Goal: Task Accomplishment & Management: Complete application form

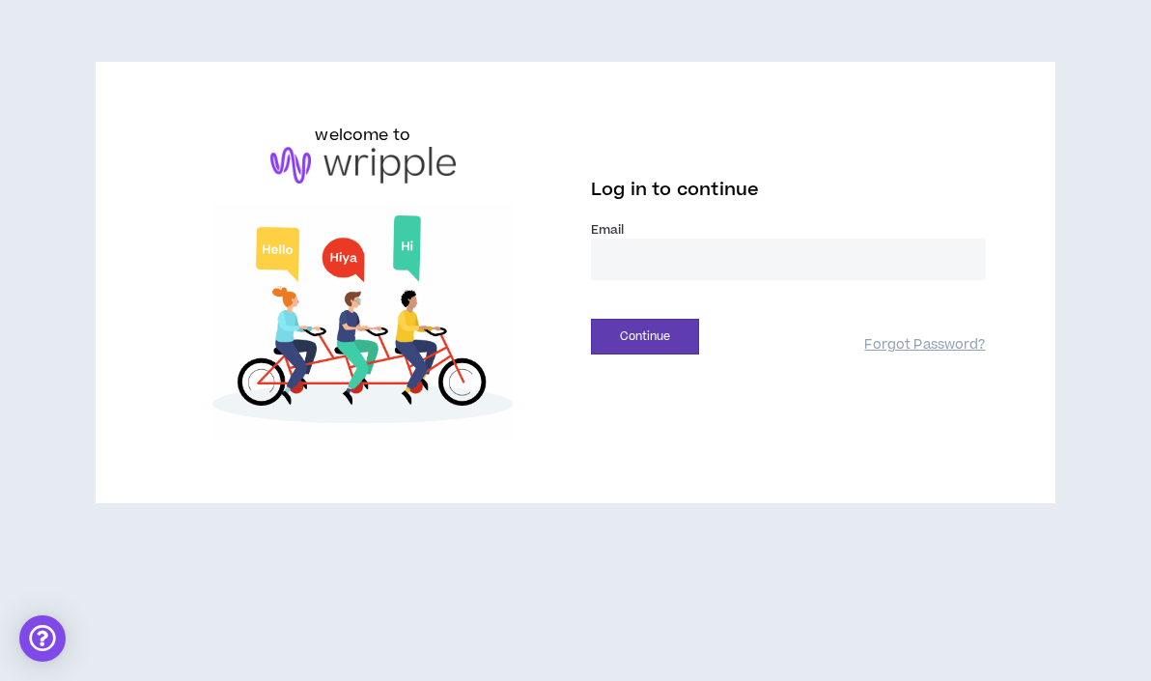
click at [636, 265] on input "email" at bounding box center [788, 260] width 395 height 42
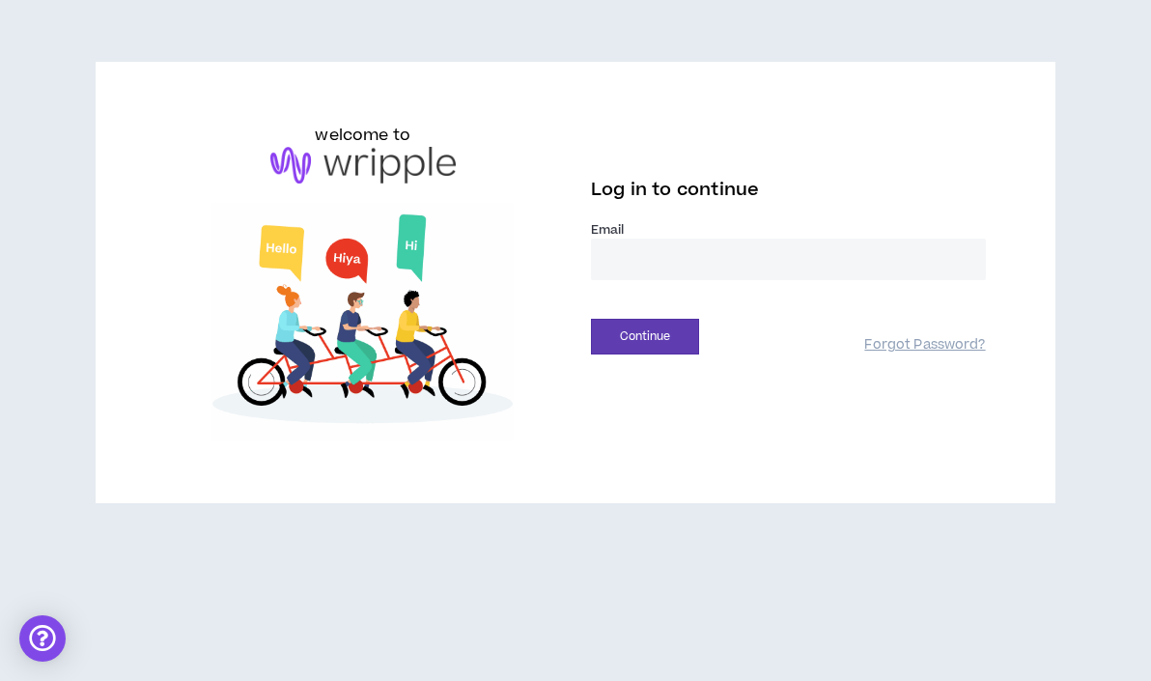
type input "**********"
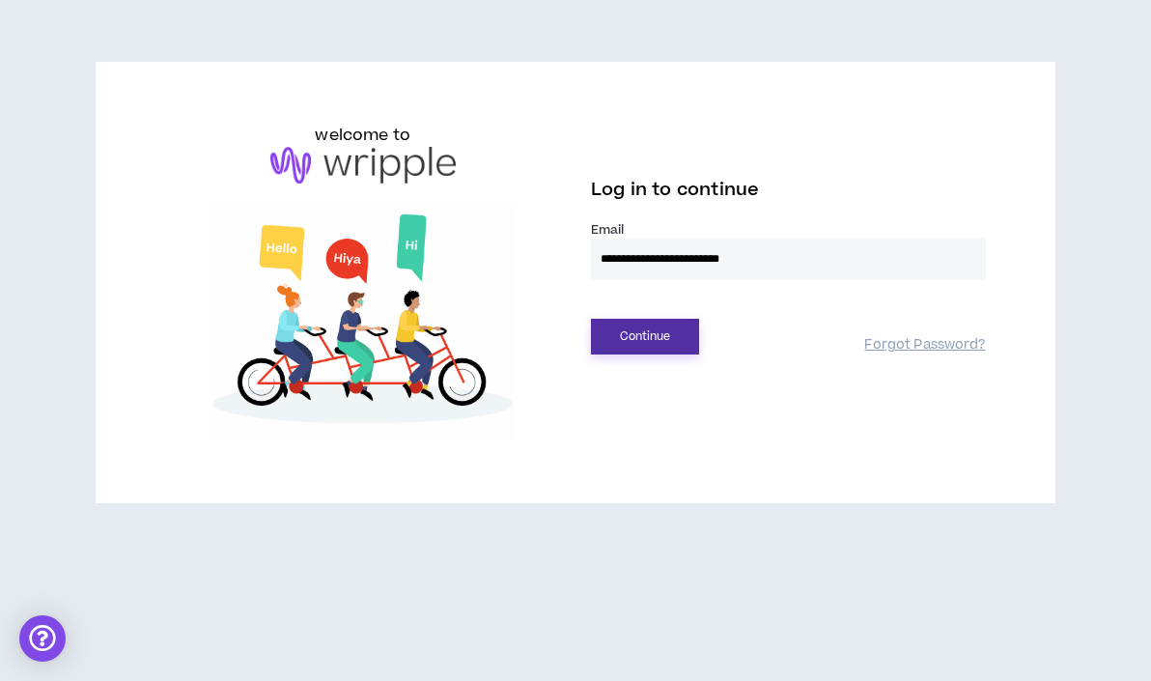
click at [622, 340] on button "Continue" at bounding box center [645, 337] width 108 height 36
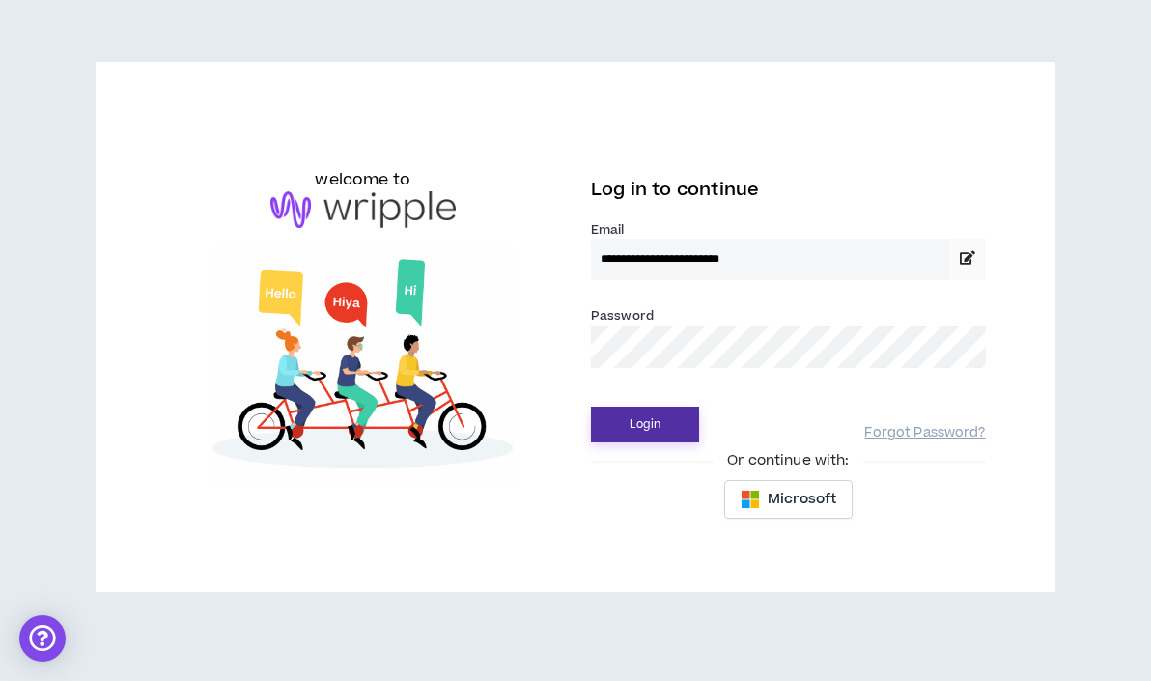
click at [648, 430] on button "Login" at bounding box center [645, 425] width 108 height 36
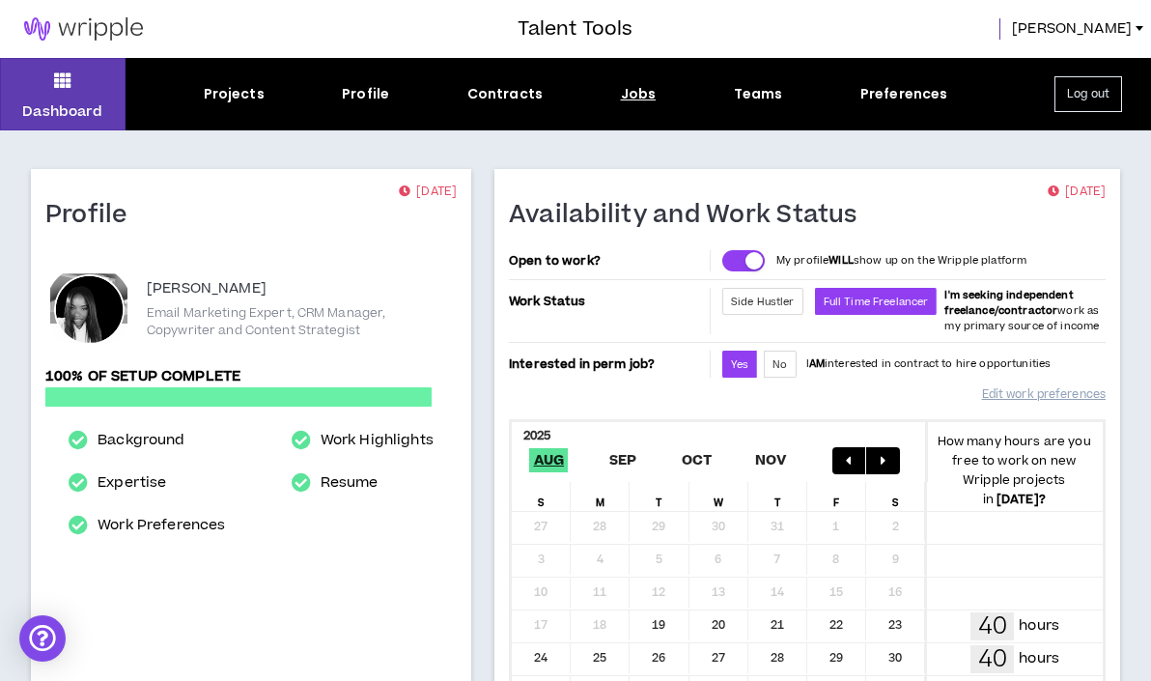
click at [639, 91] on div "Jobs" at bounding box center [639, 94] width 36 height 20
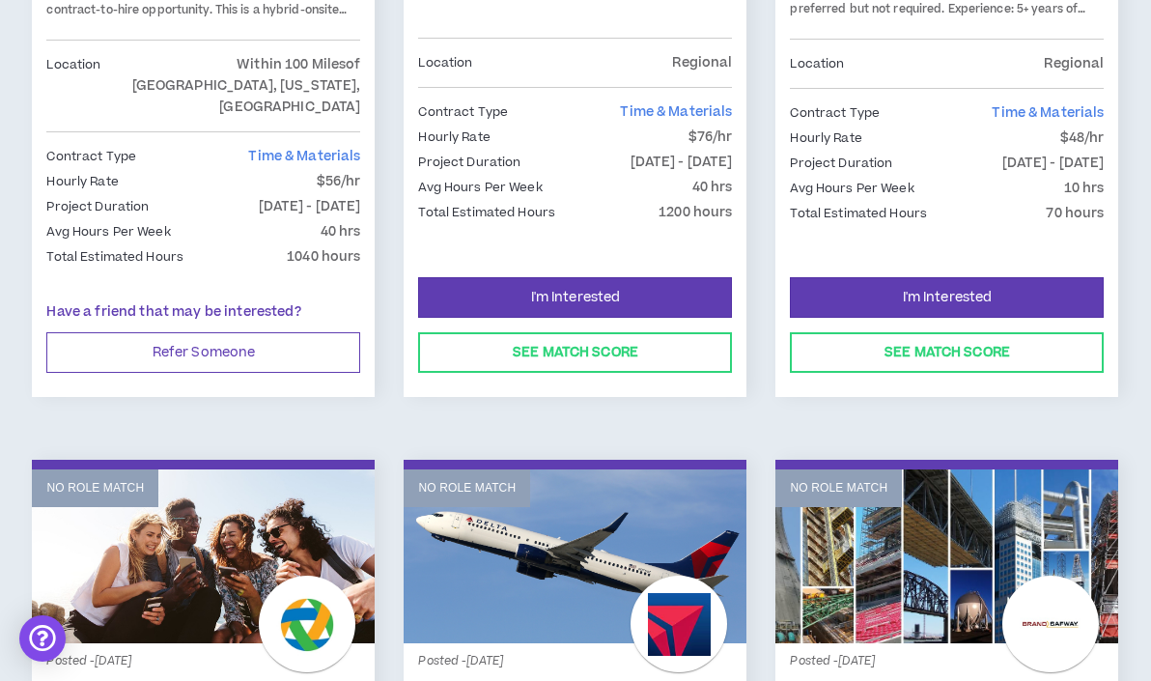
scroll to position [636, 0]
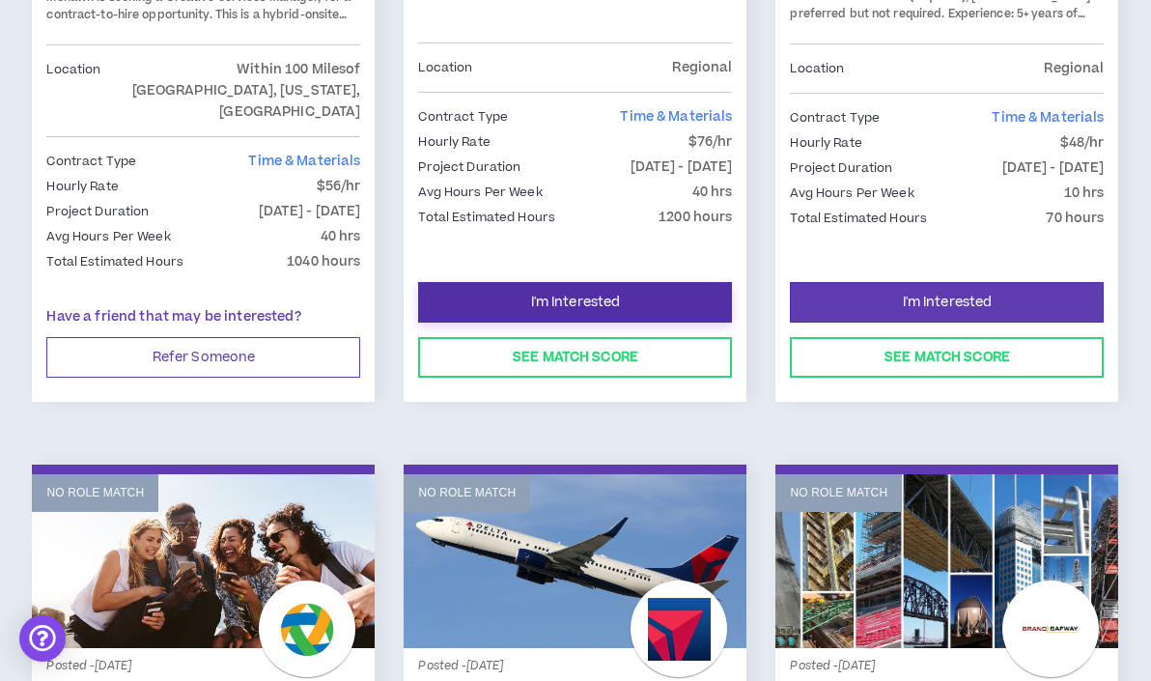
click at [645, 282] on button "I'm Interested" at bounding box center [575, 302] width 314 height 41
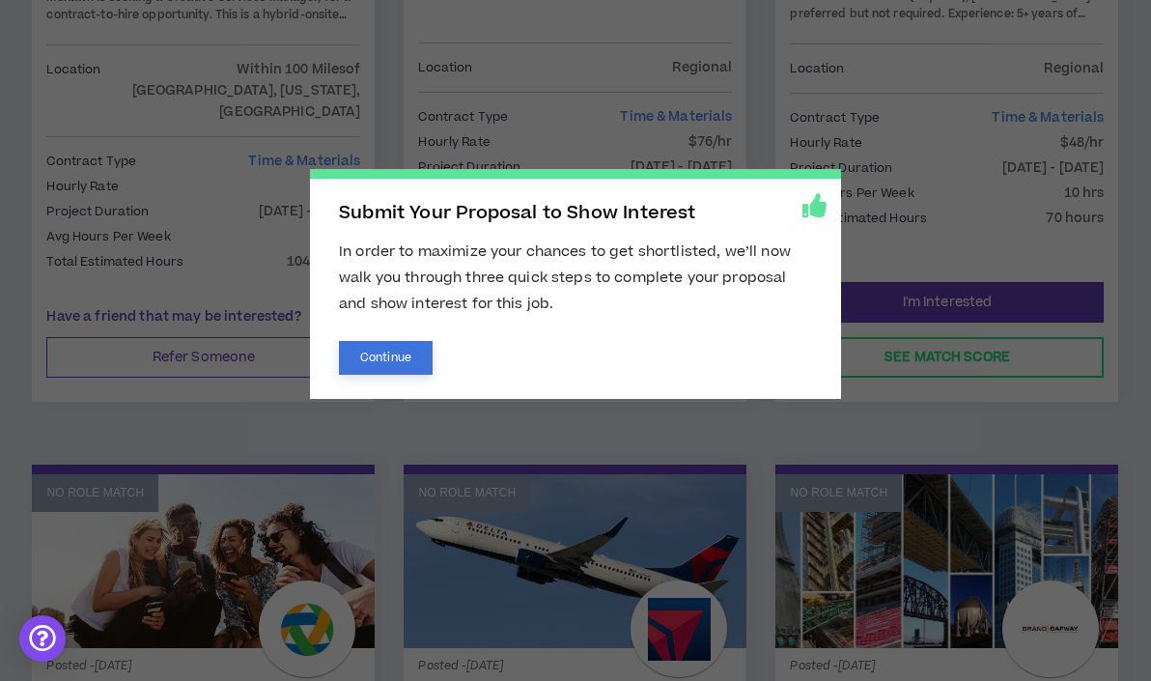
click at [384, 362] on button "Continue" at bounding box center [386, 358] width 94 height 34
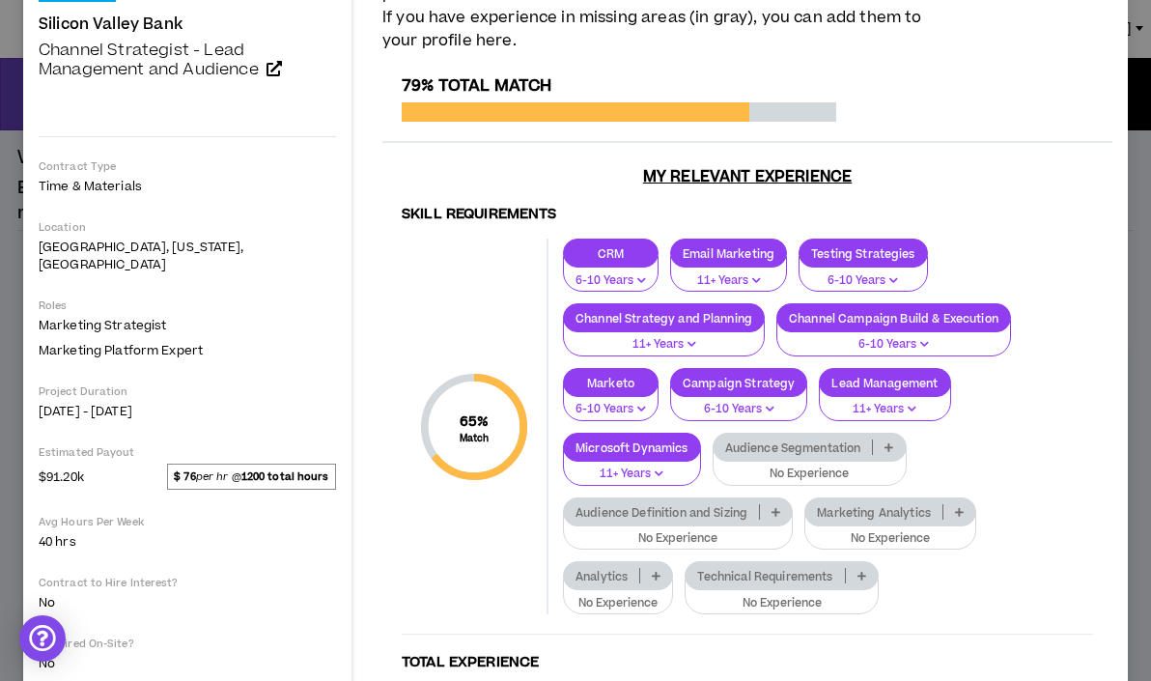
scroll to position [204, 0]
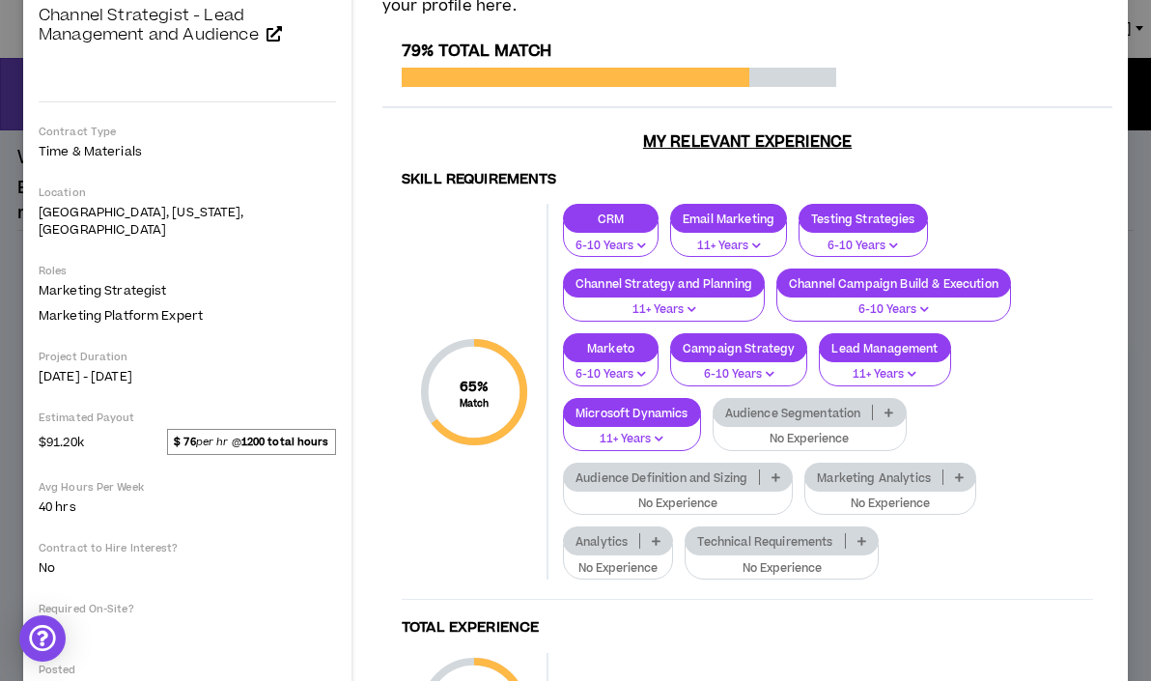
click at [883, 413] on p at bounding box center [889, 412] width 32 height 15
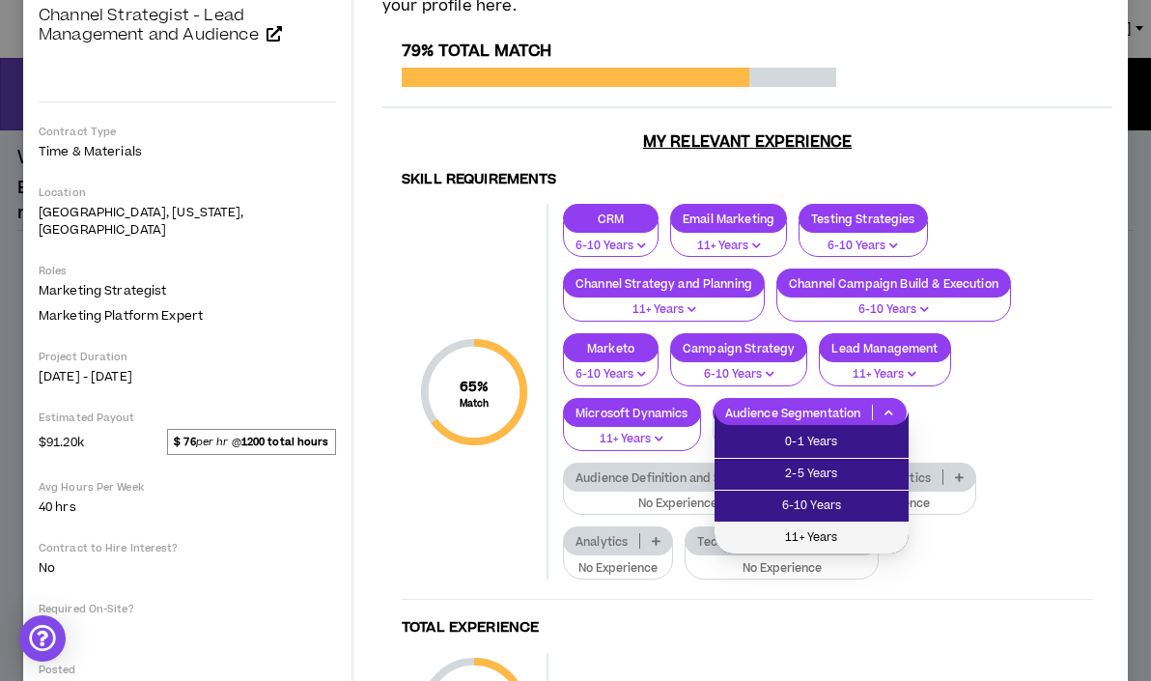
click at [833, 531] on span "11+ Years" at bounding box center [811, 537] width 171 height 21
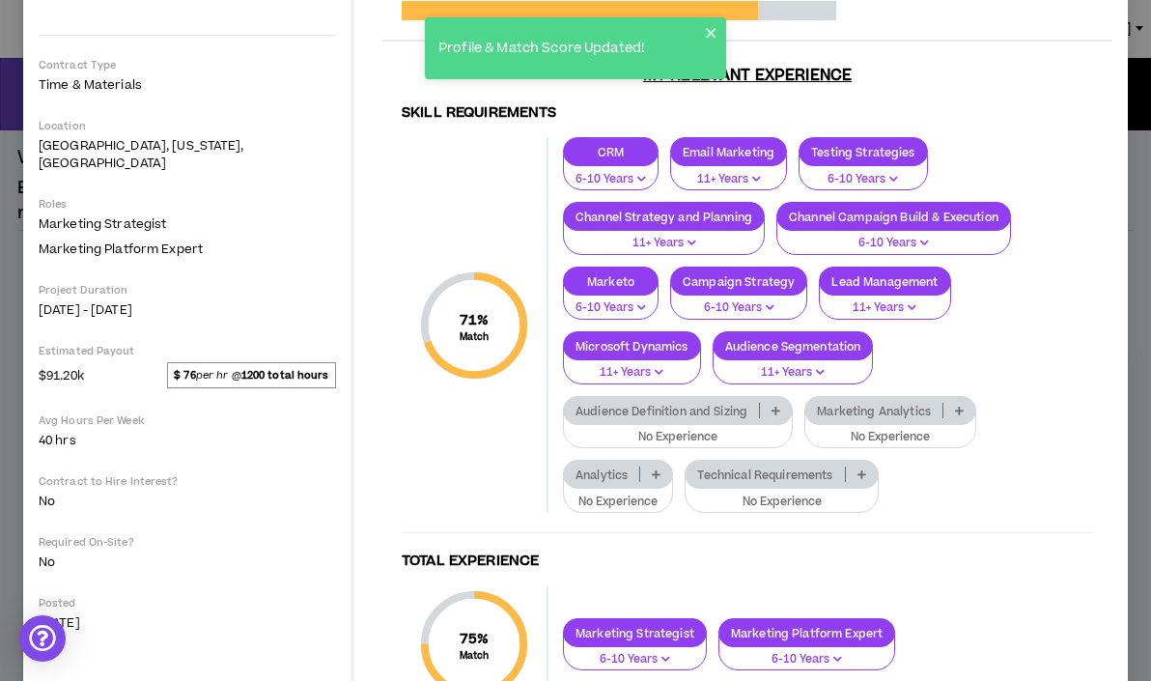
scroll to position [311, 0]
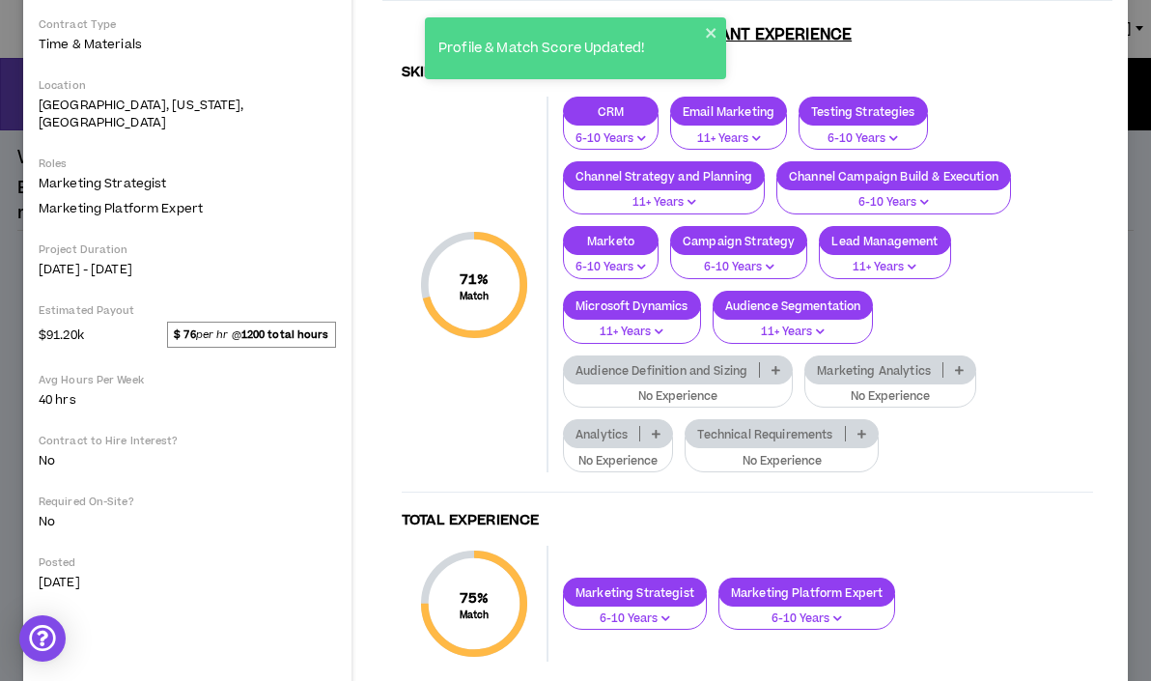
click at [772, 372] on p at bounding box center [776, 369] width 32 height 15
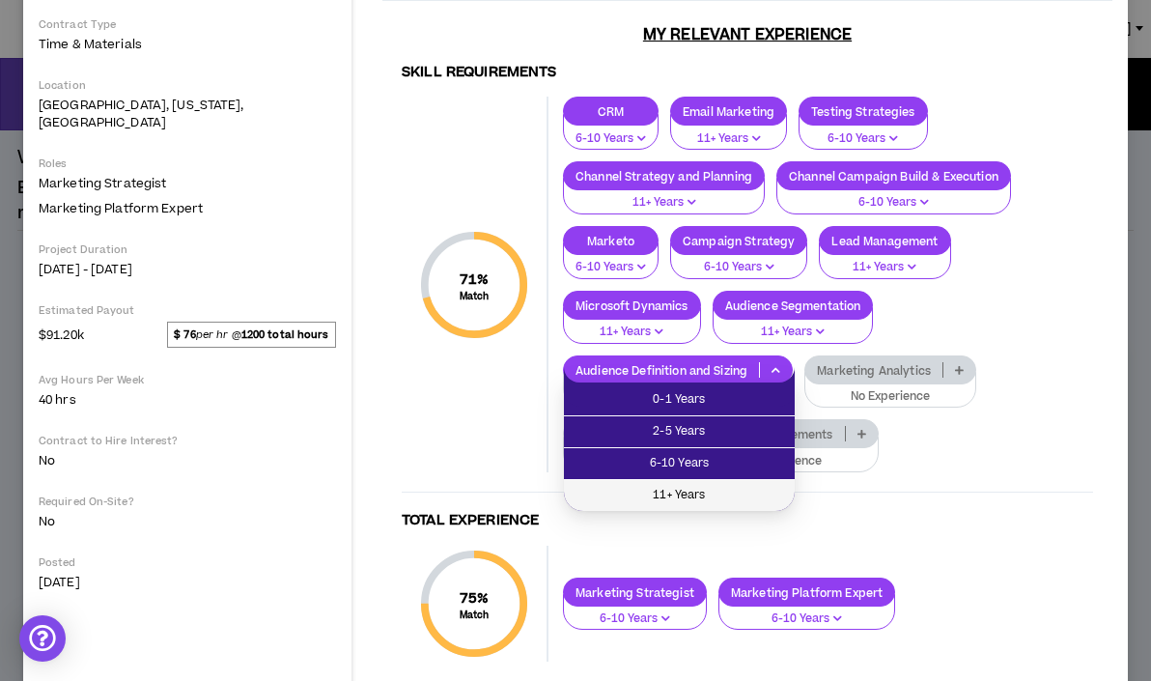
click at [737, 489] on span "11+ Years" at bounding box center [680, 495] width 208 height 21
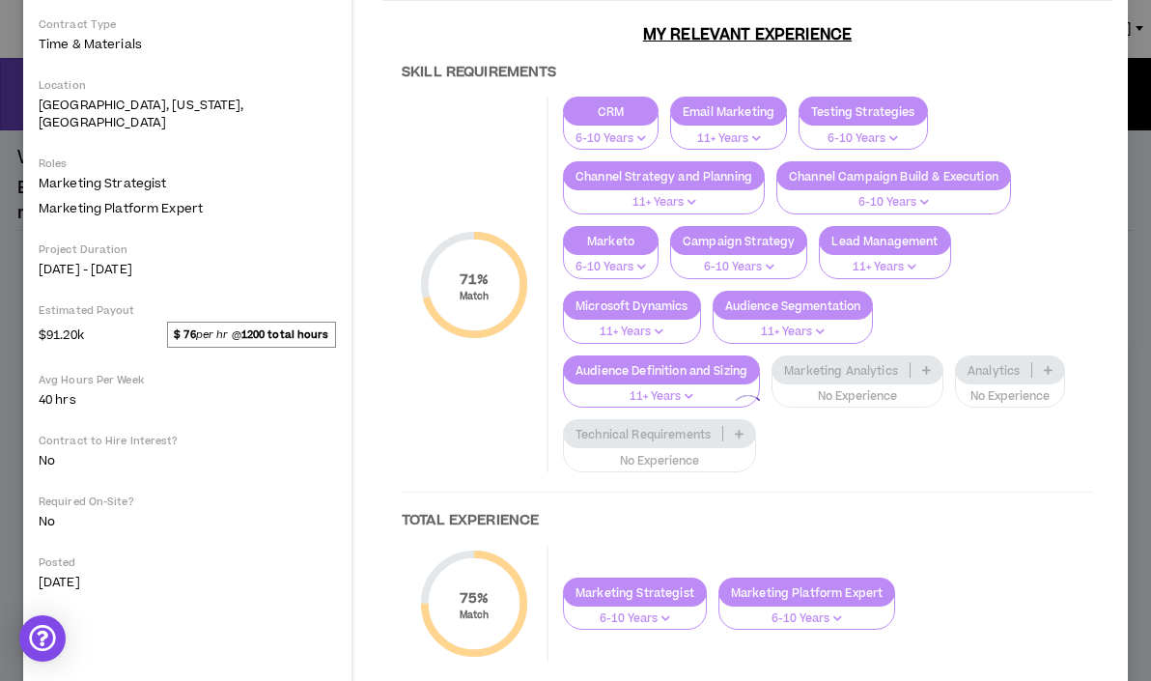
click at [810, 367] on div at bounding box center [747, 411] width 730 height 955
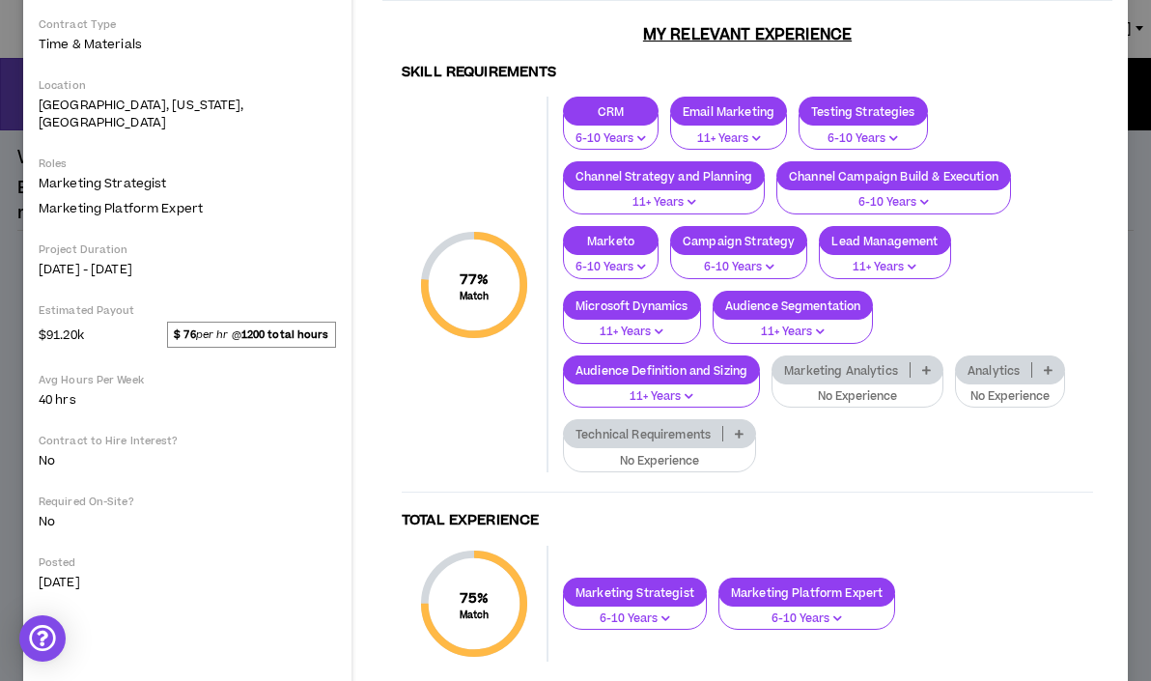
click at [805, 367] on p "Marketing Analytics" at bounding box center [841, 370] width 137 height 14
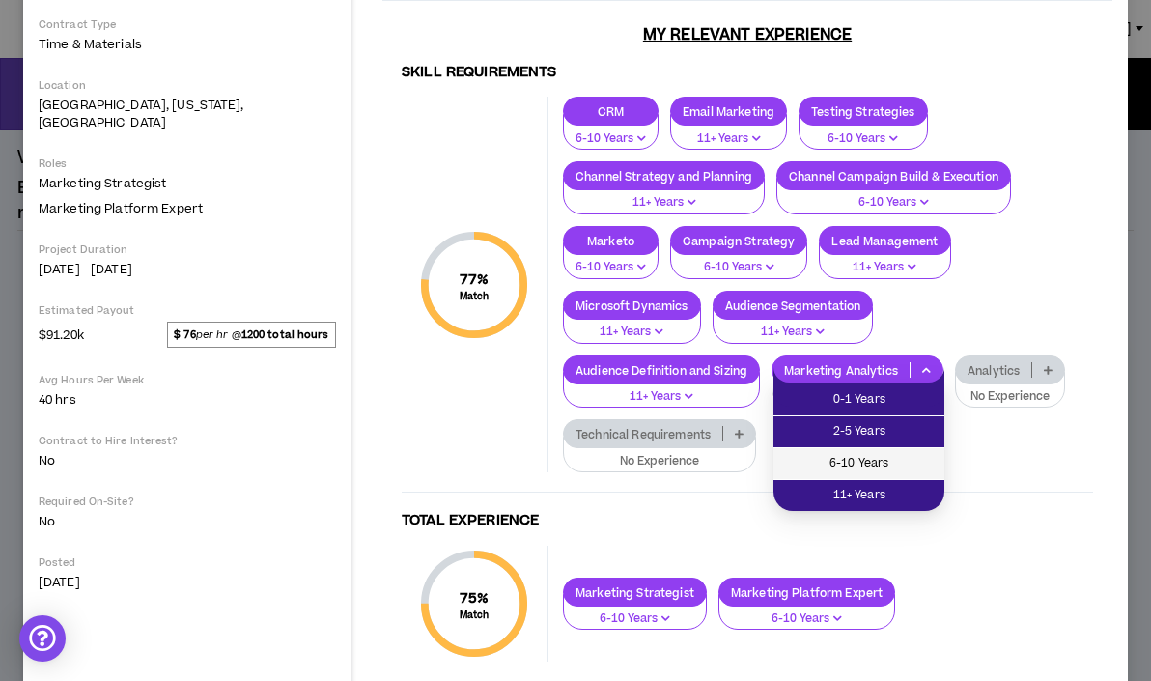
click at [858, 473] on span "6-10 Years" at bounding box center [859, 463] width 148 height 21
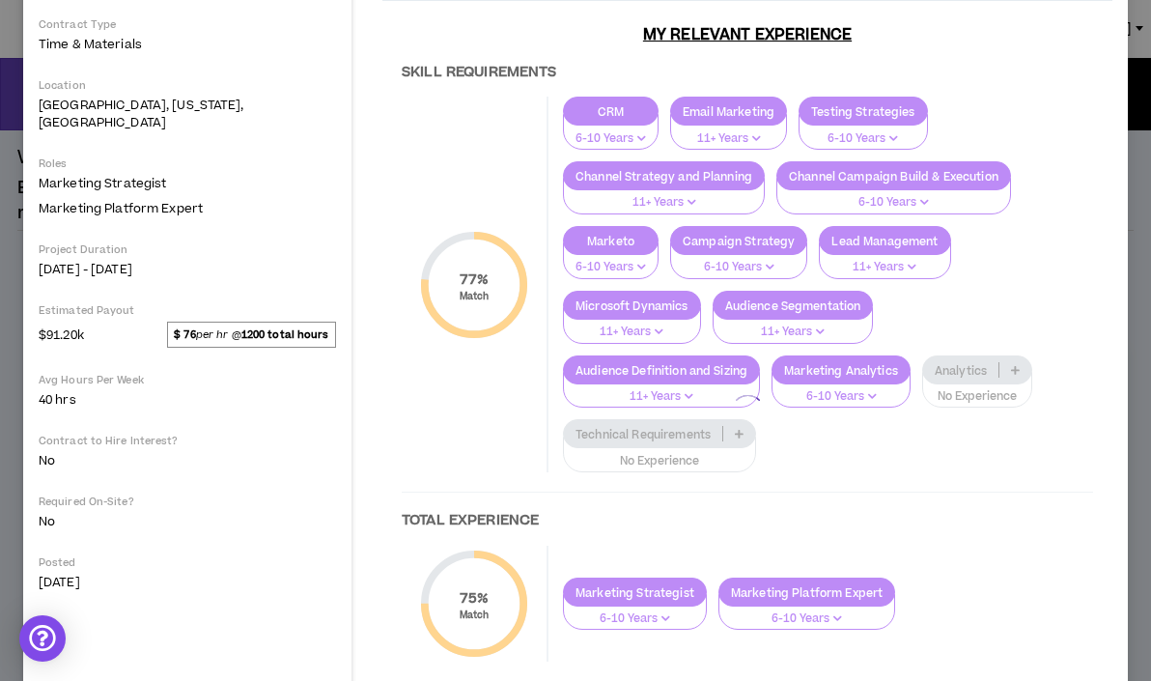
click at [979, 372] on div at bounding box center [747, 411] width 730 height 955
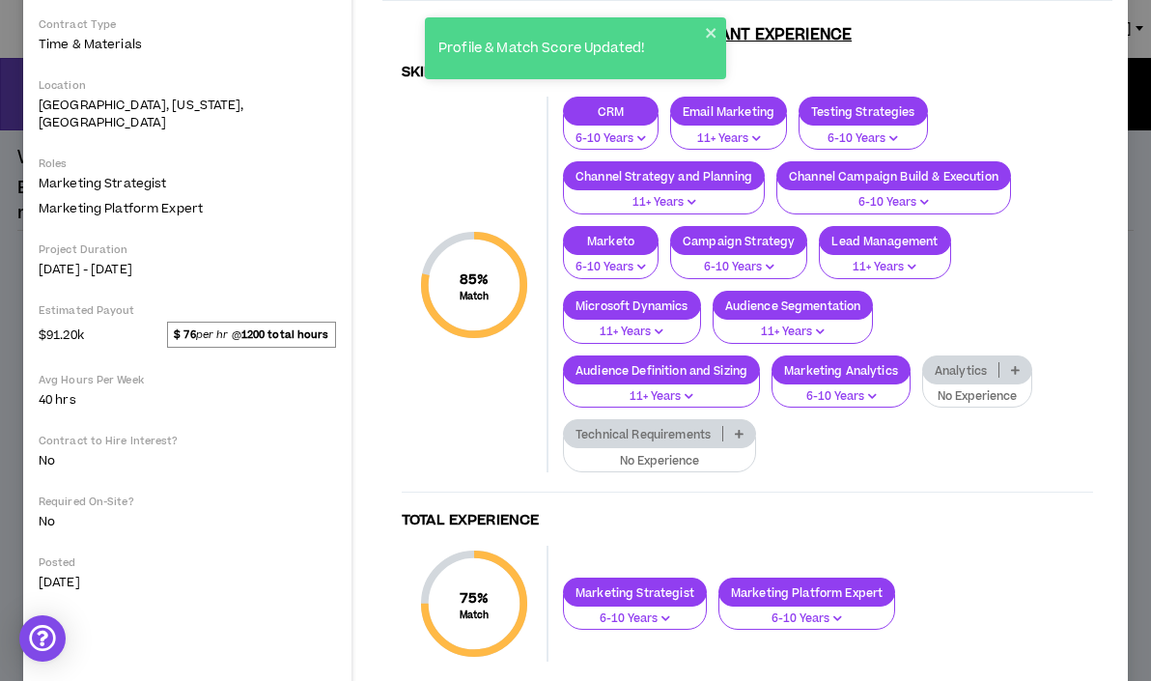
click at [957, 369] on p "Analytics" at bounding box center [960, 370] width 75 height 14
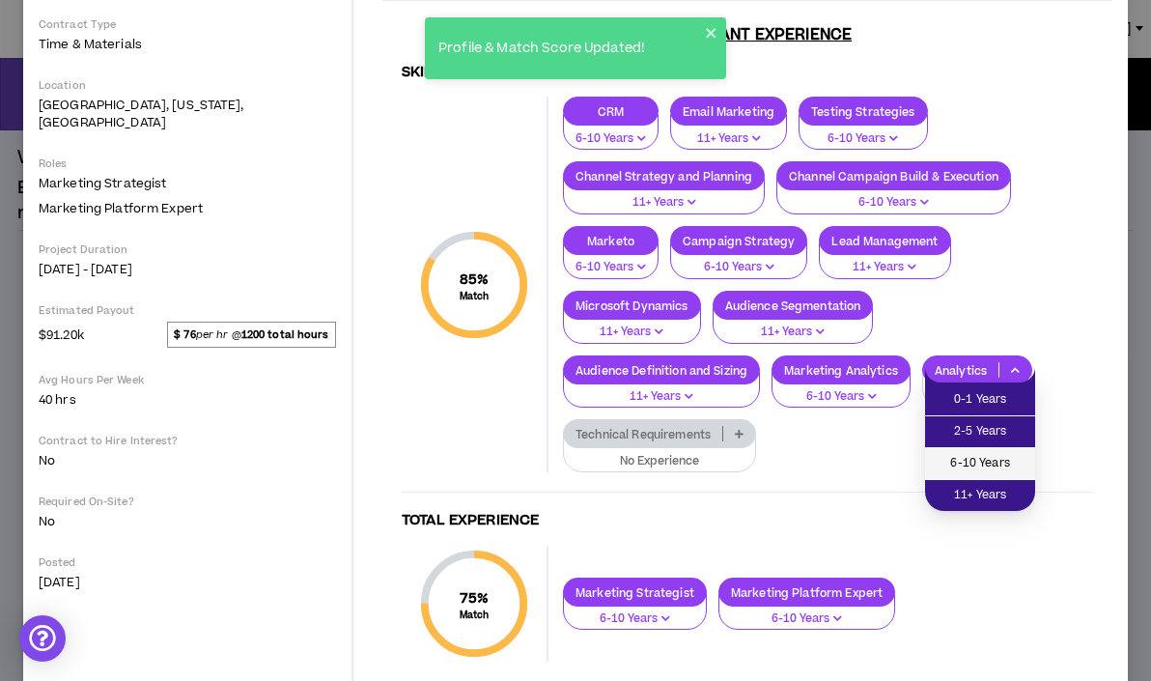
click at [969, 460] on span "6-10 Years" at bounding box center [980, 463] width 87 height 21
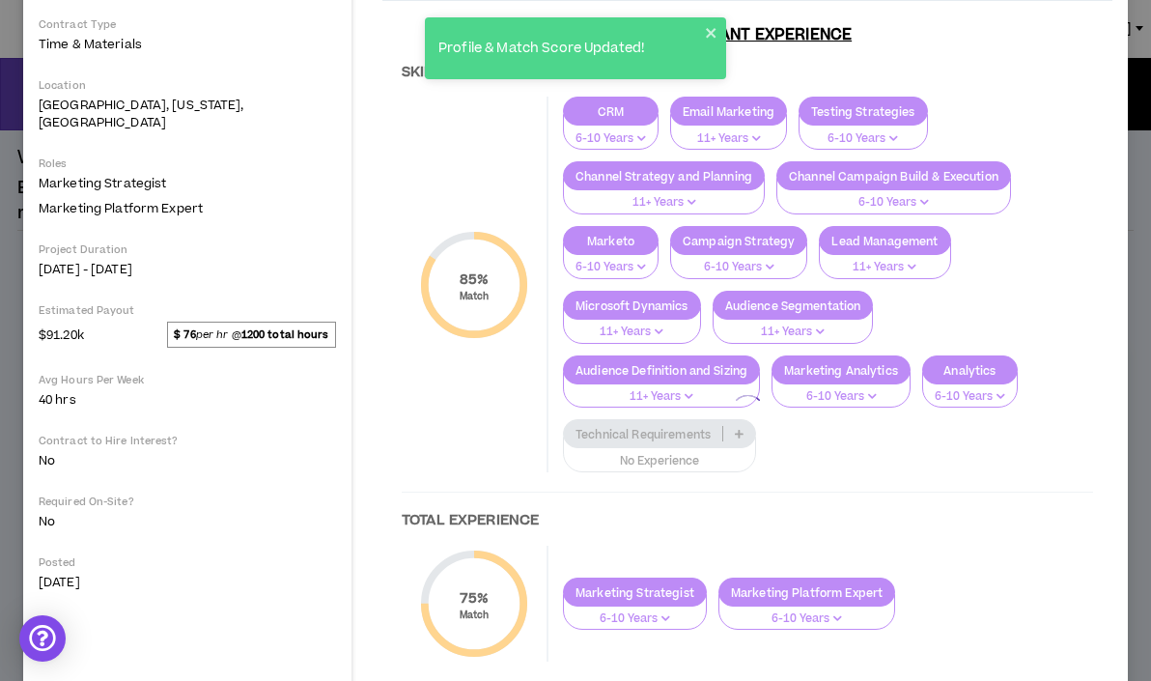
click at [749, 433] on div at bounding box center [747, 411] width 730 height 955
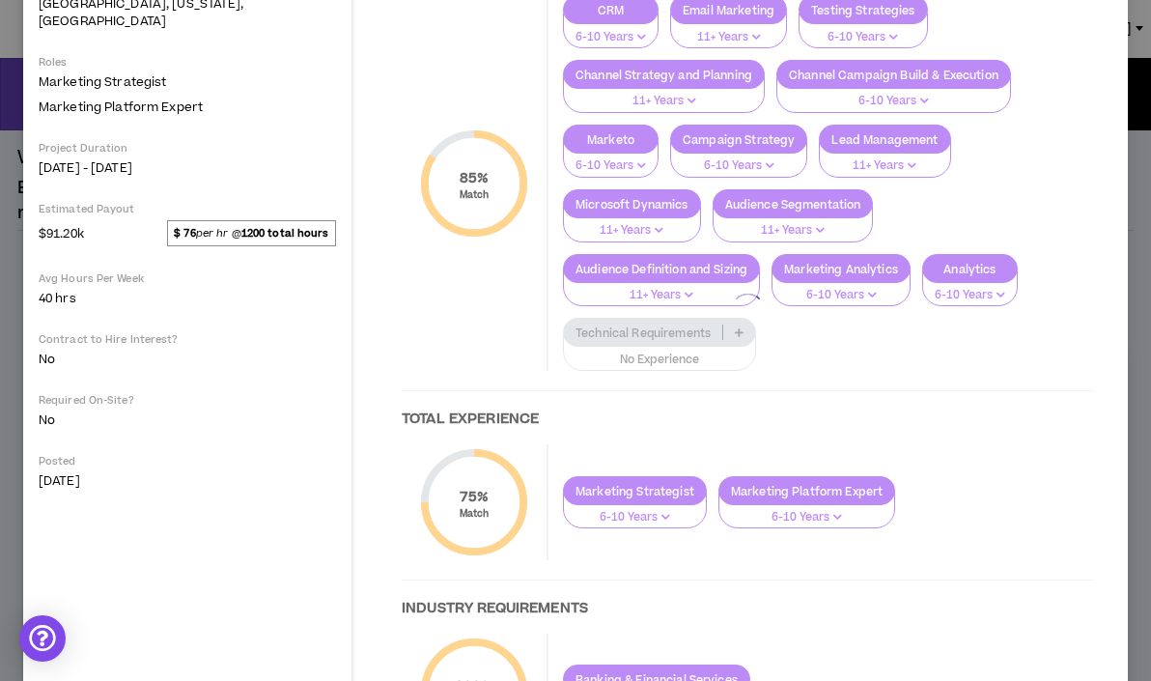
scroll to position [416, 0]
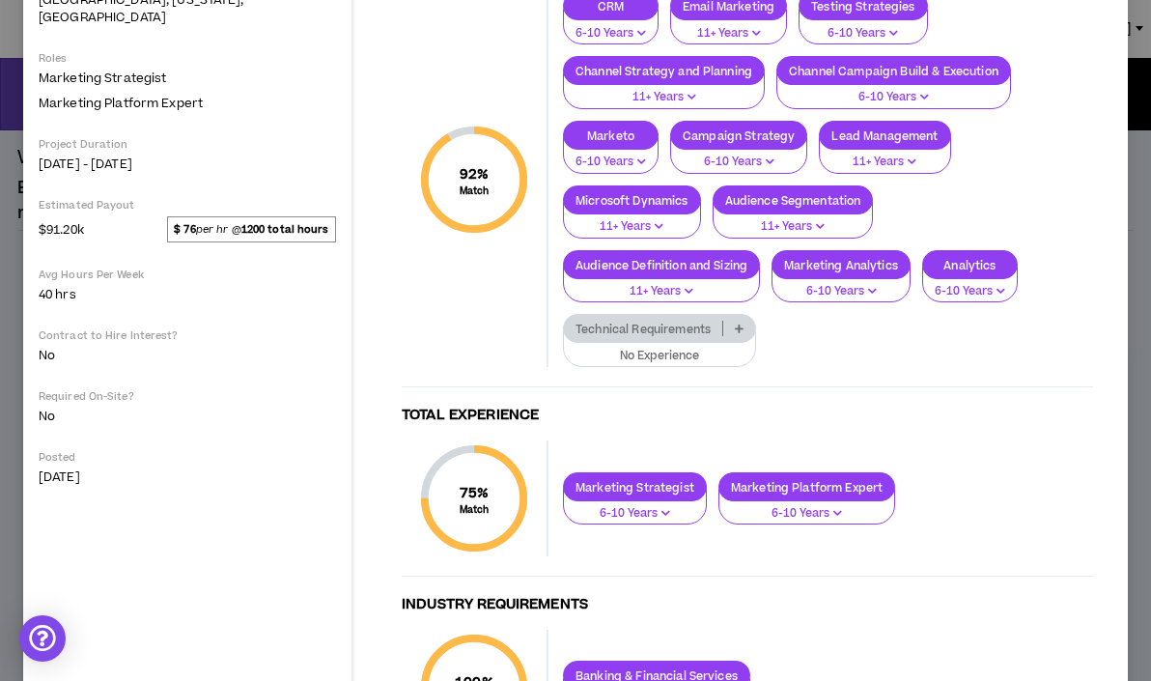
click at [716, 327] on p "Technical Requirements" at bounding box center [643, 329] width 158 height 14
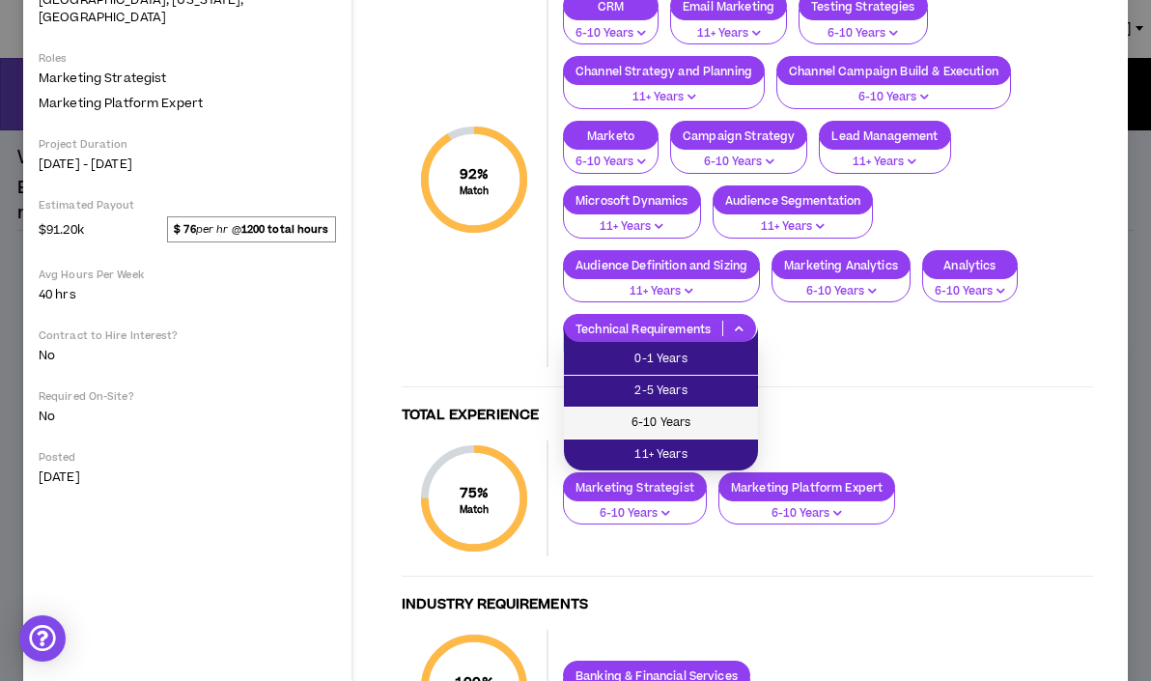
click at [688, 415] on span "6-10 Years" at bounding box center [661, 422] width 171 height 21
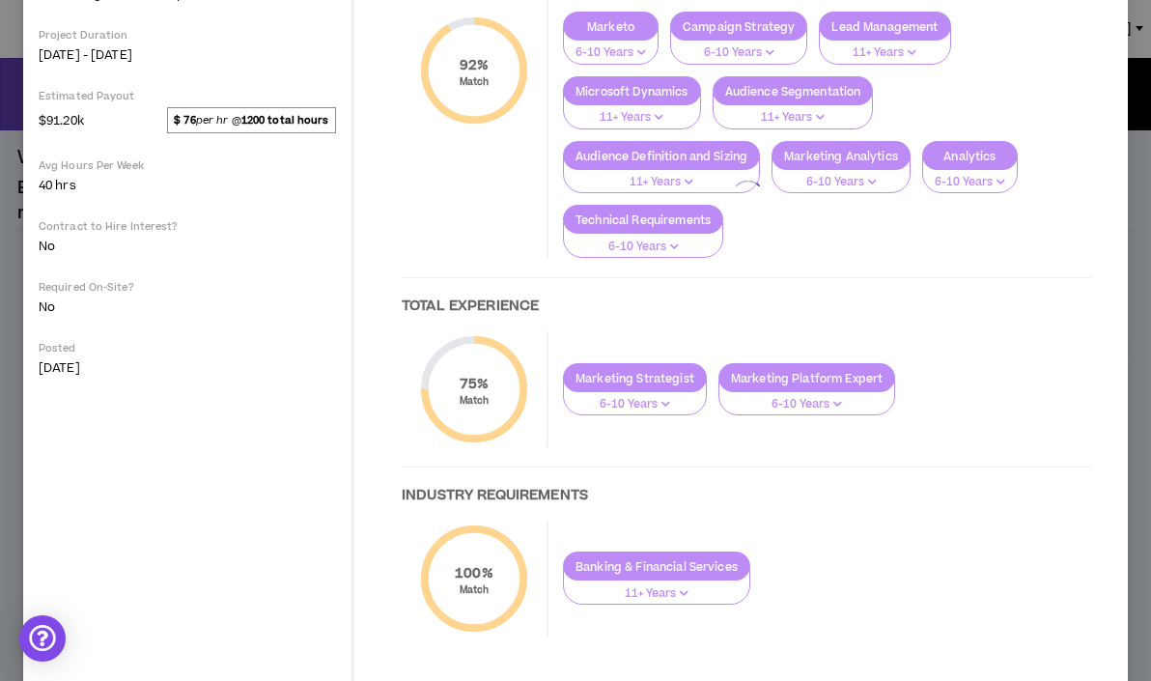
scroll to position [561, 0]
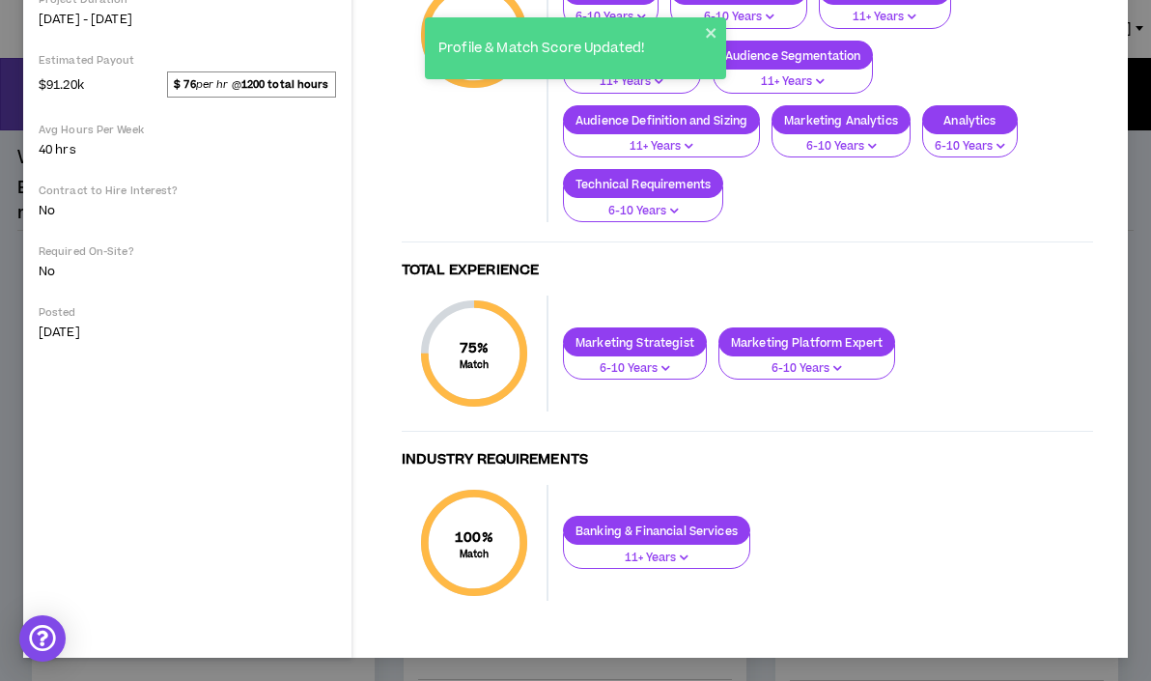
click at [670, 367] on p "6-10 Years" at bounding box center [635, 368] width 119 height 17
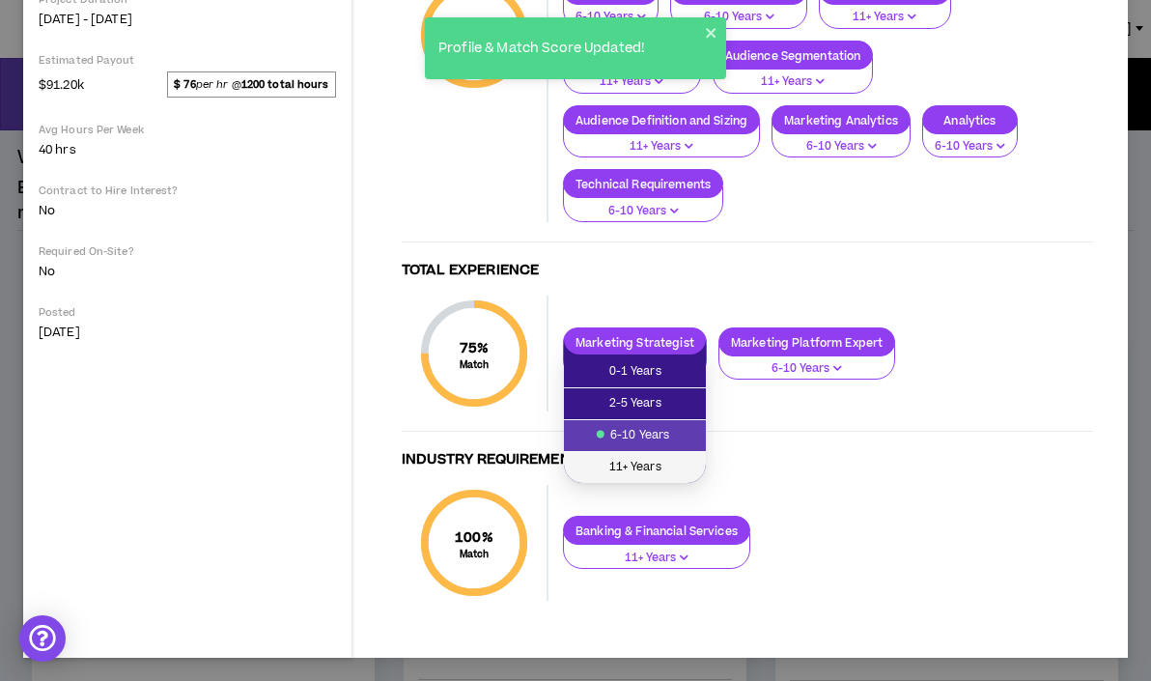
click at [666, 457] on span "11+ Years" at bounding box center [635, 467] width 119 height 21
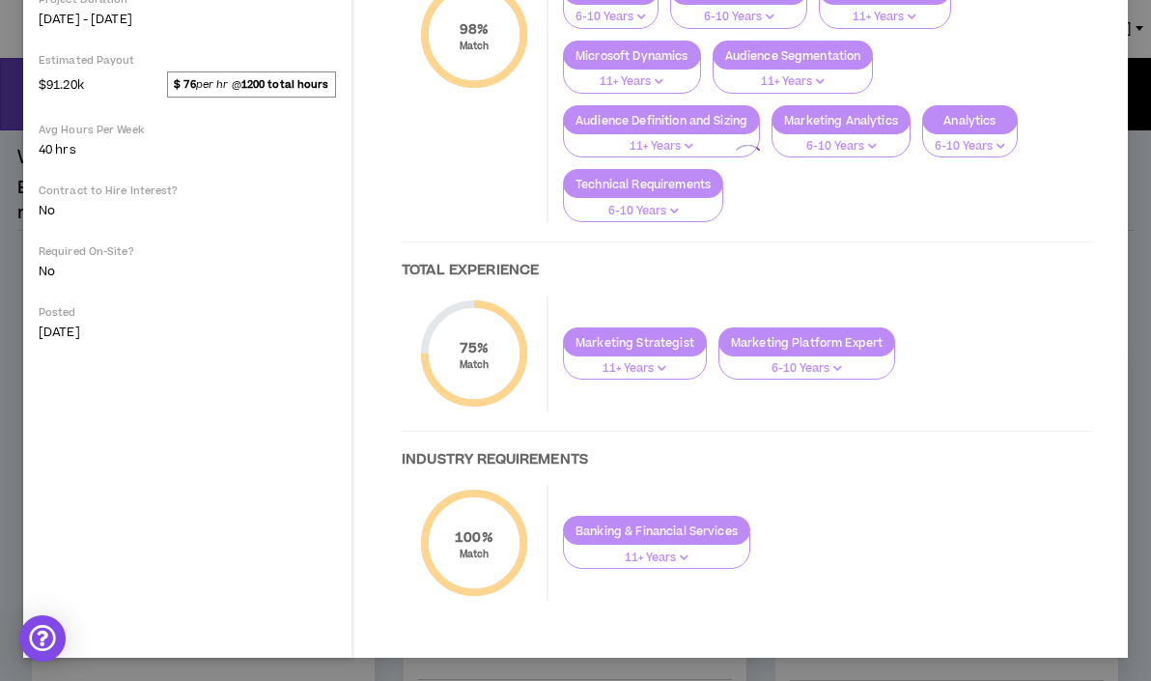
click at [770, 376] on div at bounding box center [747, 161] width 730 height 955
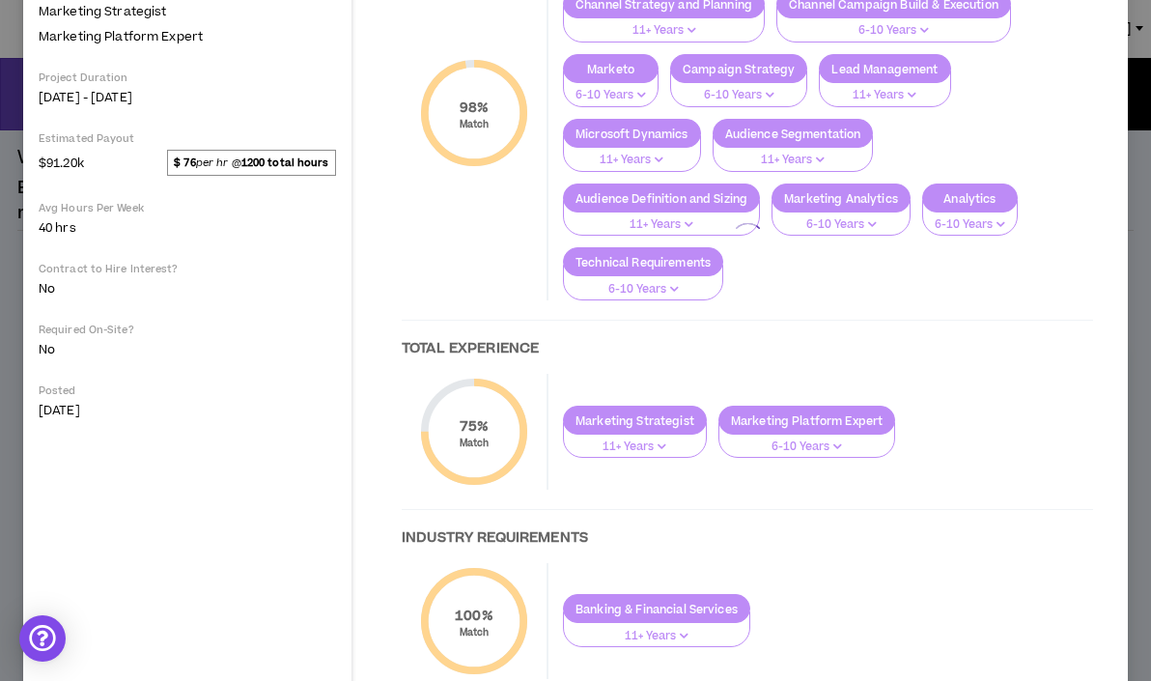
scroll to position [484, 0]
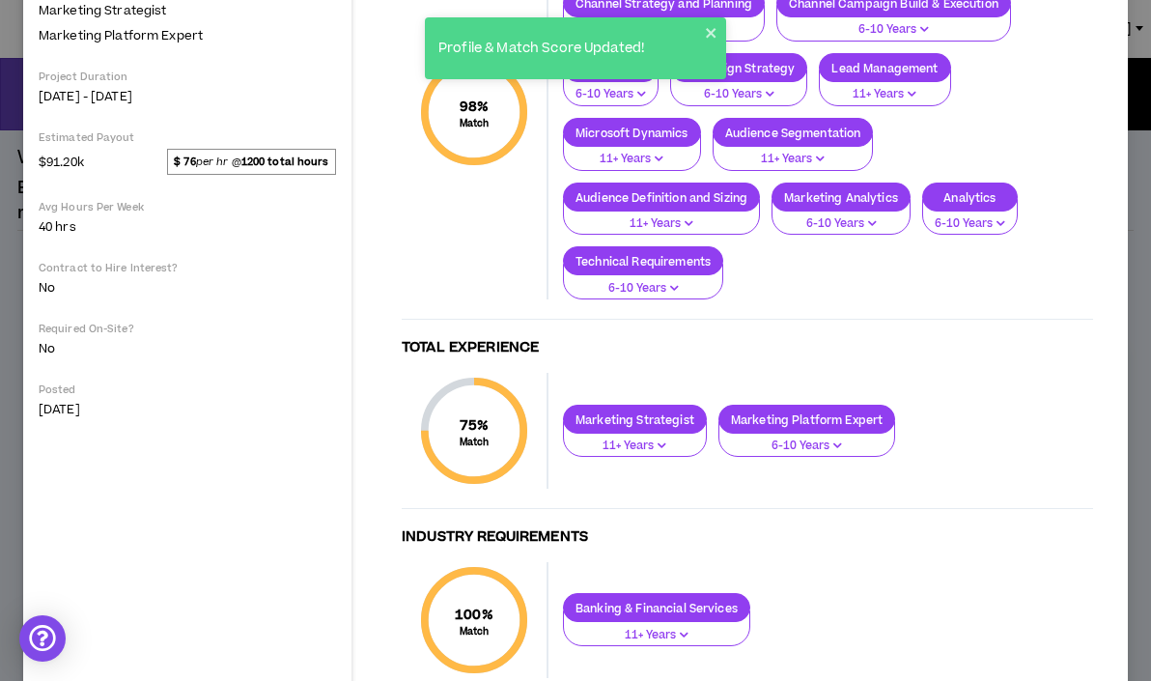
click at [772, 420] on p "Marketing Platform Expert" at bounding box center [808, 419] width 176 height 14
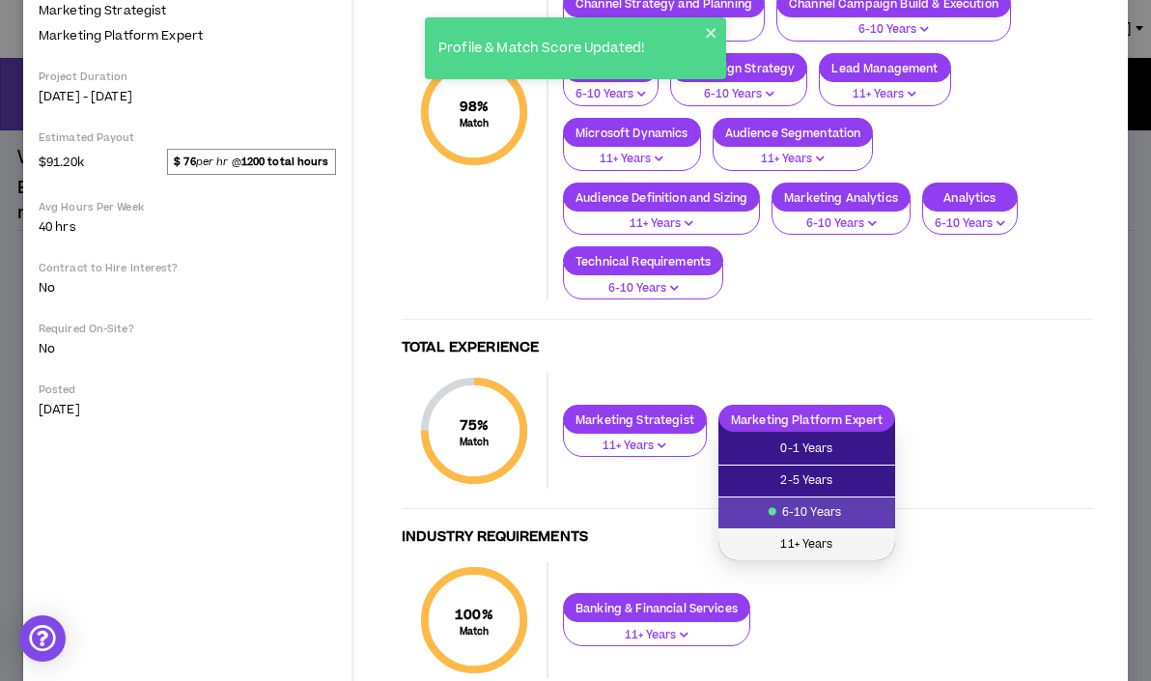
click at [786, 541] on span "11+ Years" at bounding box center [807, 544] width 154 height 21
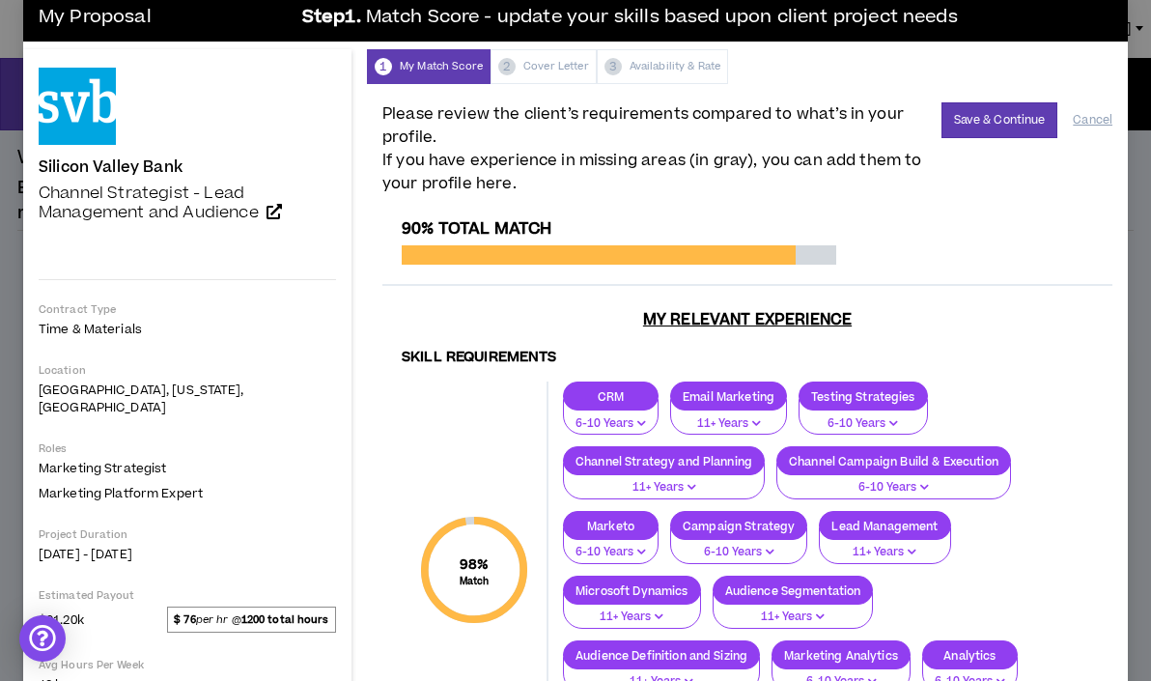
scroll to position [0, 0]
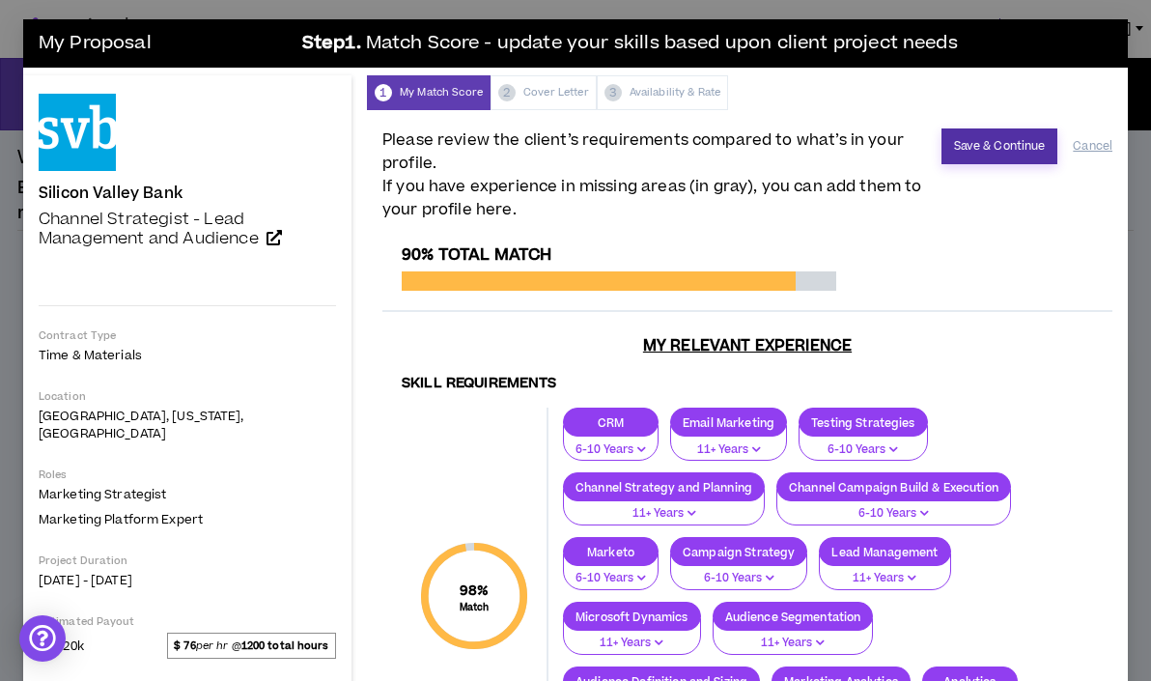
click at [1000, 138] on button "Save & Continue" at bounding box center [1000, 146] width 117 height 36
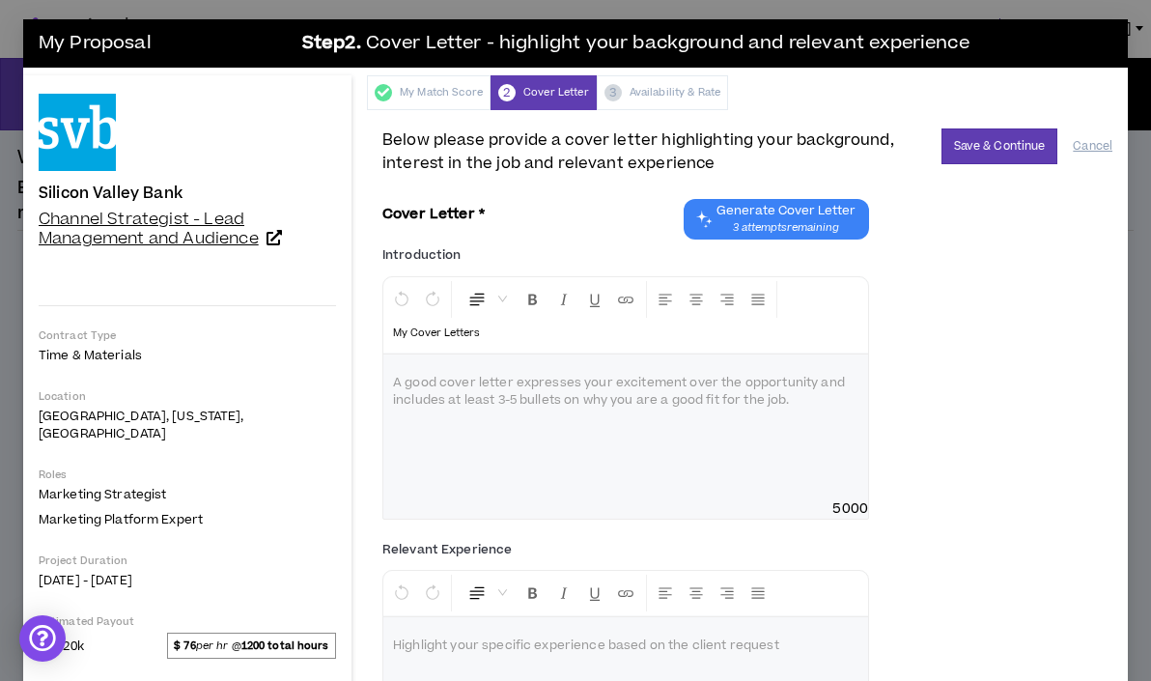
click at [281, 232] on icon at bounding box center [274, 237] width 15 height 15
click at [429, 415] on div at bounding box center [625, 426] width 485 height 145
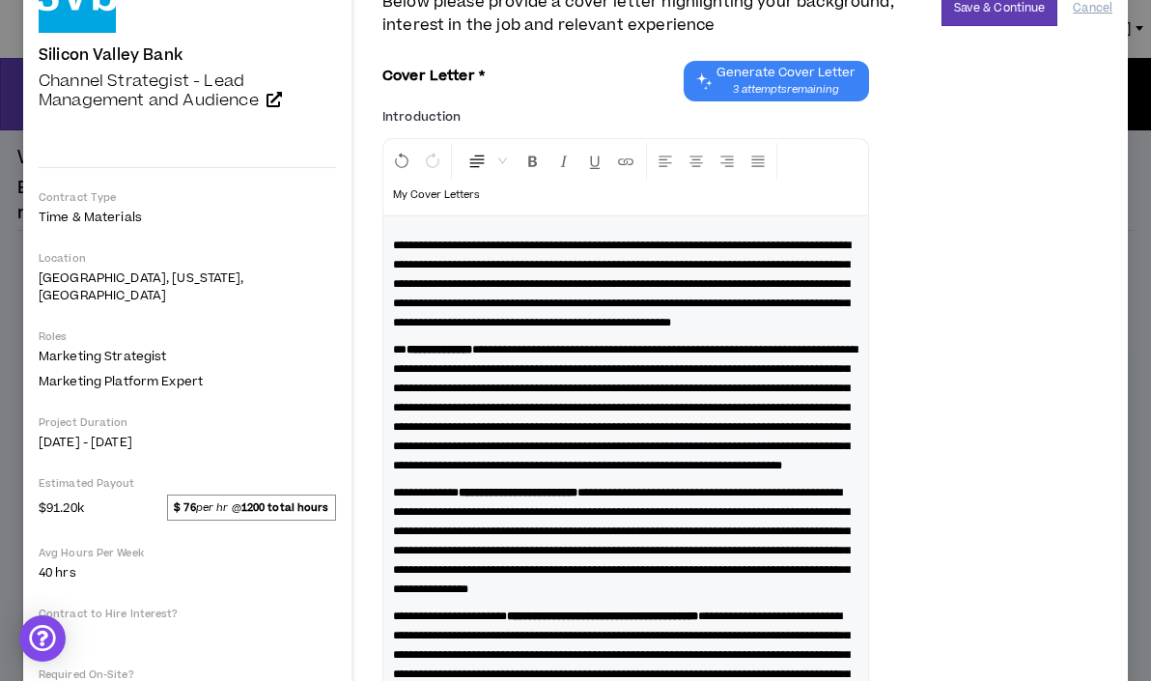
scroll to position [139, 0]
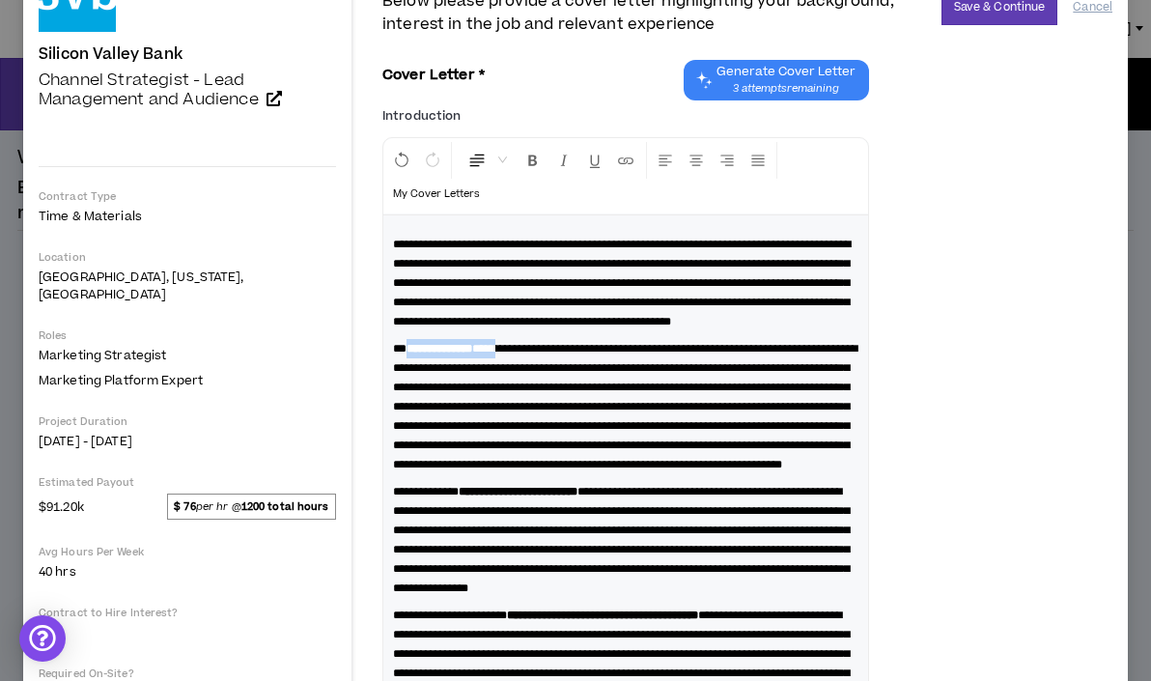
drag, startPoint x: 534, startPoint y: 383, endPoint x: 406, endPoint y: 378, distance: 128.6
click at [407, 378] on p "**********" at bounding box center [626, 406] width 466 height 135
click at [526, 159] on icon "Format Bold" at bounding box center [532, 160] width 17 height 17
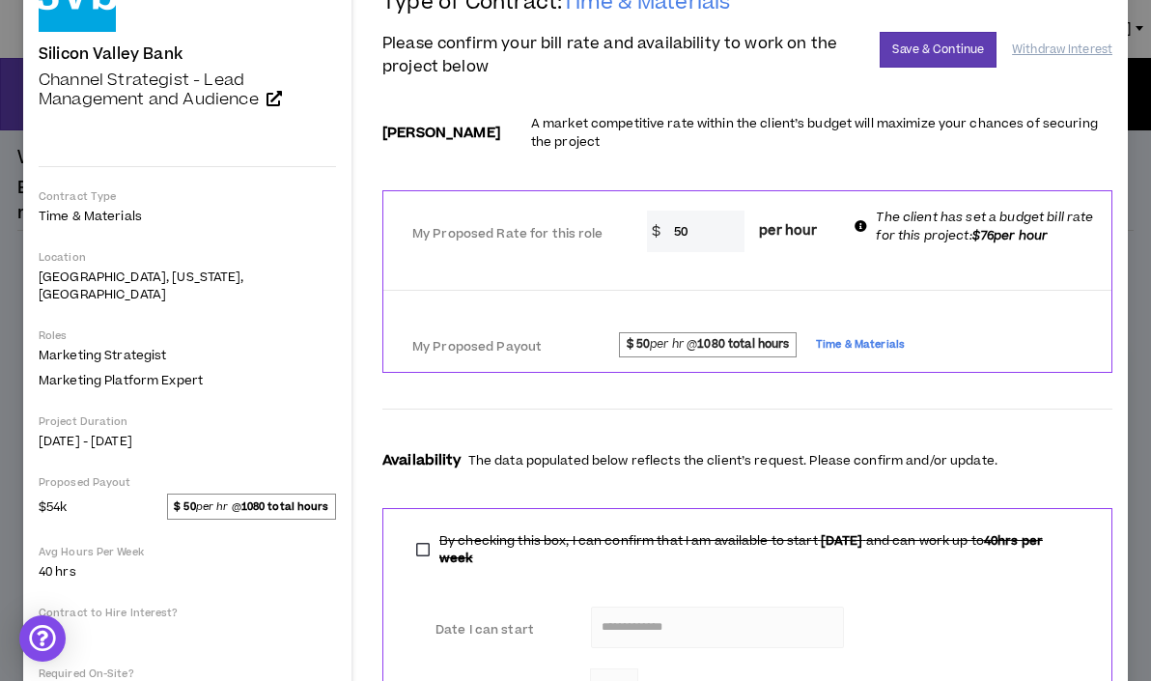
scroll to position [0, 0]
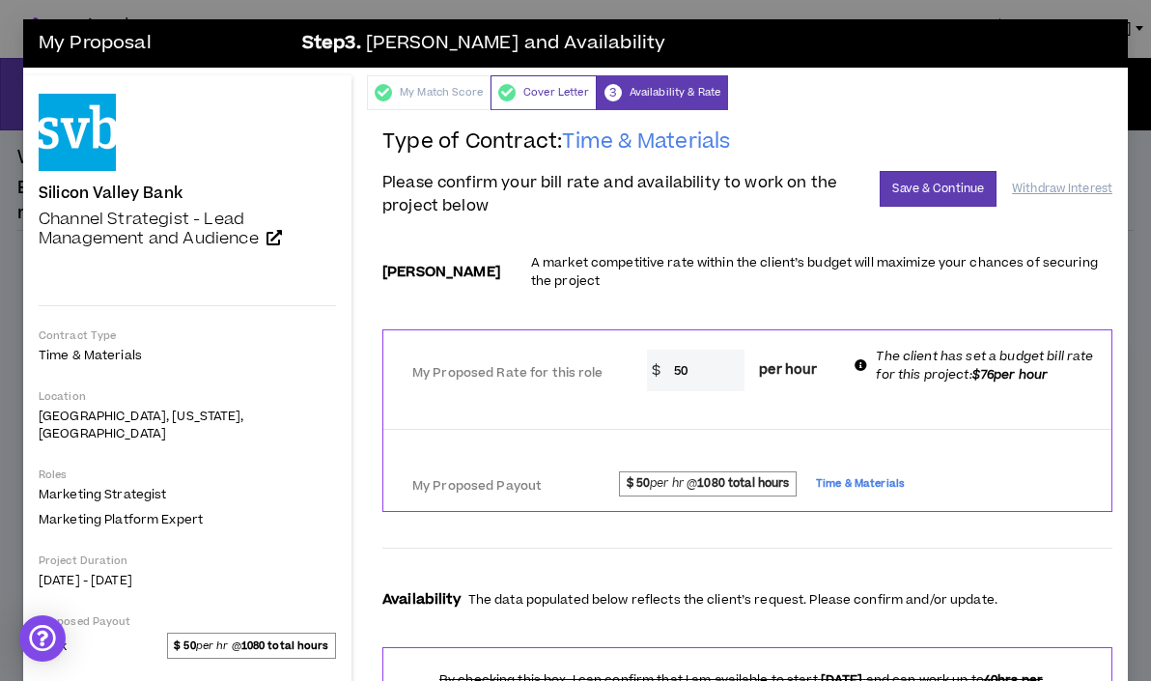
click at [555, 95] on div "Cover Letter" at bounding box center [544, 92] width 106 height 35
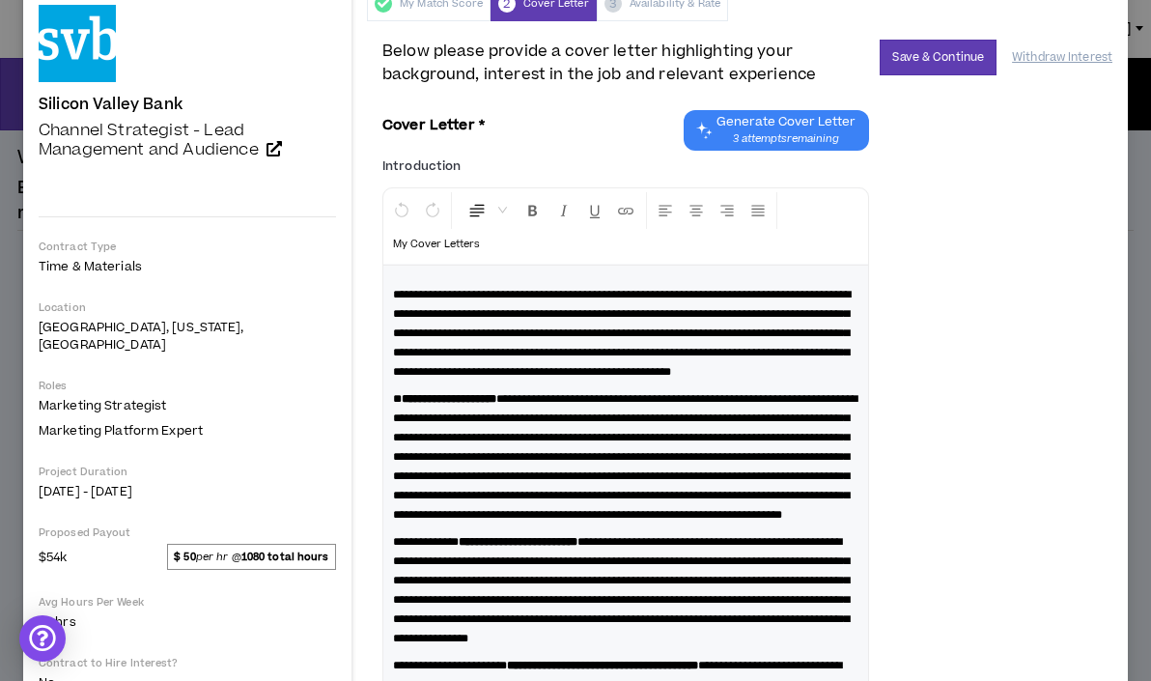
scroll to position [270, 0]
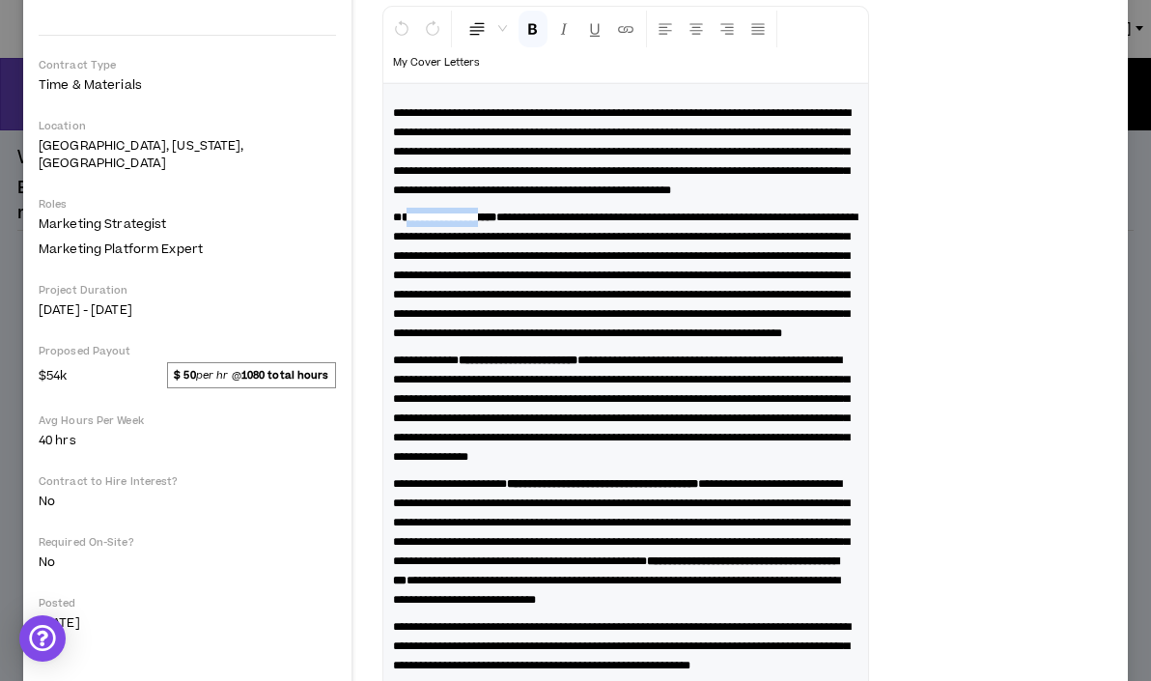
drag, startPoint x: 519, startPoint y: 255, endPoint x: 409, endPoint y: 253, distance: 110.1
click at [409, 223] on strong "**********" at bounding box center [449, 218] width 95 height 12
click at [538, 24] on icon "Format Bold" at bounding box center [532, 28] width 17 height 17
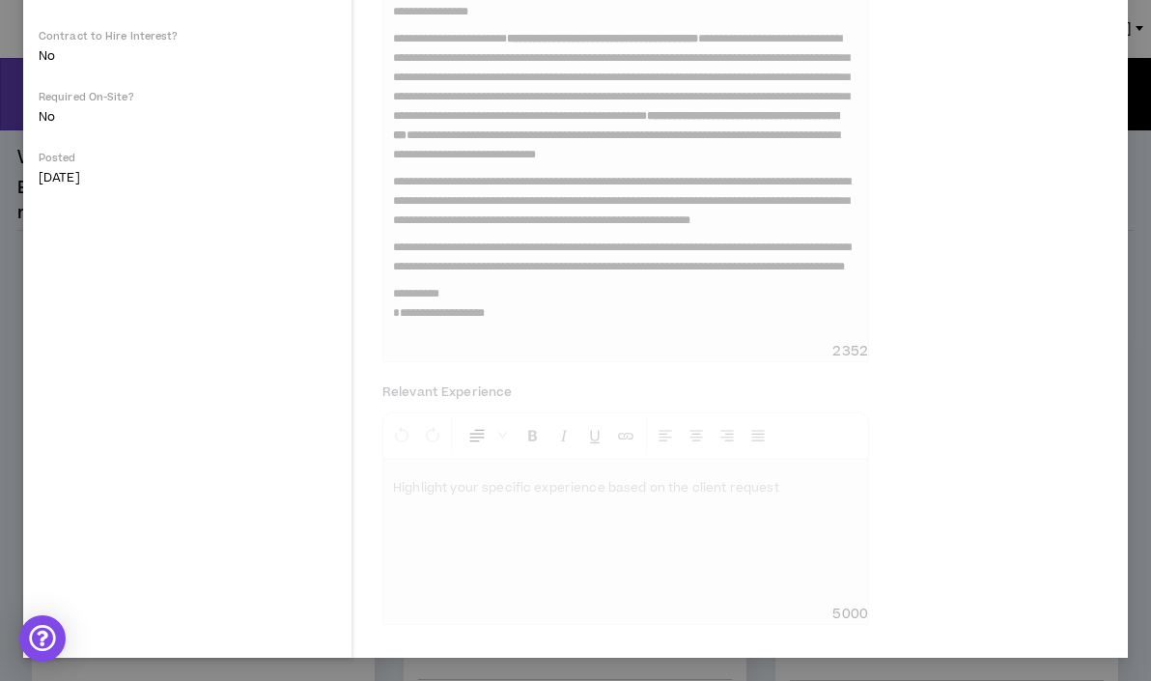
scroll to position [0, 0]
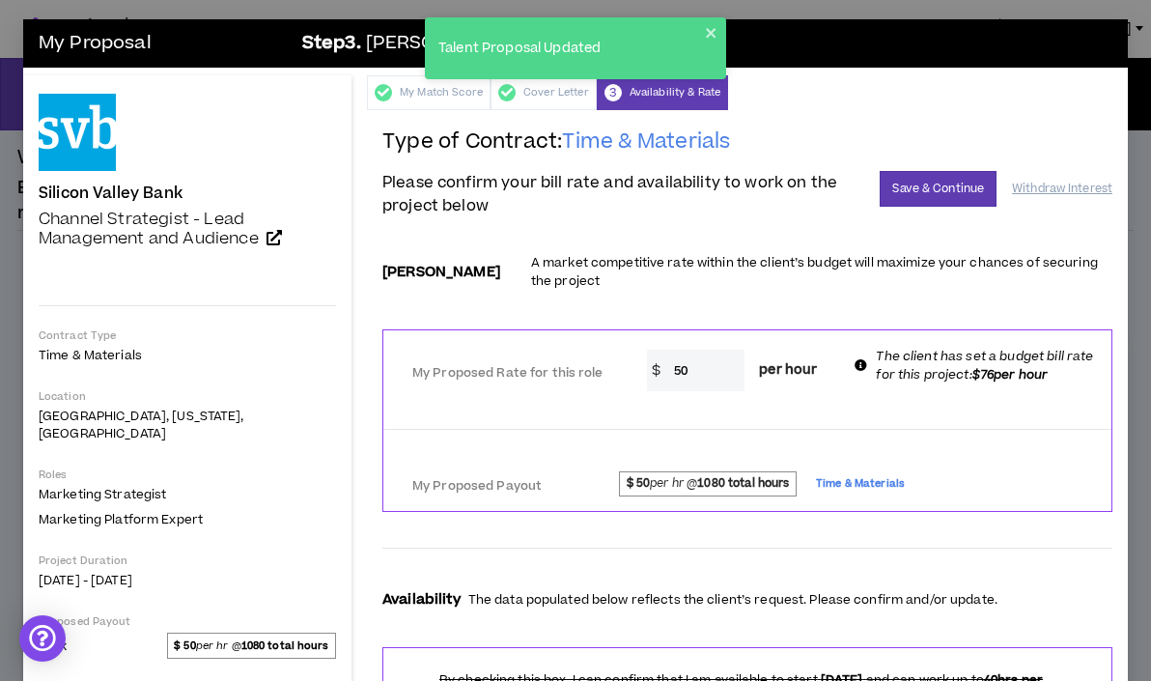
drag, startPoint x: 694, startPoint y: 353, endPoint x: 638, endPoint y: 353, distance: 56.0
click at [638, 353] on div "* $ 50 per hour" at bounding box center [740, 371] width 215 height 42
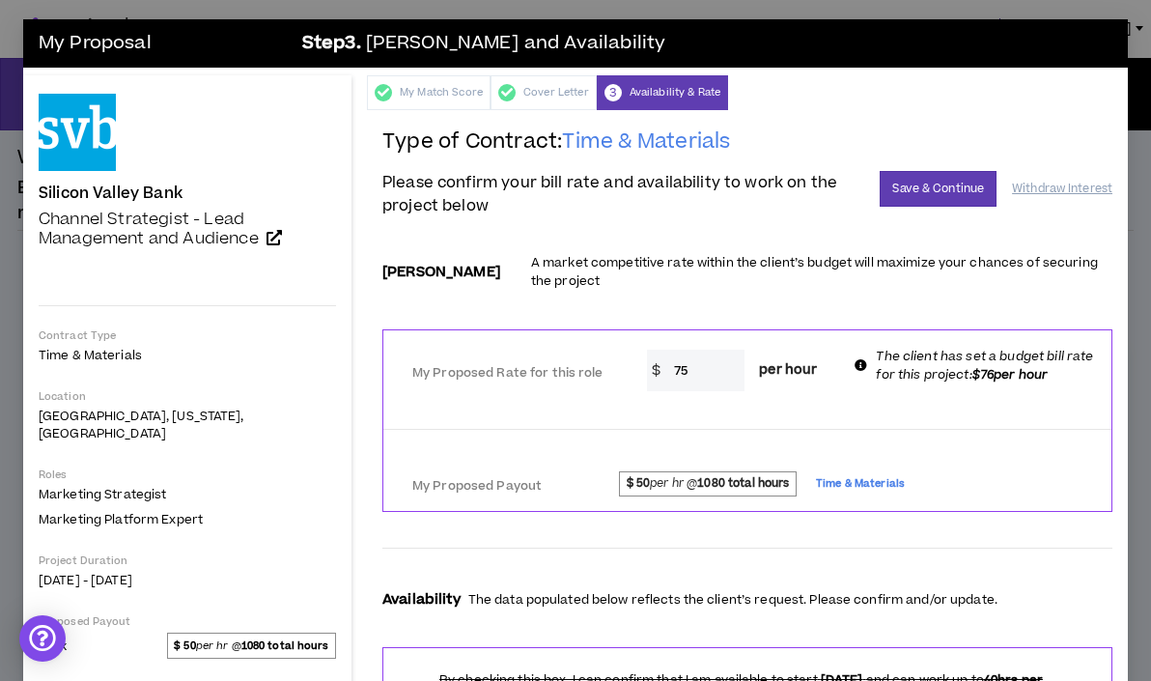
type input "75"
click at [587, 382] on div "My Proposed Rate for this role * $ 75 per hour The client has set a budget bill…" at bounding box center [747, 368] width 728 height 76
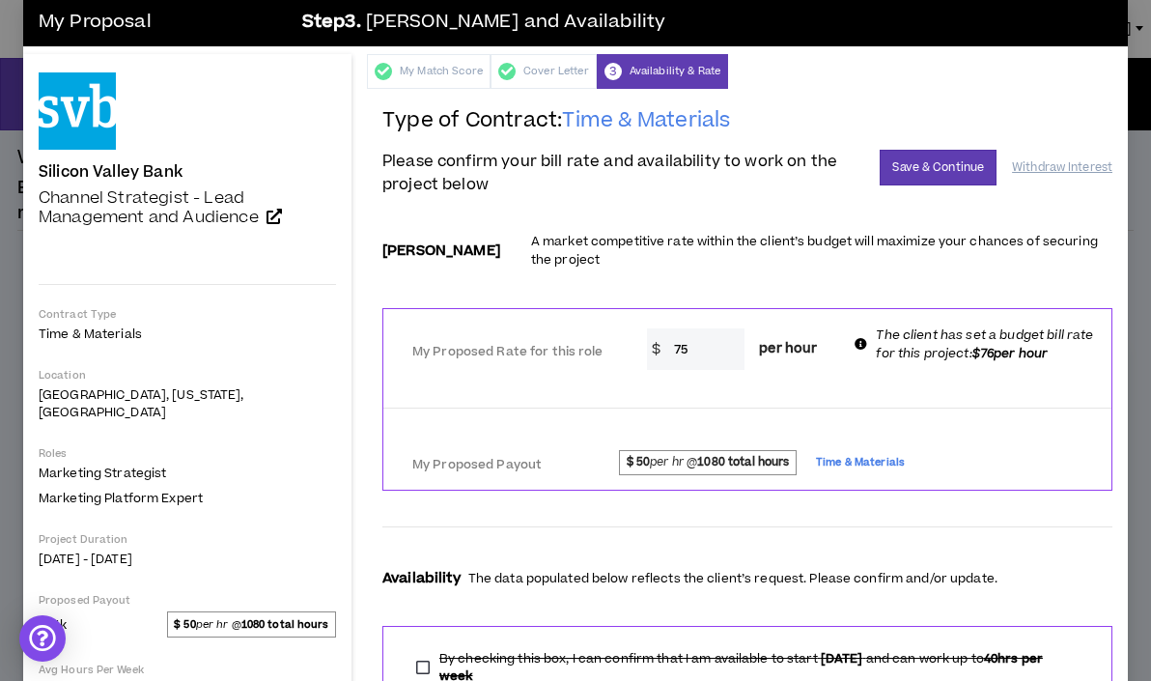
scroll to position [15, 0]
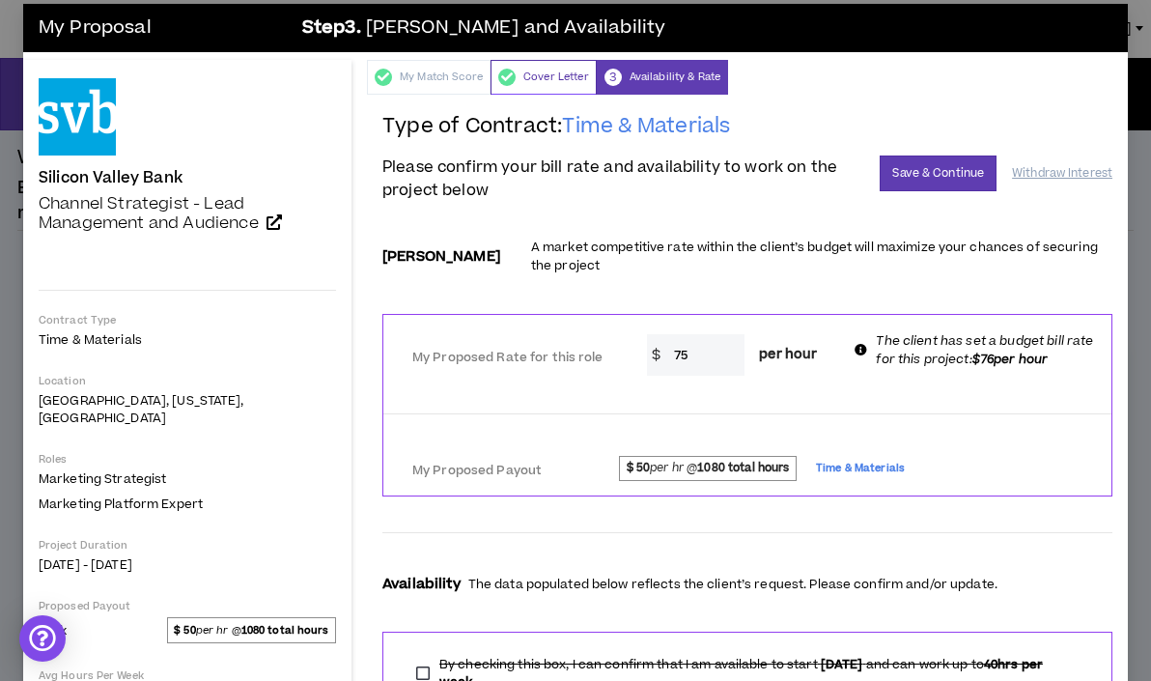
click at [535, 82] on div "Cover Letter" at bounding box center [544, 77] width 106 height 35
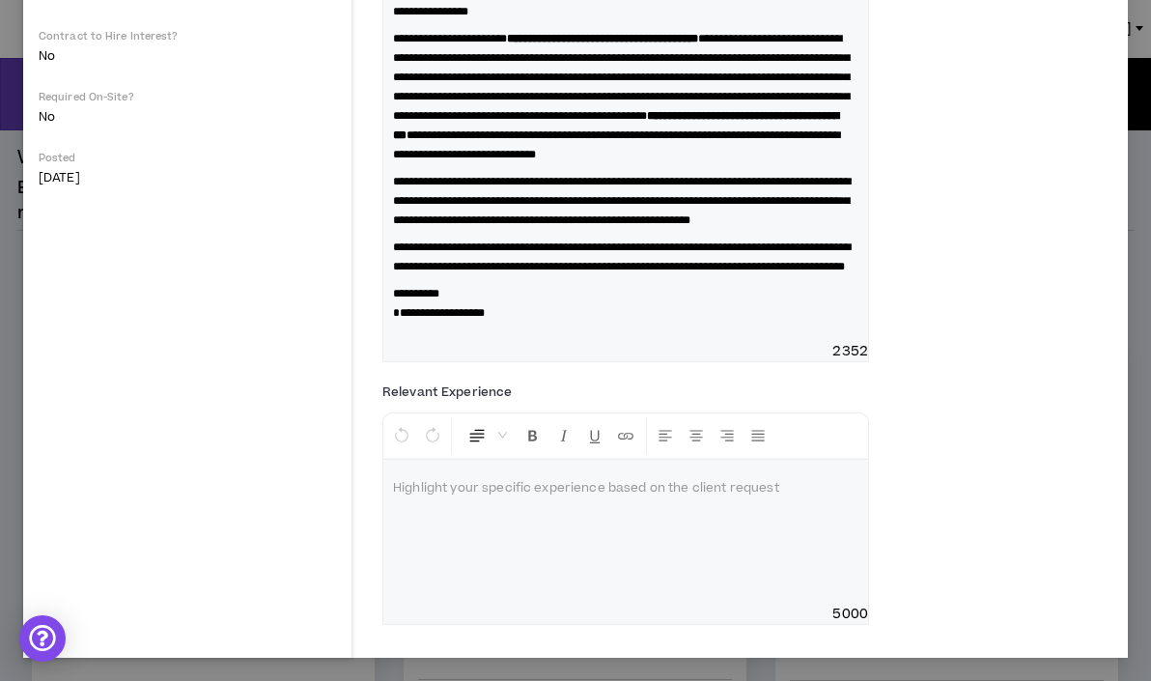
scroll to position [890, 0]
click at [523, 572] on div at bounding box center [625, 532] width 485 height 145
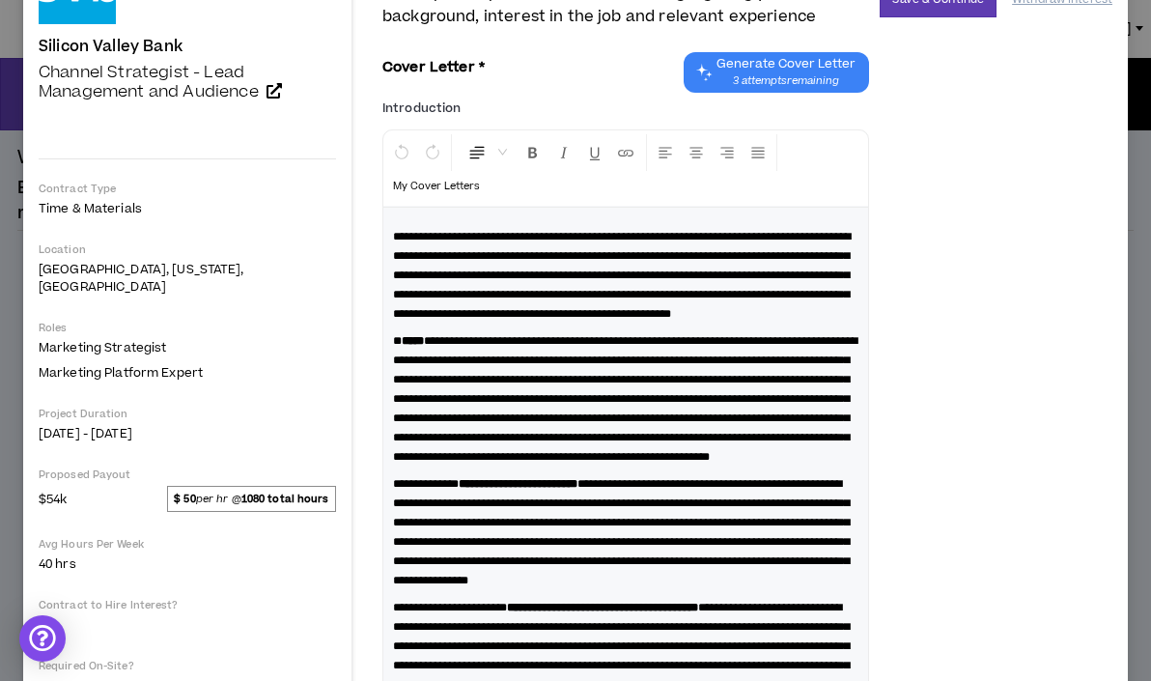
scroll to position [152, 0]
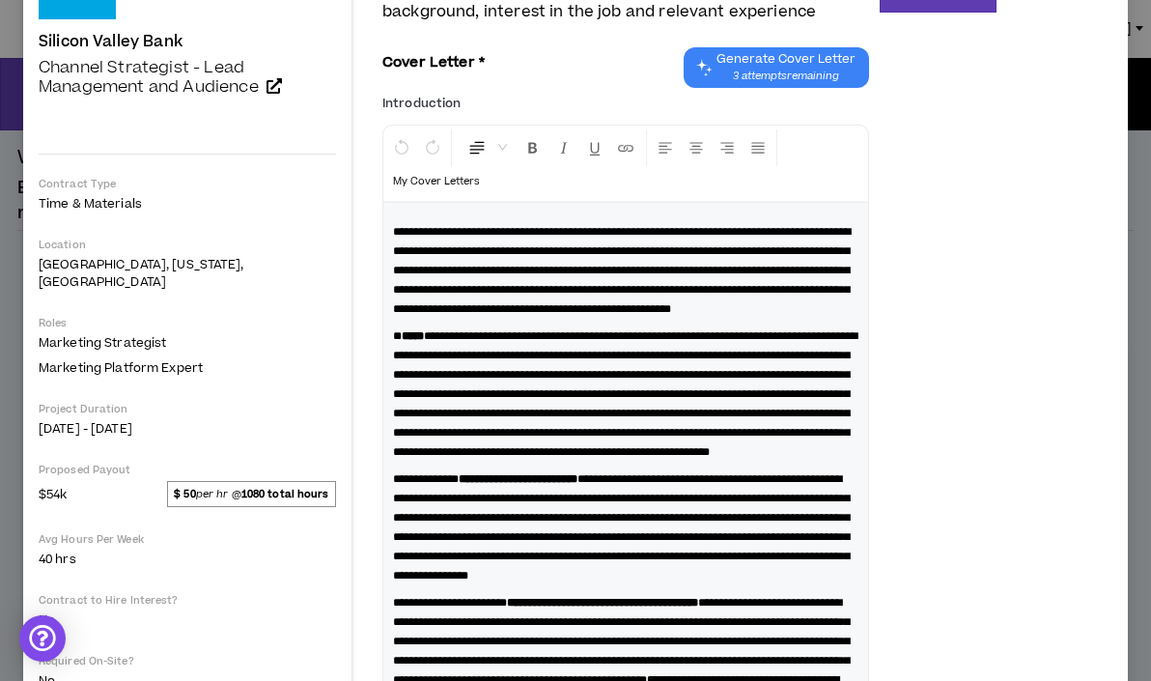
click at [410, 342] on strong "***" at bounding box center [413, 336] width 22 height 12
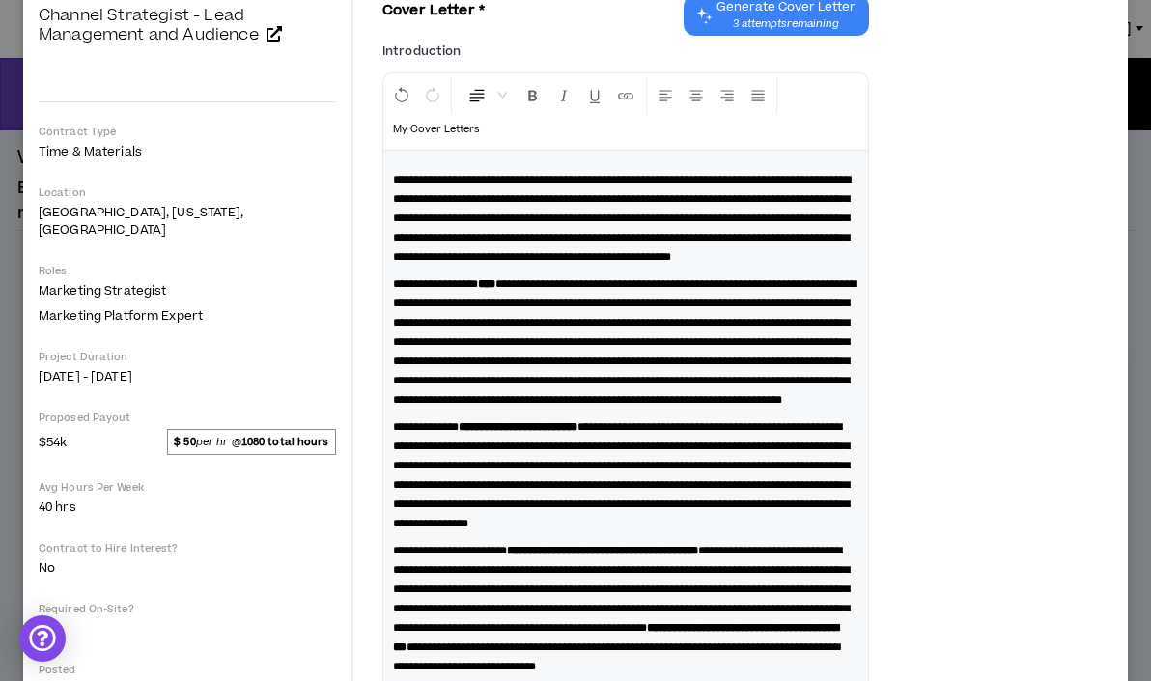
scroll to position [207, 0]
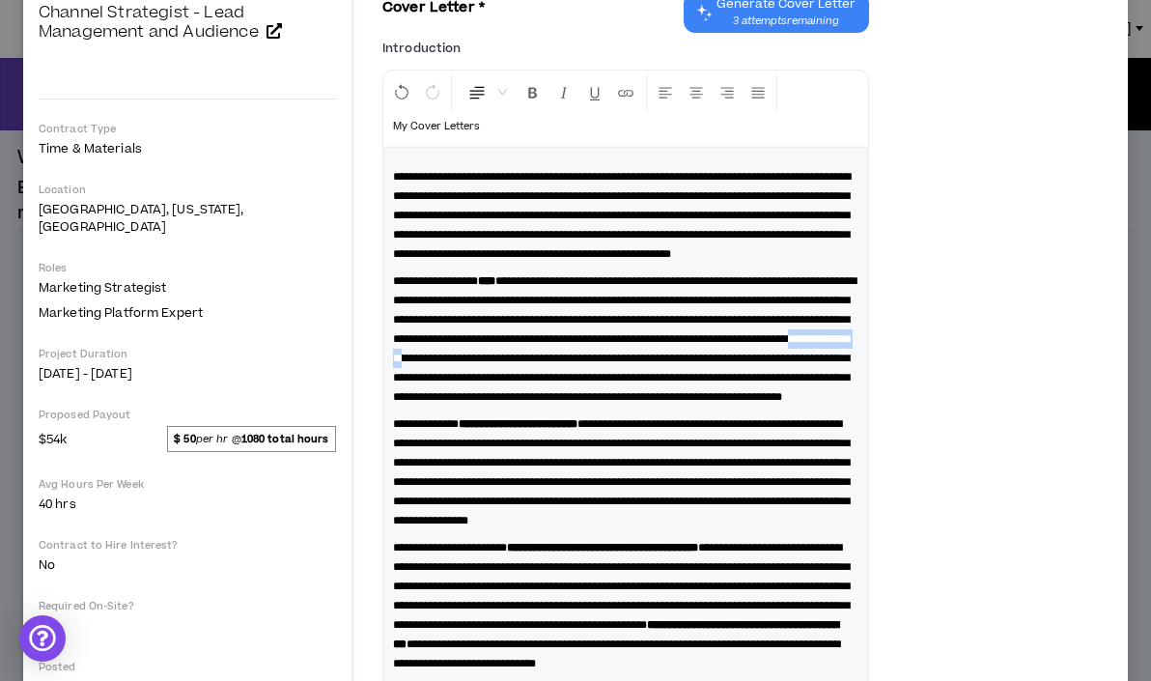
drag, startPoint x: 617, startPoint y: 415, endPoint x: 523, endPoint y: 411, distance: 94.7
click at [523, 403] on span "**********" at bounding box center [625, 338] width 464 height 127
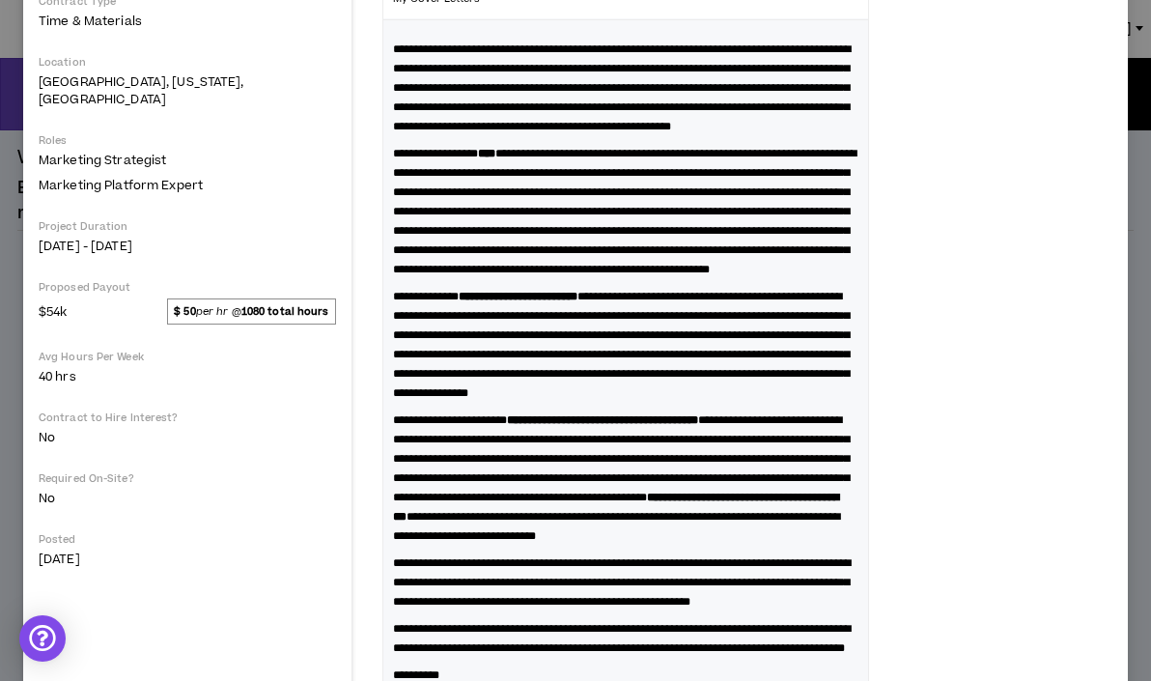
scroll to position [336, 0]
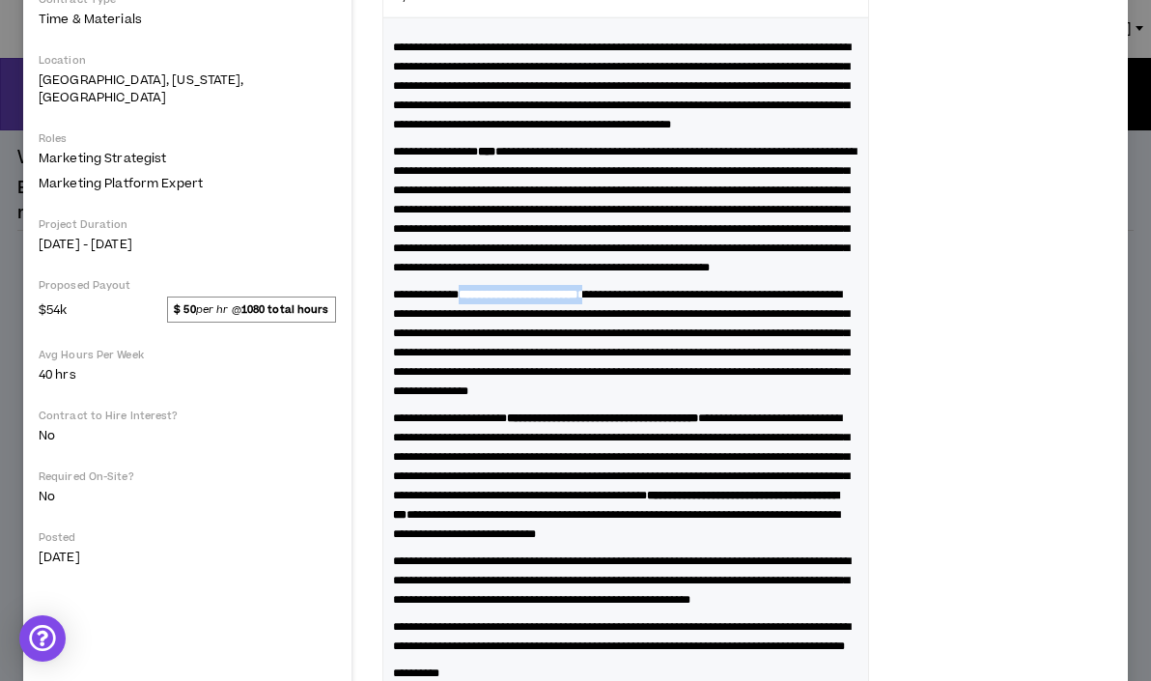
drag, startPoint x: 640, startPoint y: 383, endPoint x: 478, endPoint y: 386, distance: 162.3
click at [477, 386] on p "**********" at bounding box center [626, 343] width 466 height 116
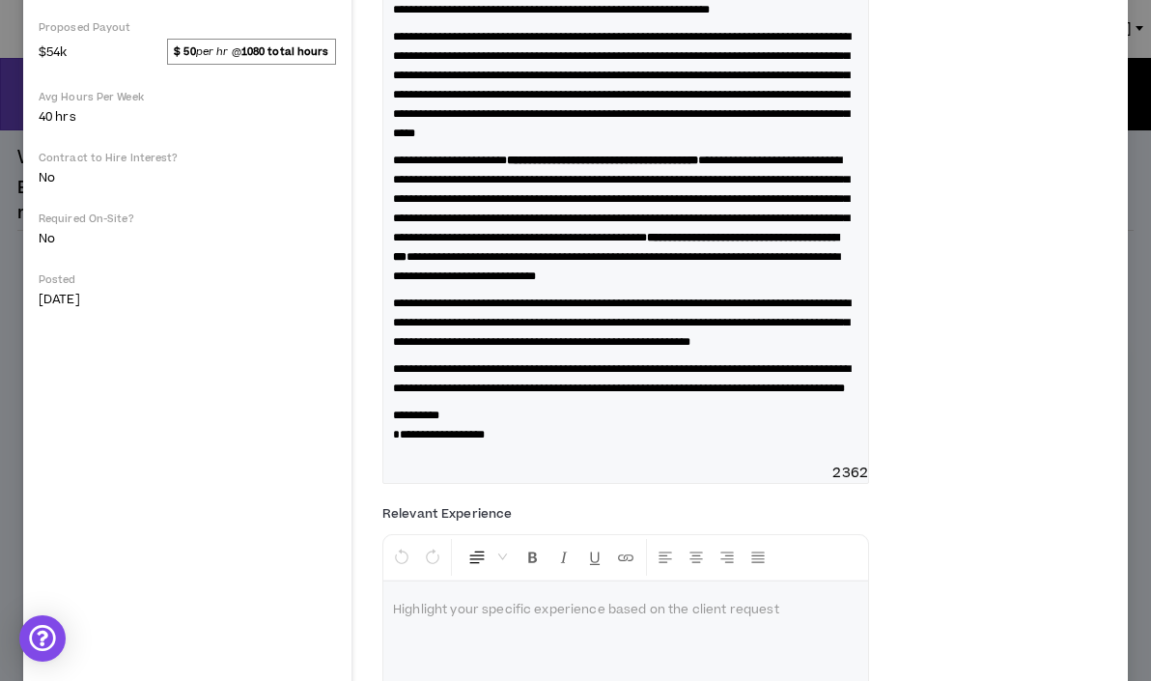
scroll to position [601, 0]
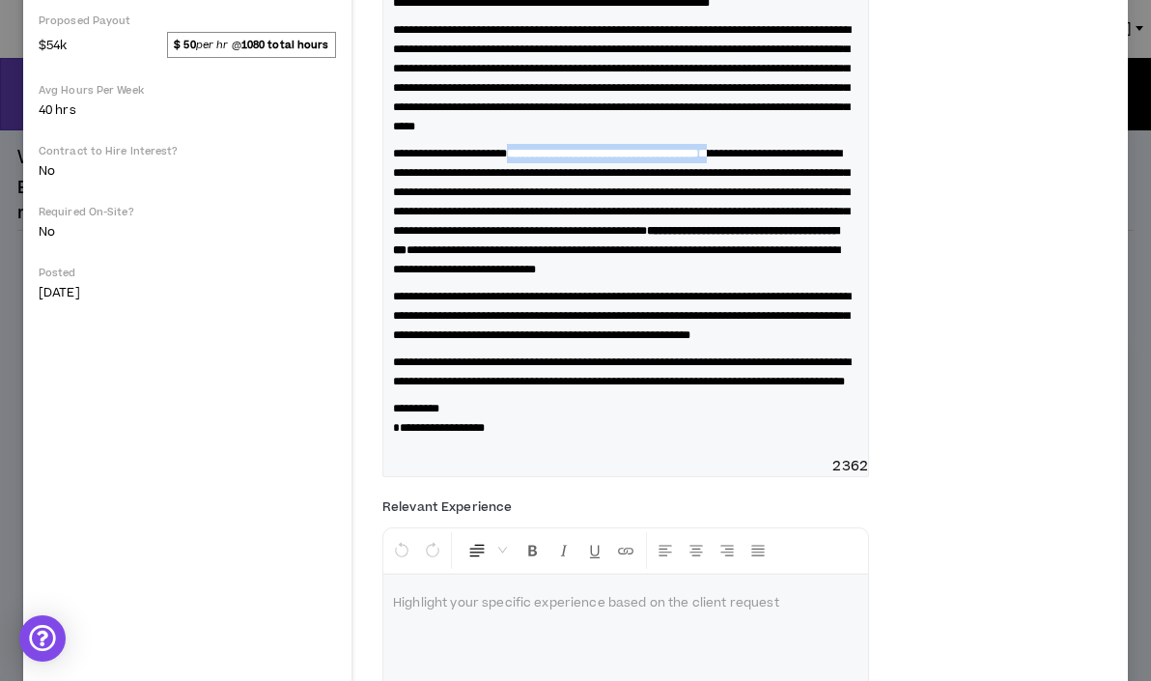
drag, startPoint x: 835, startPoint y: 267, endPoint x: 545, endPoint y: 271, distance: 290.7
click at [545, 271] on p "**********" at bounding box center [626, 211] width 466 height 135
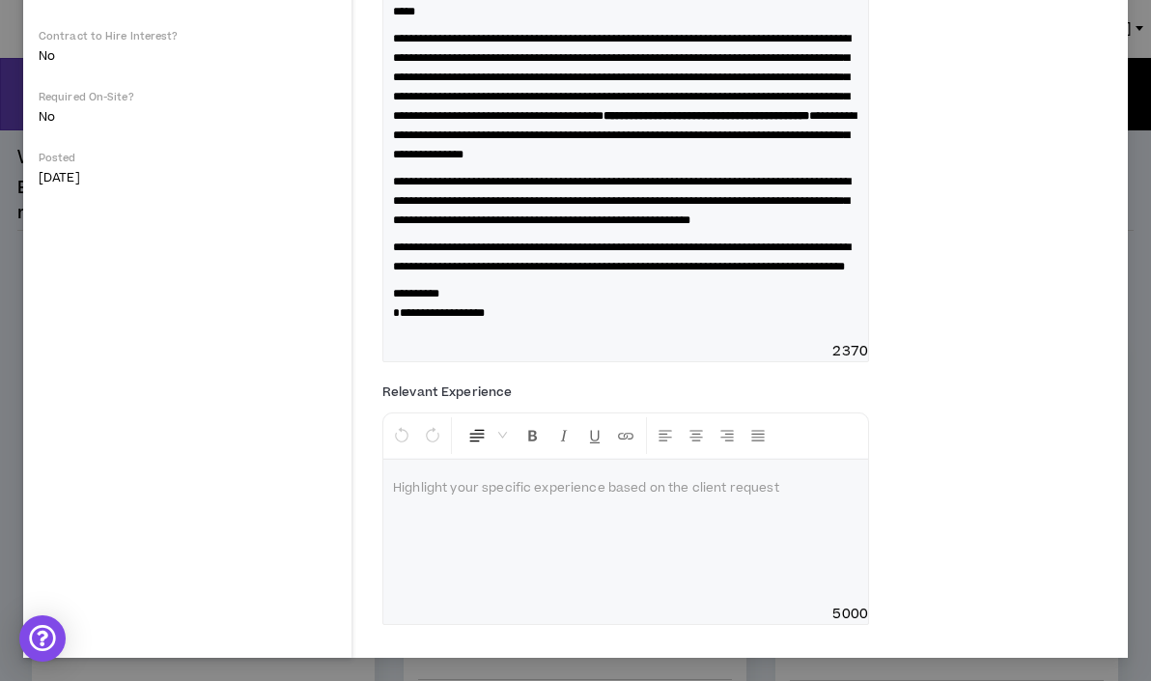
scroll to position [909, 0]
click at [596, 511] on div at bounding box center [625, 532] width 485 height 145
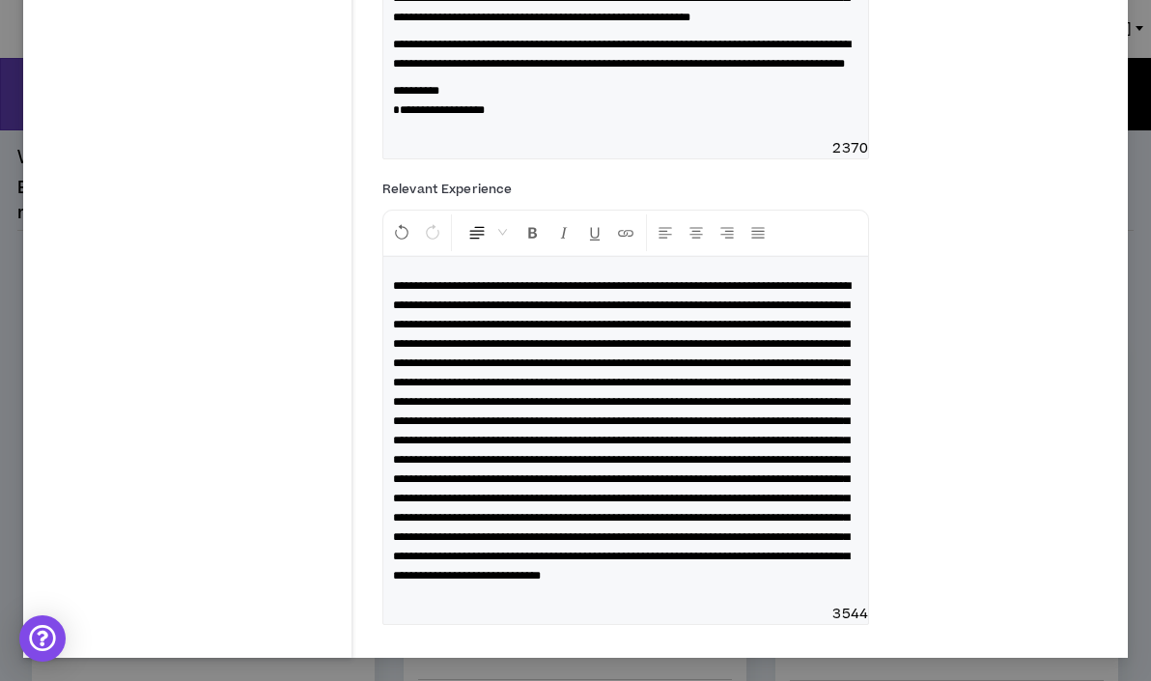
scroll to position [1208, 0]
click at [478, 317] on span at bounding box center [622, 430] width 458 height 301
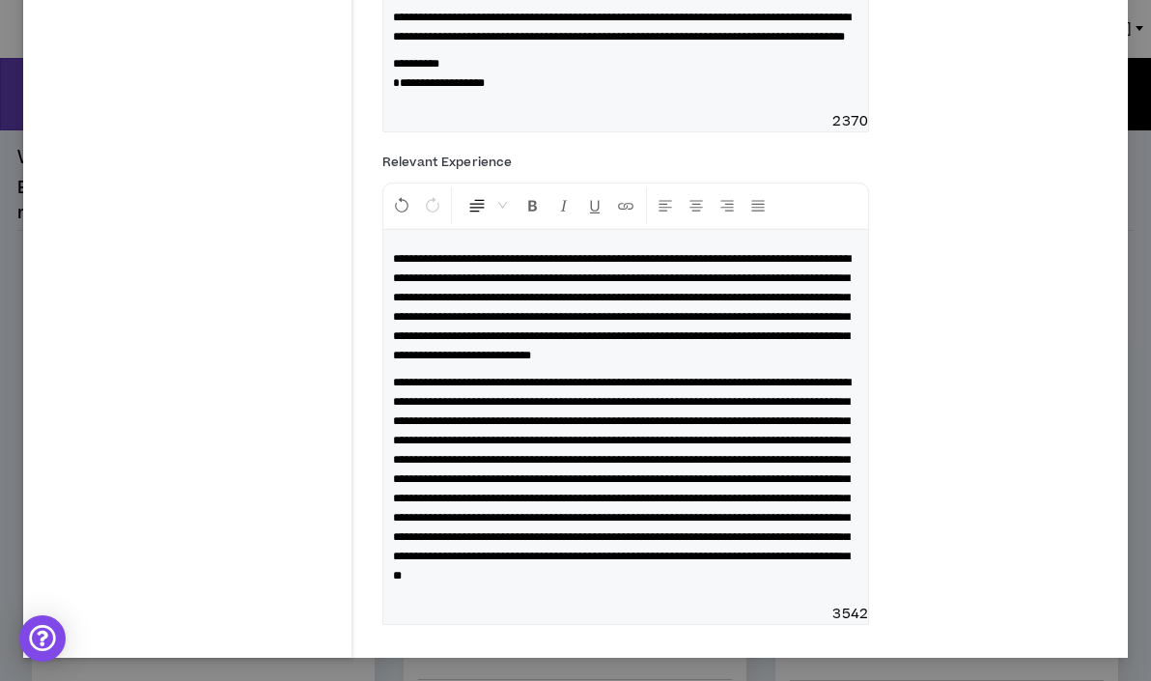
click at [675, 410] on span "**********" at bounding box center [622, 479] width 458 height 205
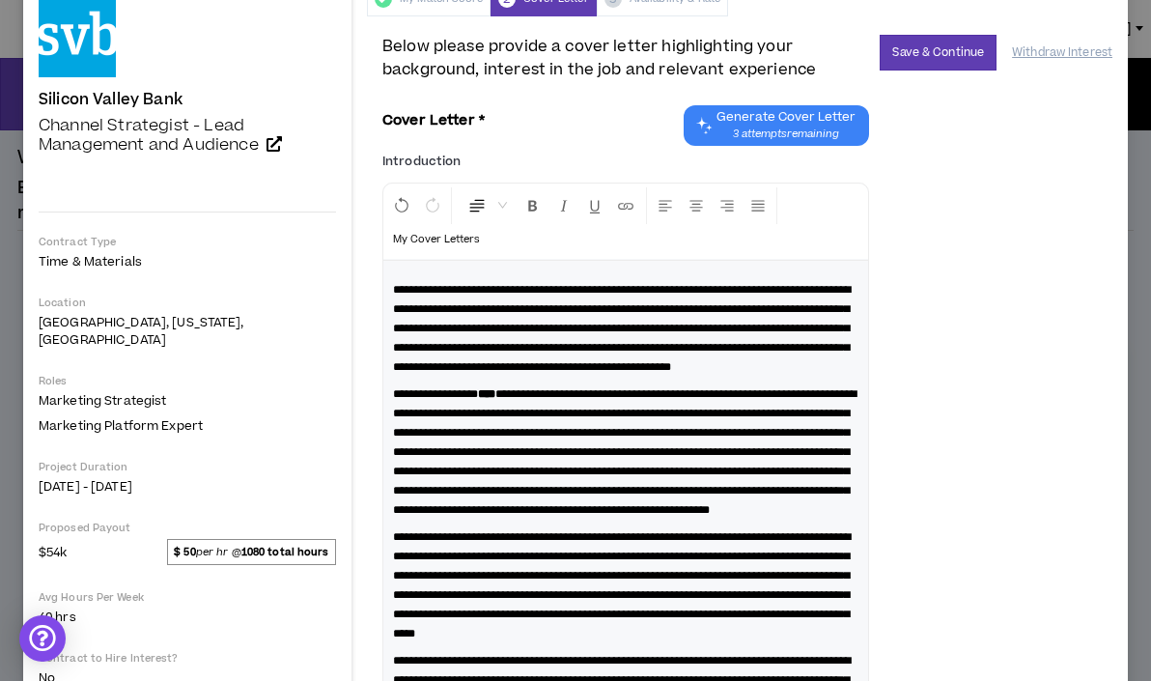
scroll to position [0, 0]
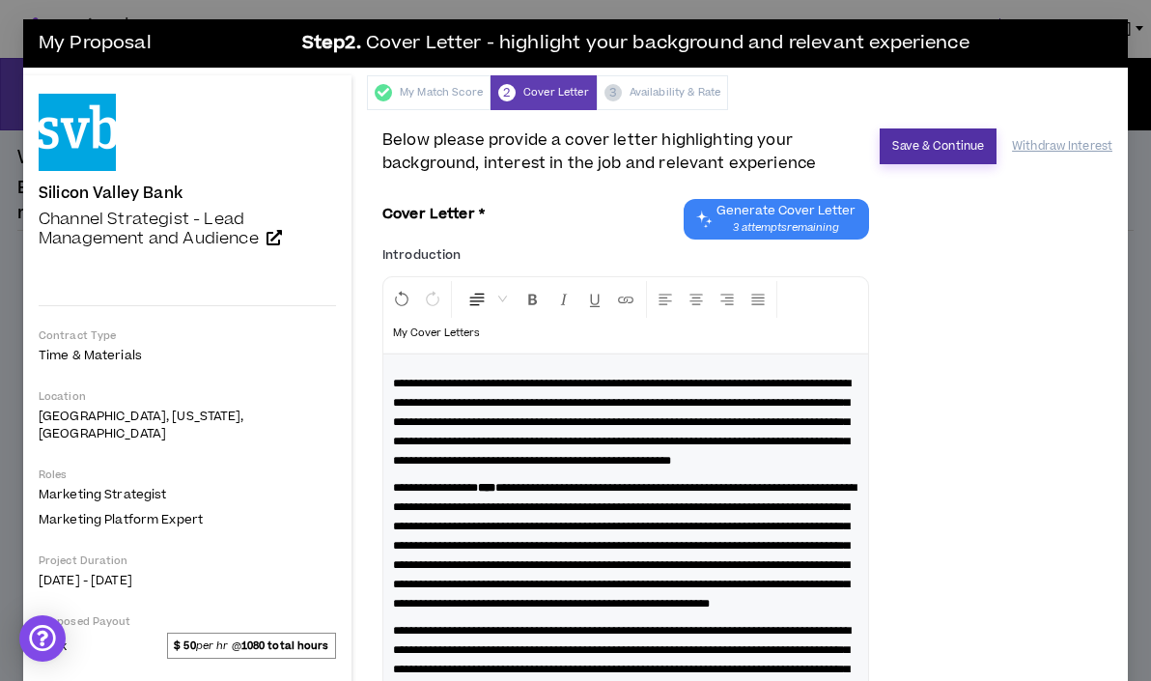
click at [941, 143] on button "Save & Continue" at bounding box center [938, 146] width 117 height 36
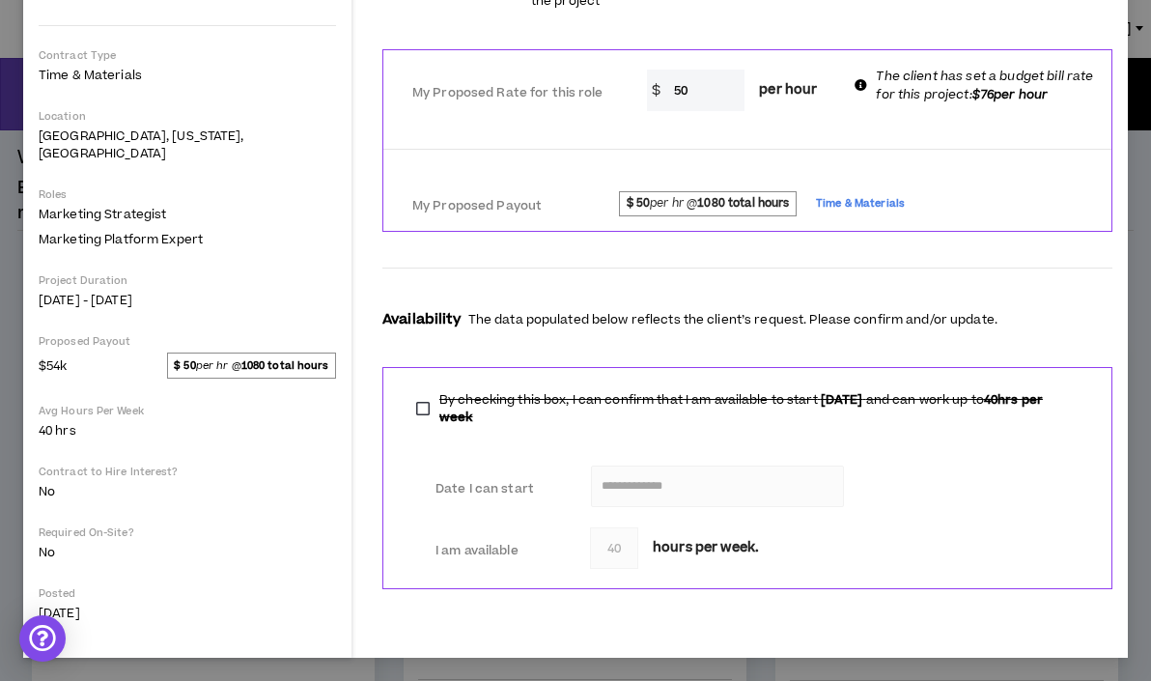
scroll to position [264, 0]
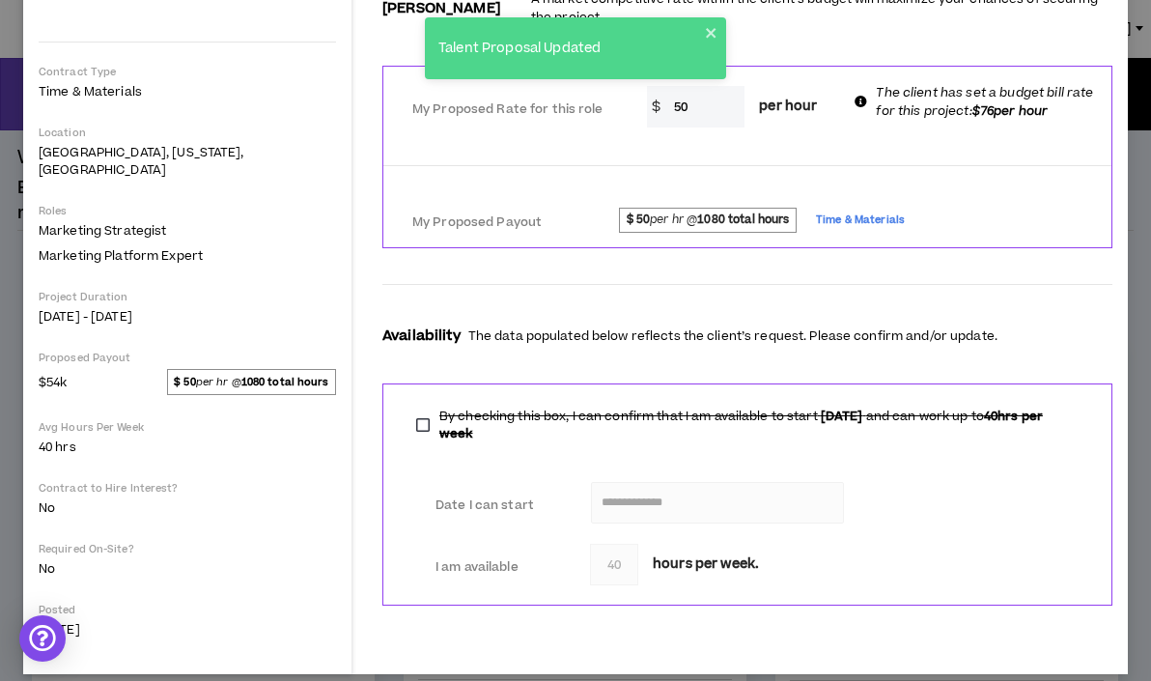
click at [692, 100] on input "50" at bounding box center [704, 107] width 81 height 42
type input "5"
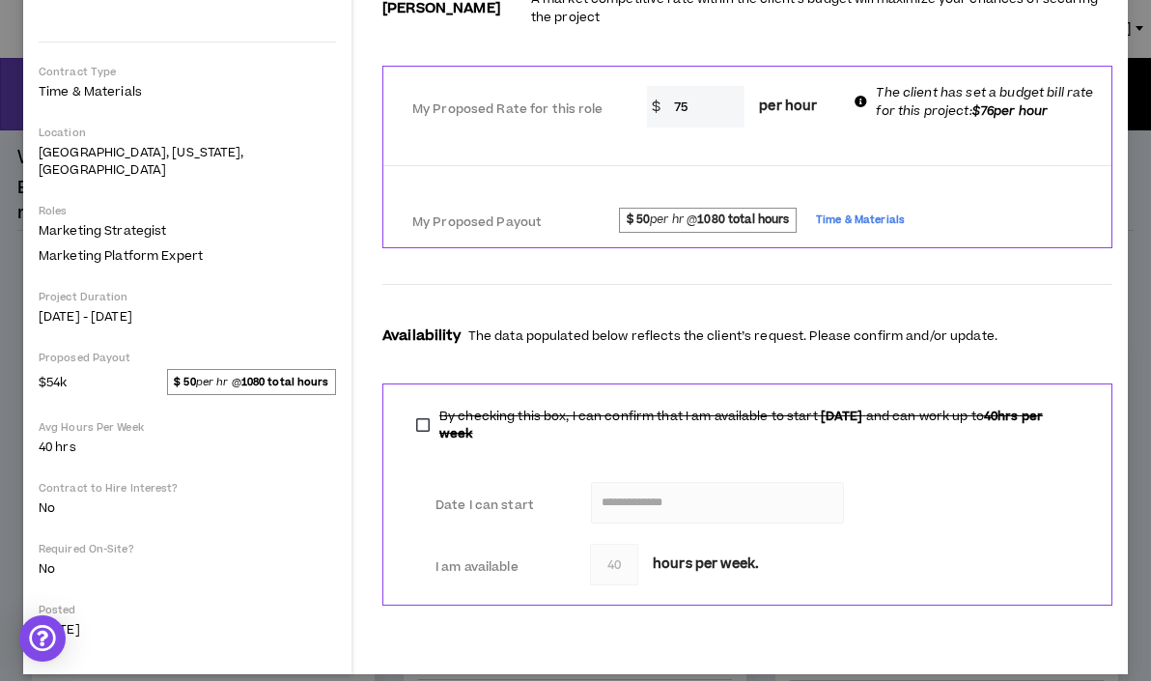
type input "75"
click at [504, 268] on div at bounding box center [747, 284] width 730 height 32
click at [428, 403] on label "By checking this box, I can confirm that I am available to start Sep 8, 2025 an…" at bounding box center [748, 425] width 682 height 44
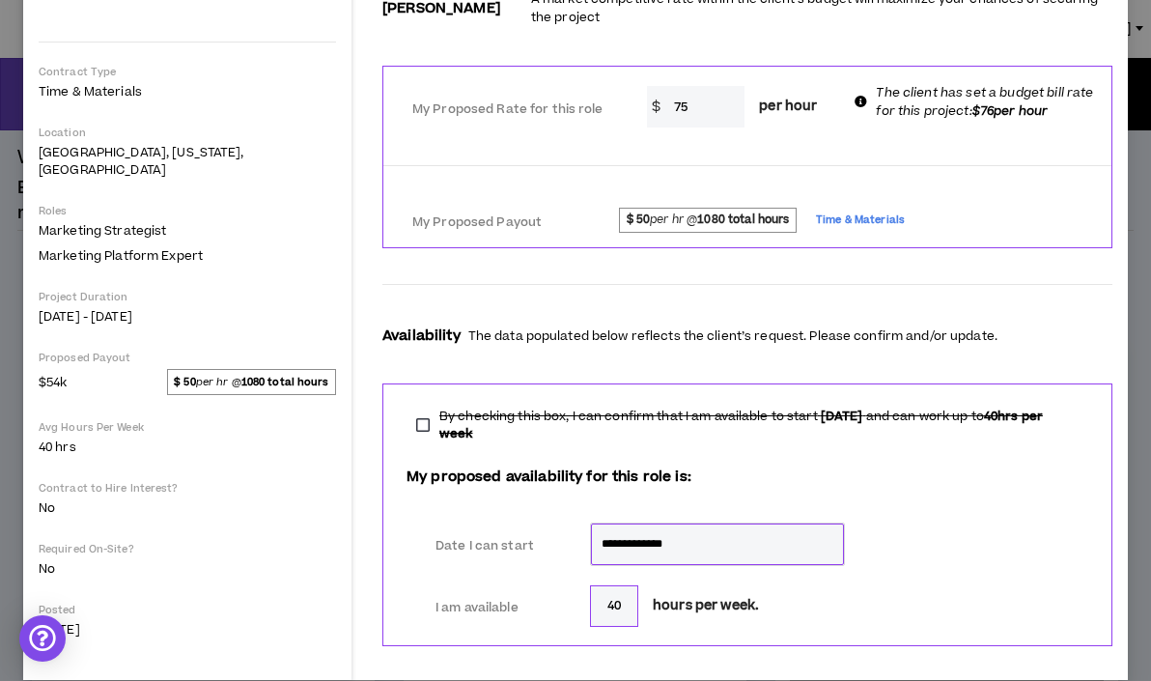
click at [427, 403] on label "By checking this box, I can confirm that I am available to start Sep 8, 2025 an…" at bounding box center [748, 425] width 682 height 44
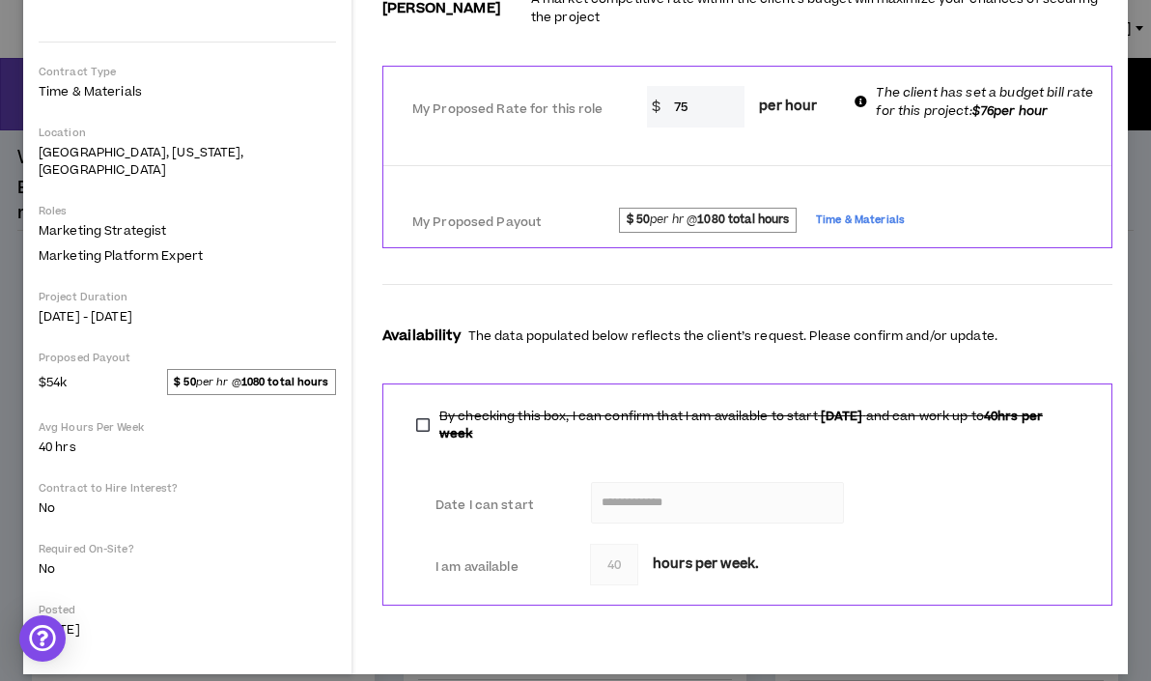
scroll to position [0, 0]
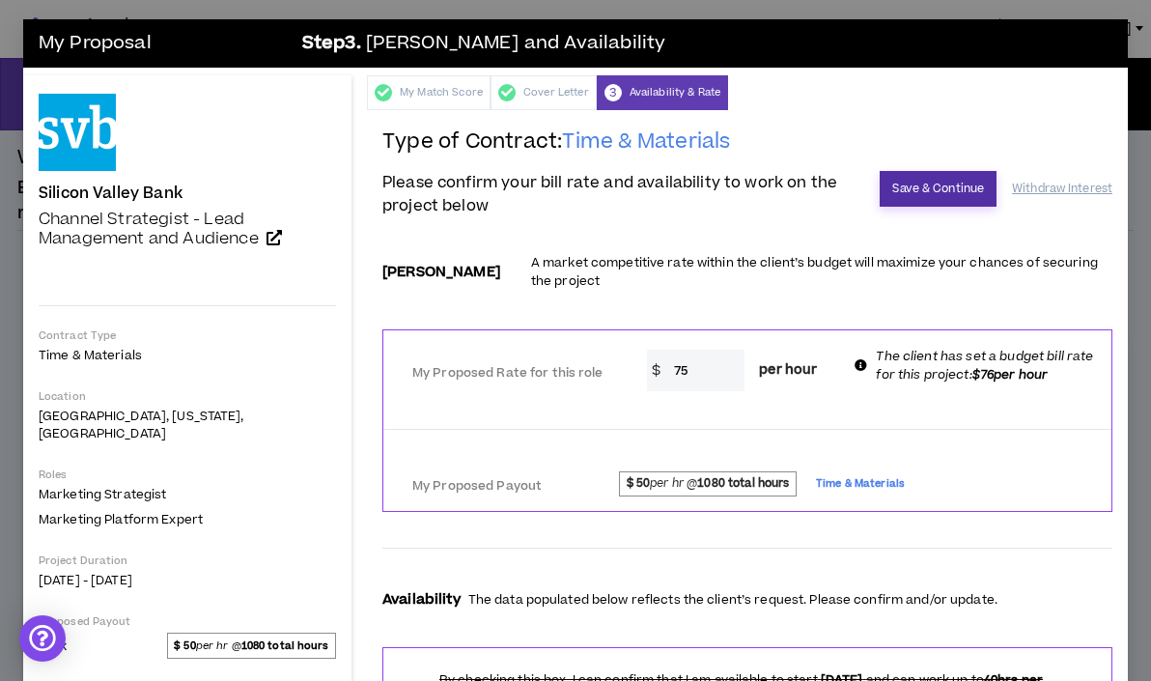
click at [925, 183] on button "Save & Continue" at bounding box center [938, 189] width 117 height 36
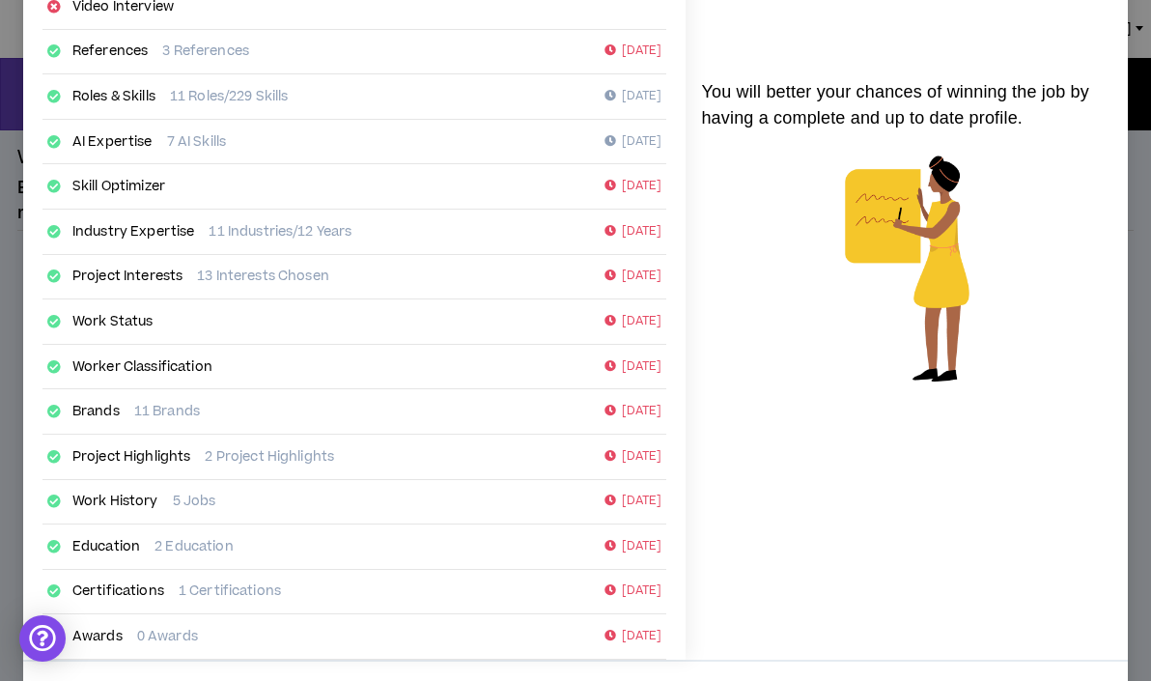
scroll to position [335, 0]
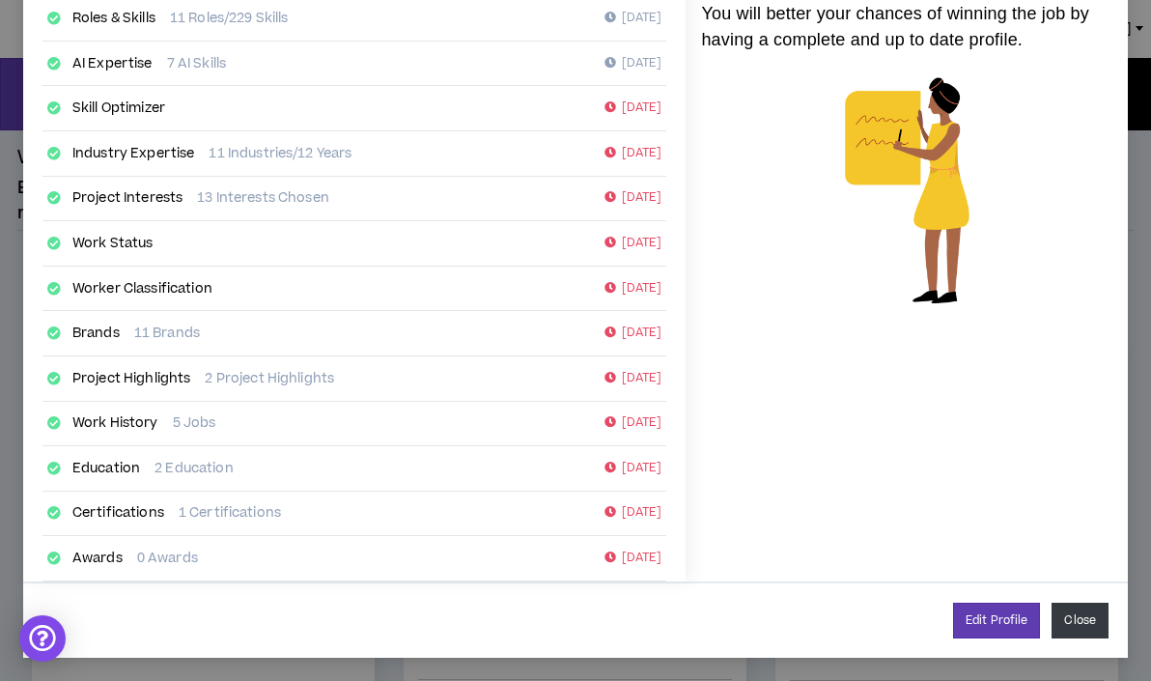
click at [1087, 621] on button "Close" at bounding box center [1080, 621] width 57 height 36
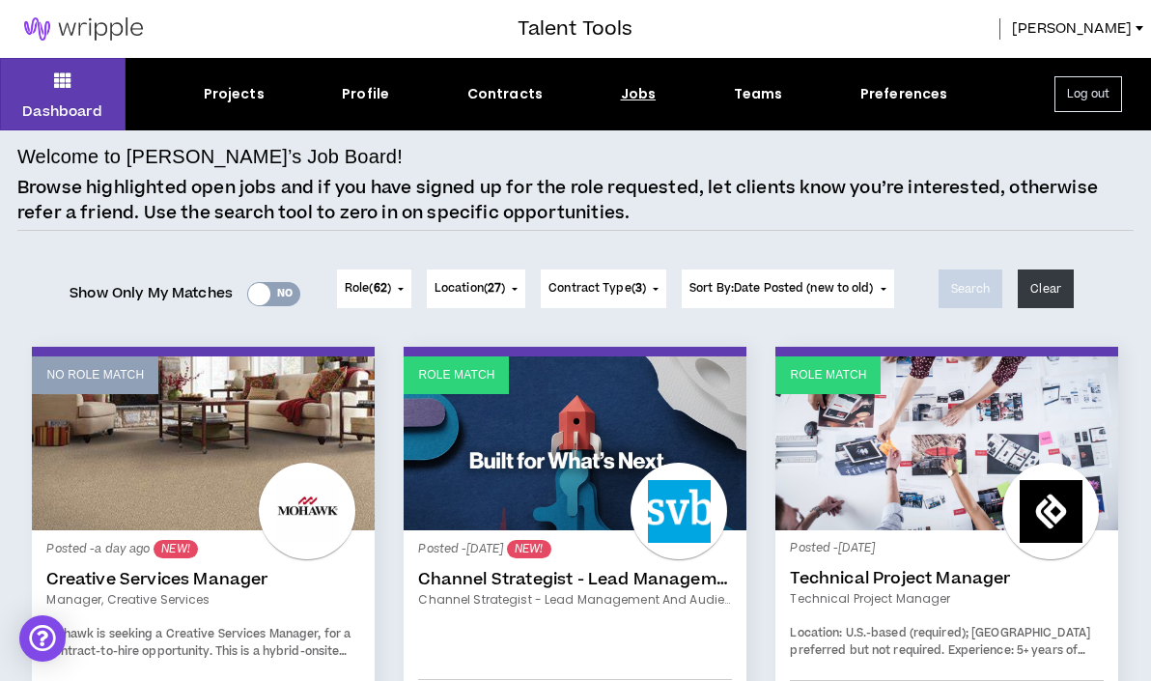
click at [259, 290] on div at bounding box center [259, 294] width 22 height 22
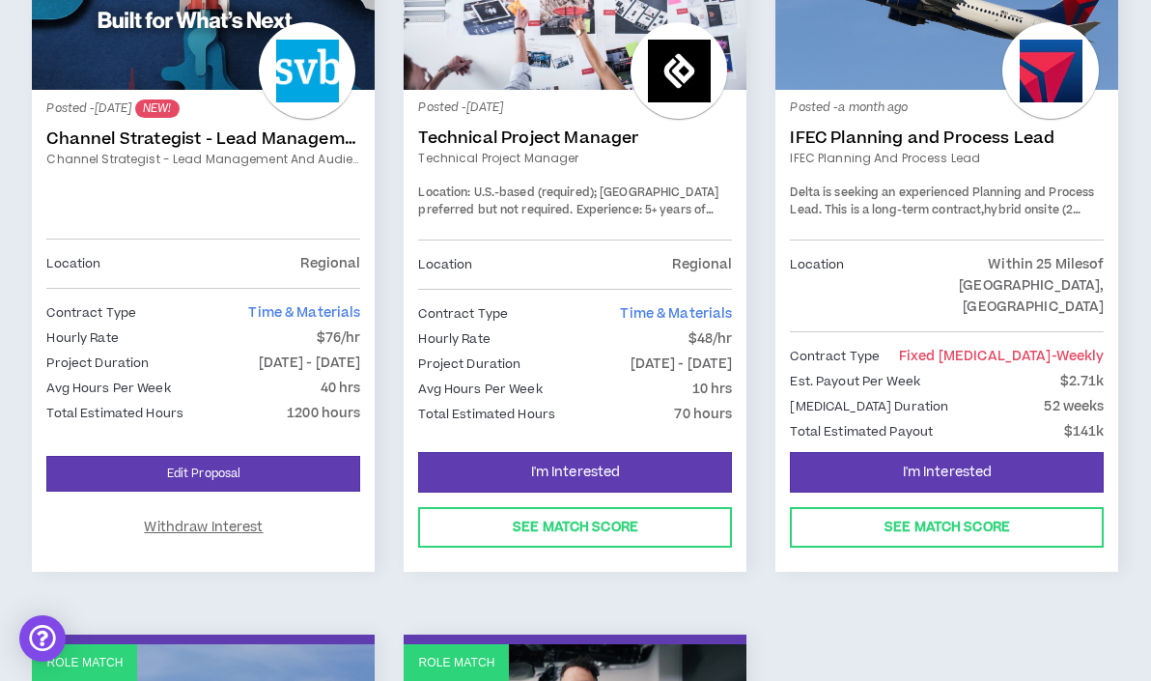
scroll to position [431, 0]
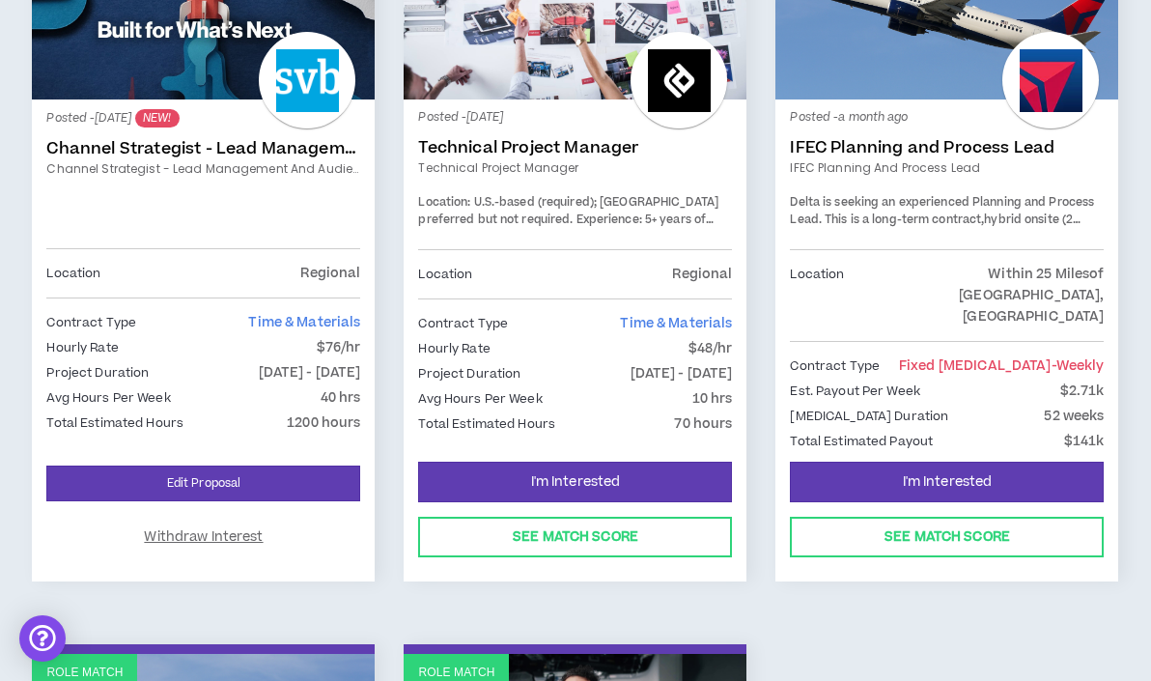
click at [1031, 214] on strong "hybrid onsite (2 days)" at bounding box center [935, 229] width 291 height 34
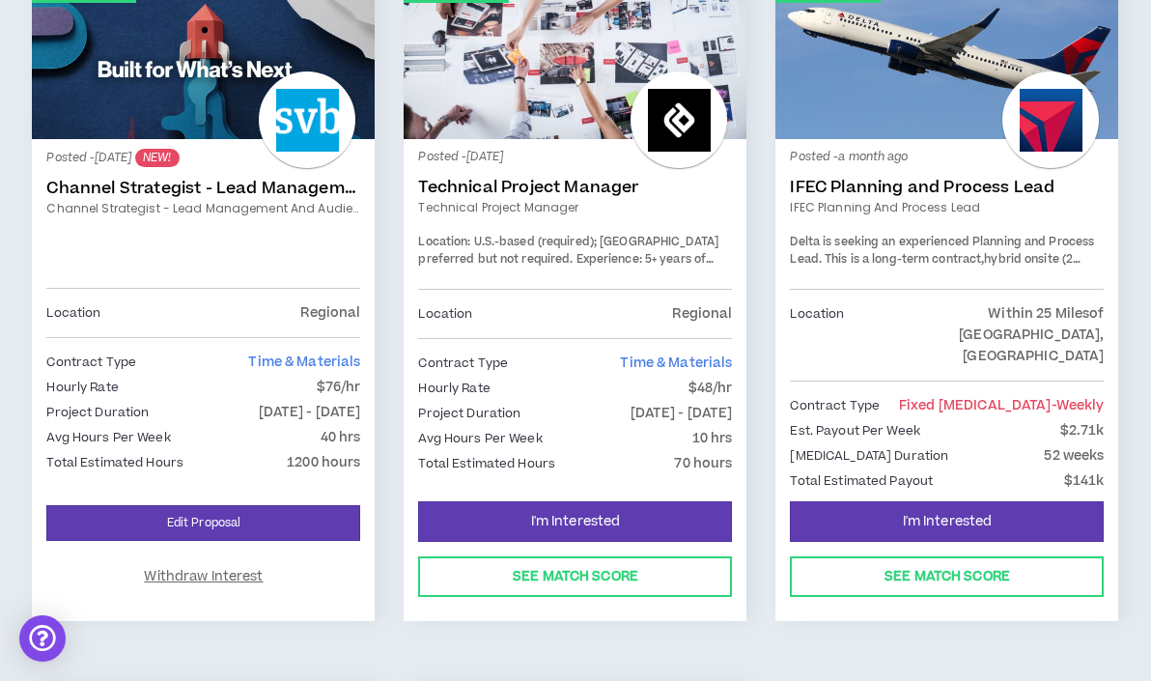
scroll to position [449, 0]
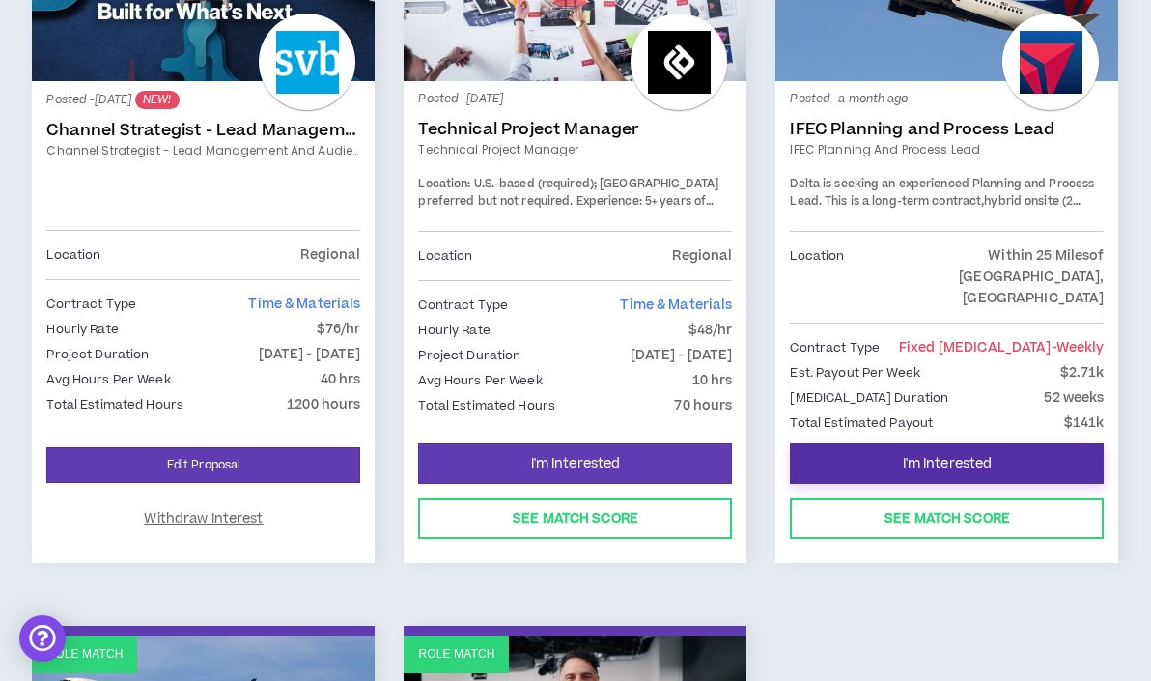
click at [919, 455] on span "I'm Interested" at bounding box center [948, 464] width 90 height 18
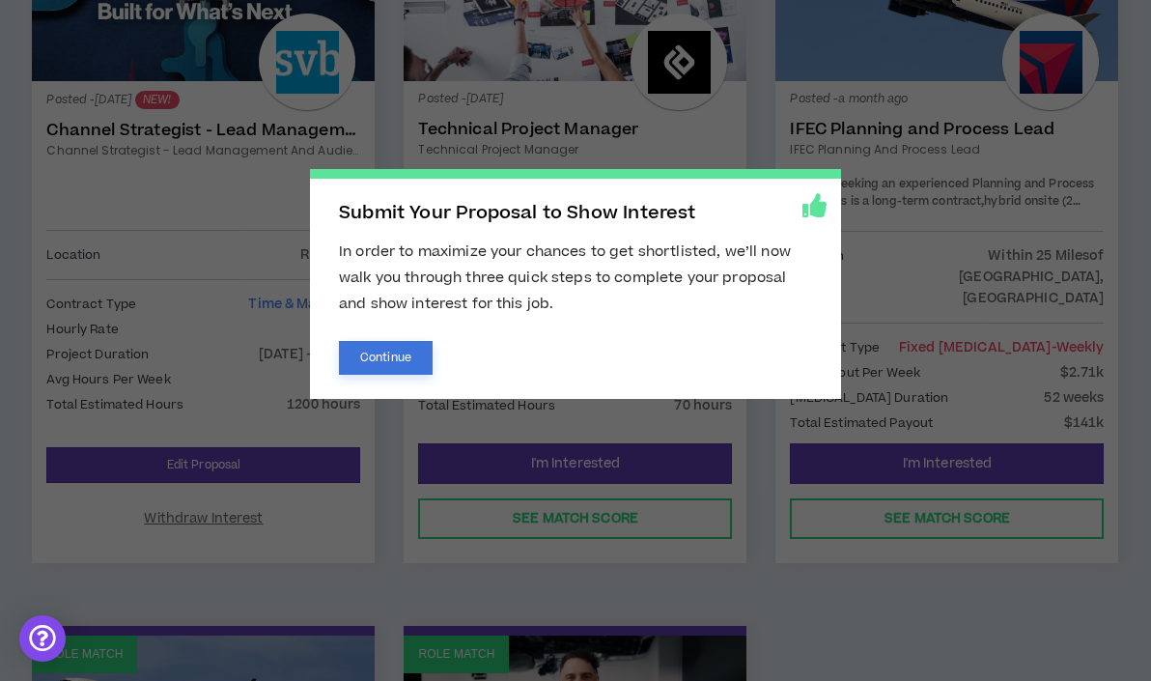
click at [392, 367] on button "Continue" at bounding box center [386, 358] width 94 height 34
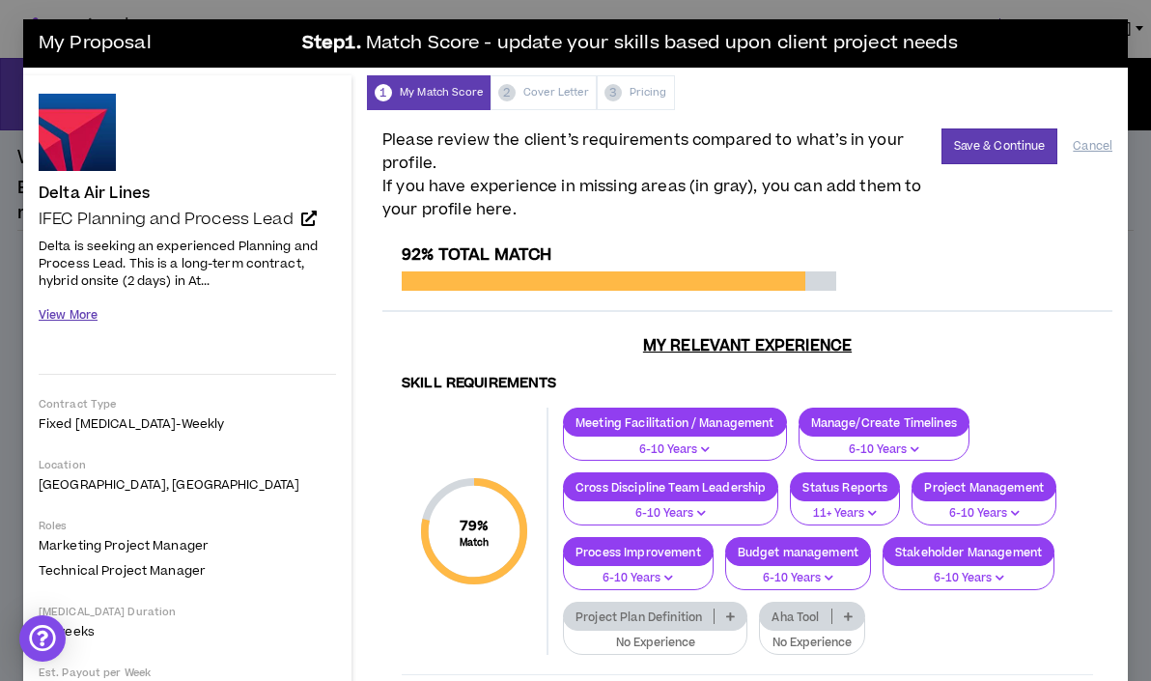
click at [83, 310] on button "View More" at bounding box center [68, 315] width 59 height 34
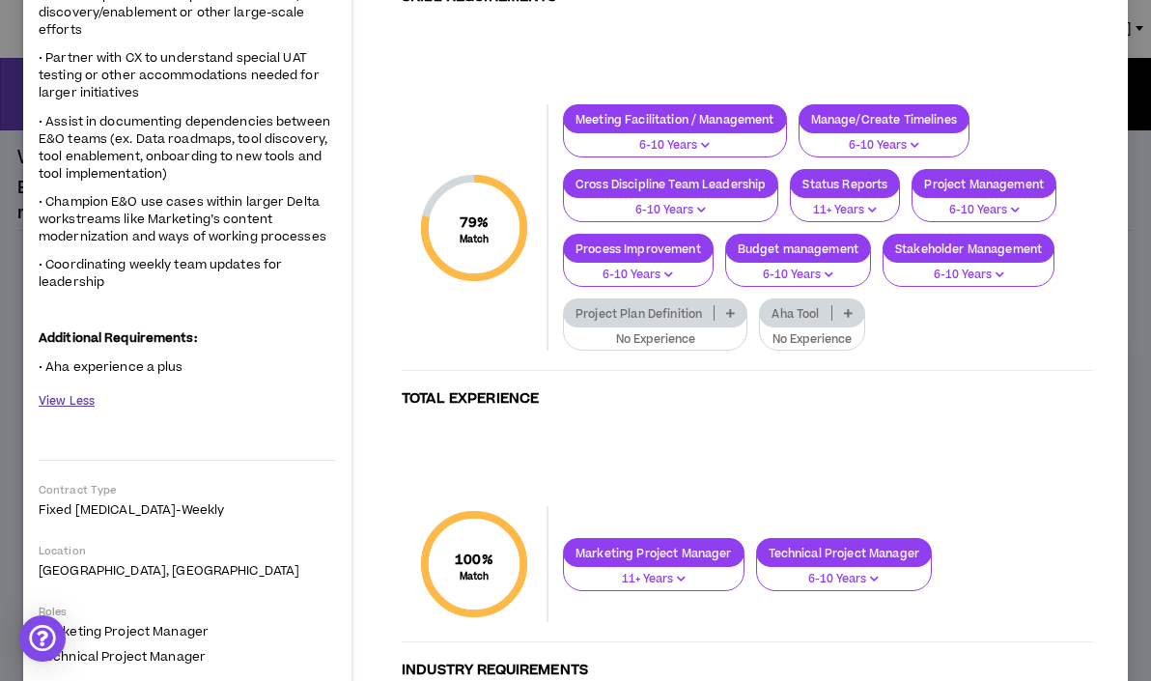
scroll to position [1316, 0]
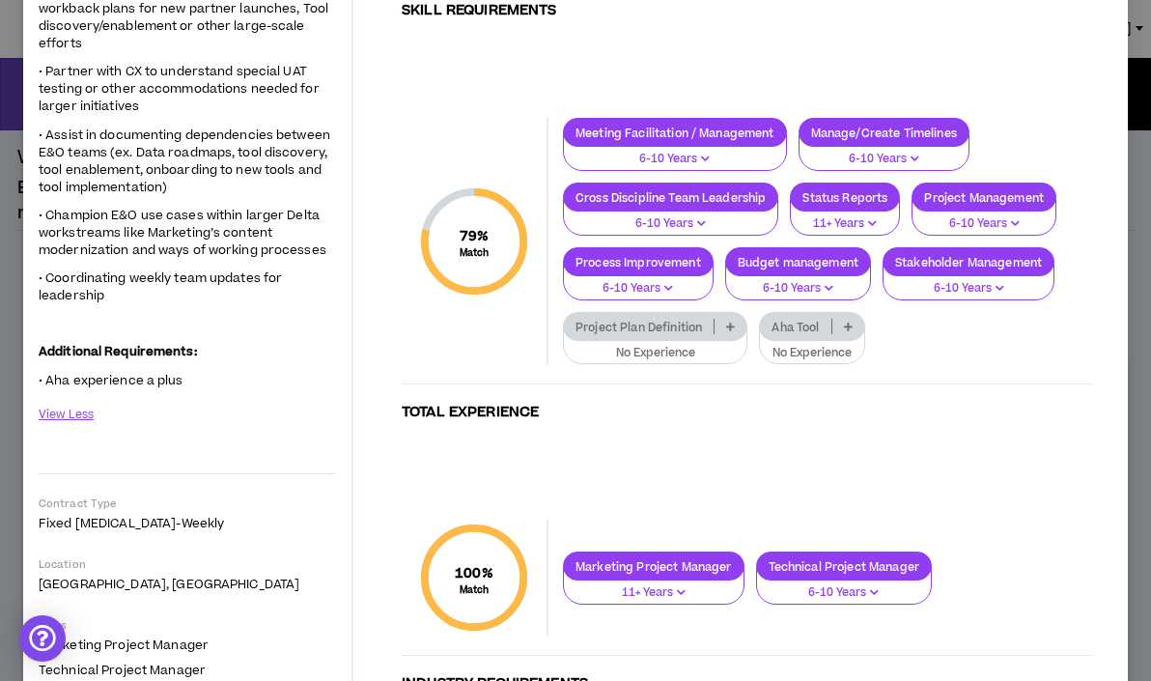
click at [639, 320] on p "Project Plan Definition" at bounding box center [639, 327] width 150 height 14
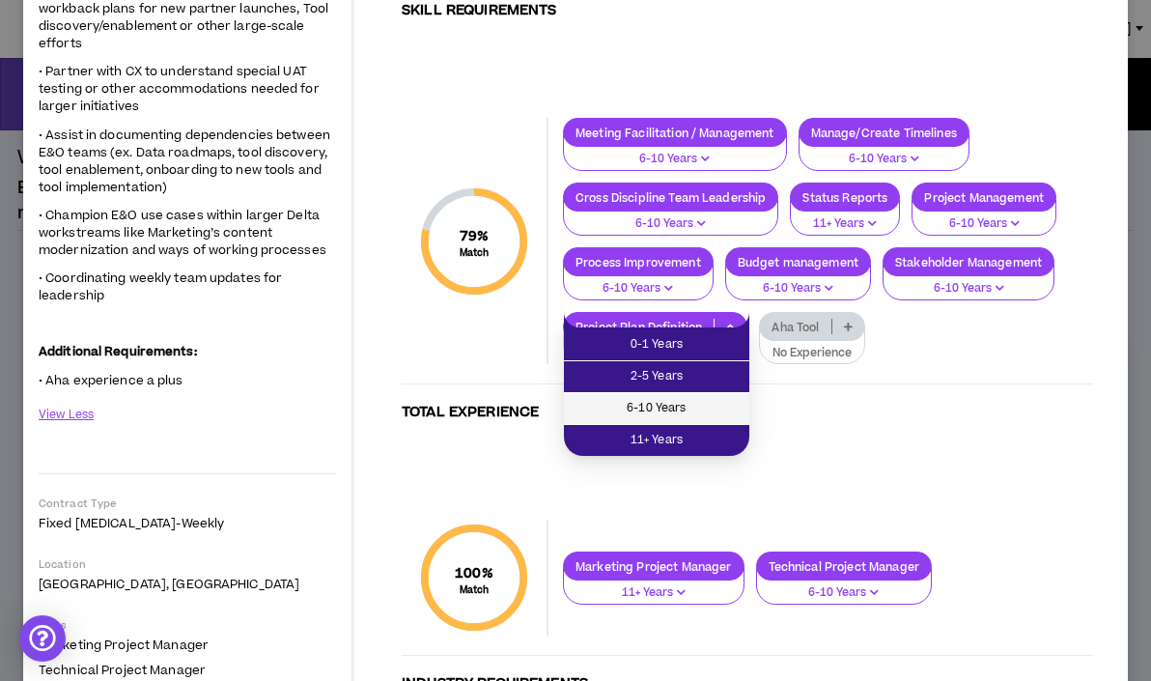
click at [661, 410] on span "6-10 Years" at bounding box center [657, 408] width 162 height 21
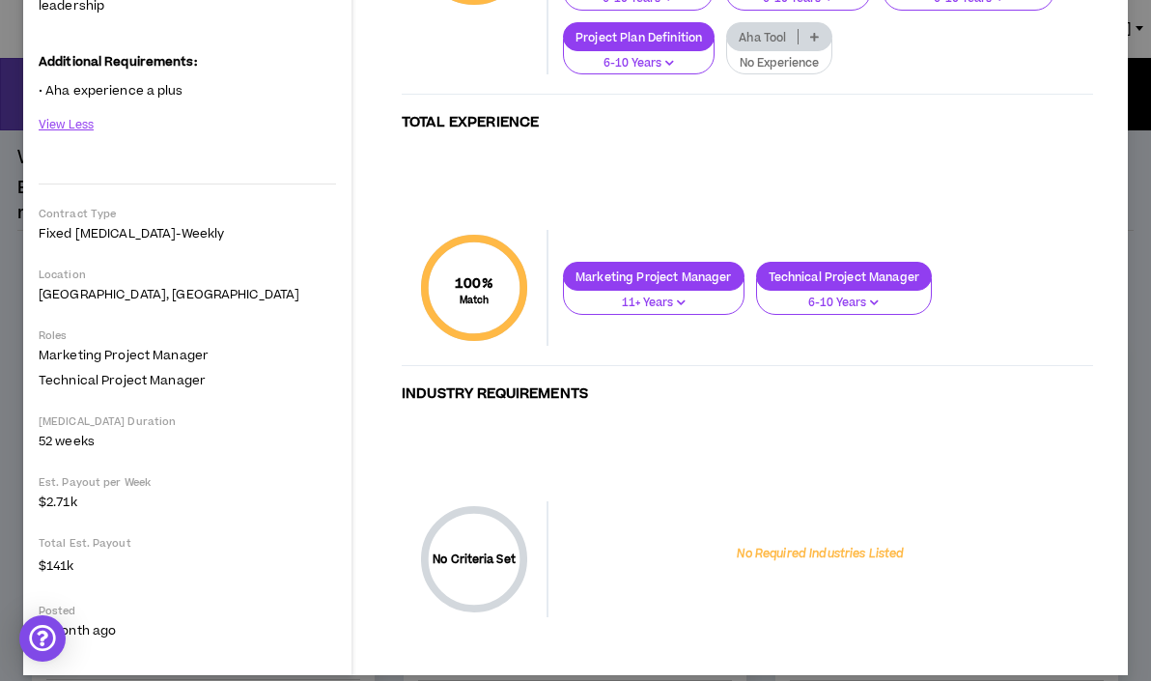
scroll to position [1450, 0]
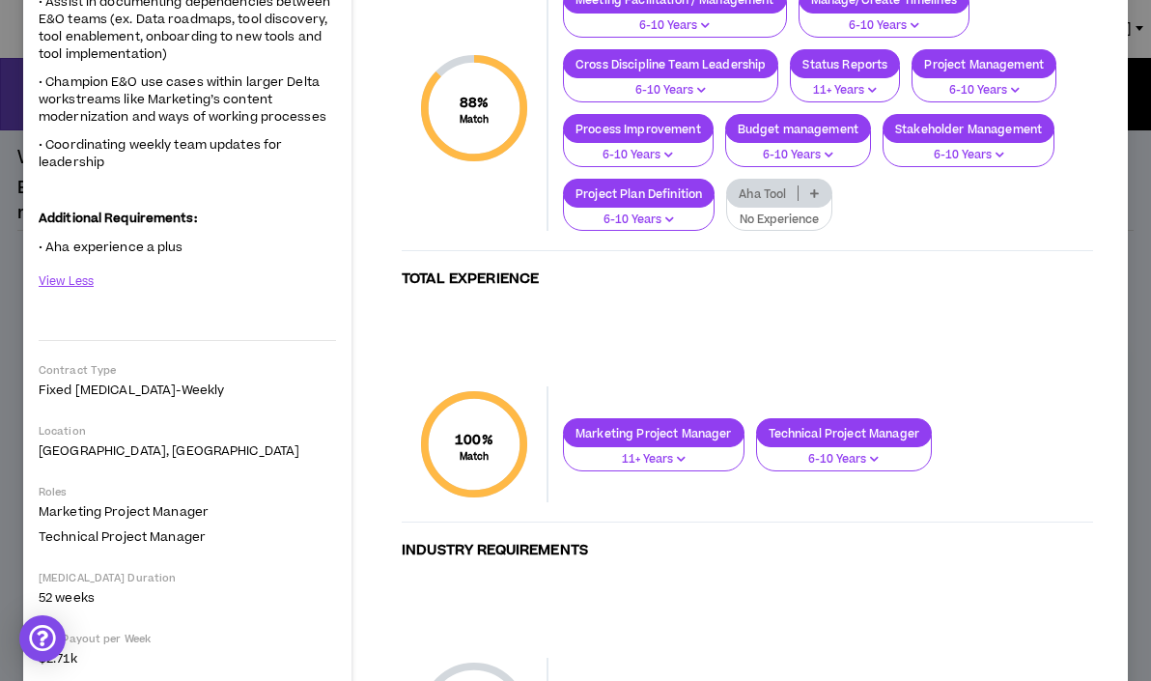
click at [749, 189] on p "Aha Tool" at bounding box center [762, 193] width 71 height 14
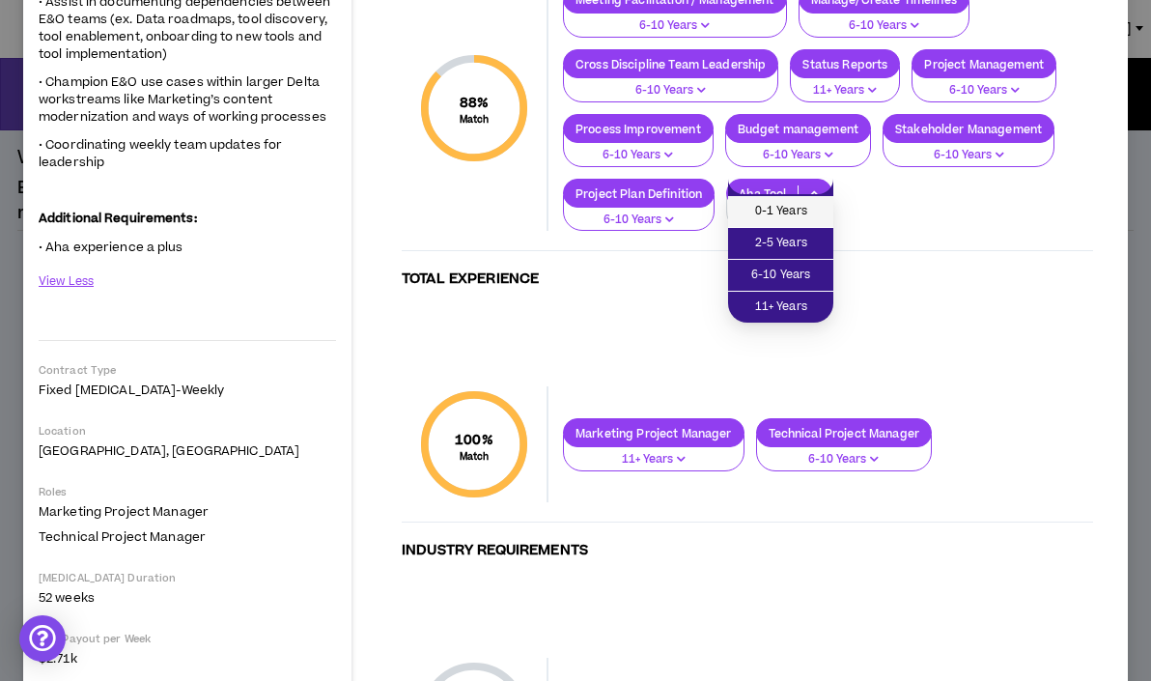
click at [758, 216] on span "0-1 Years" at bounding box center [781, 211] width 82 height 21
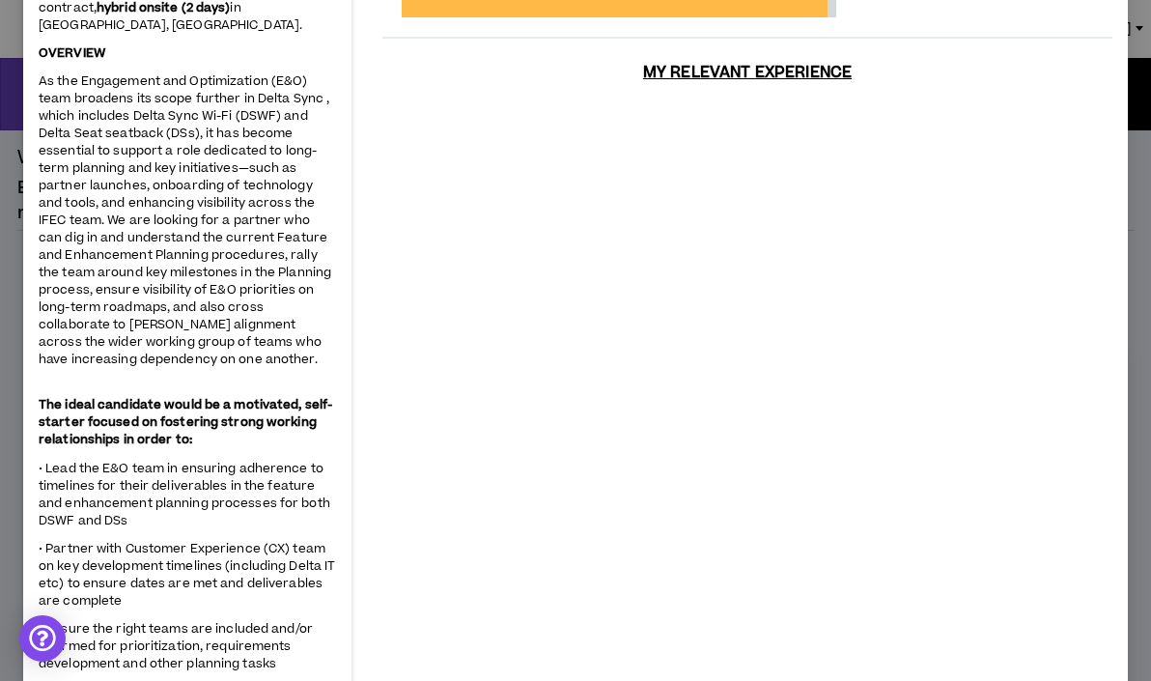
scroll to position [0, 0]
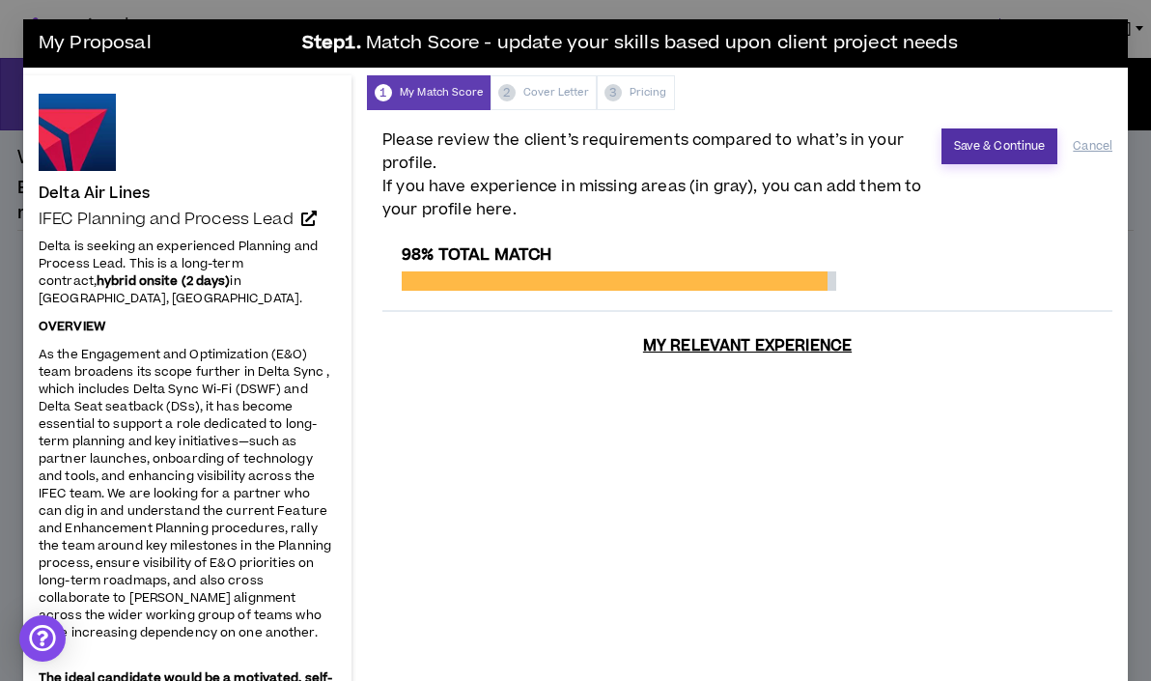
click at [982, 152] on button "Save & Continue" at bounding box center [1000, 146] width 117 height 36
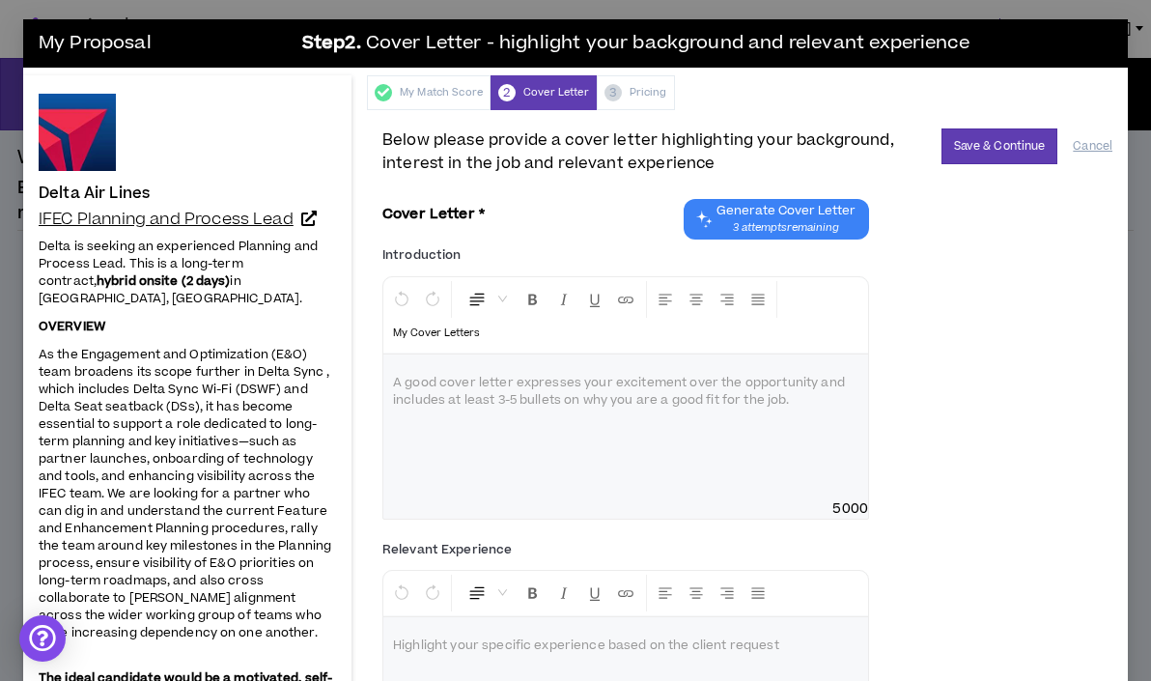
click at [317, 223] on icon at bounding box center [308, 218] width 15 height 15
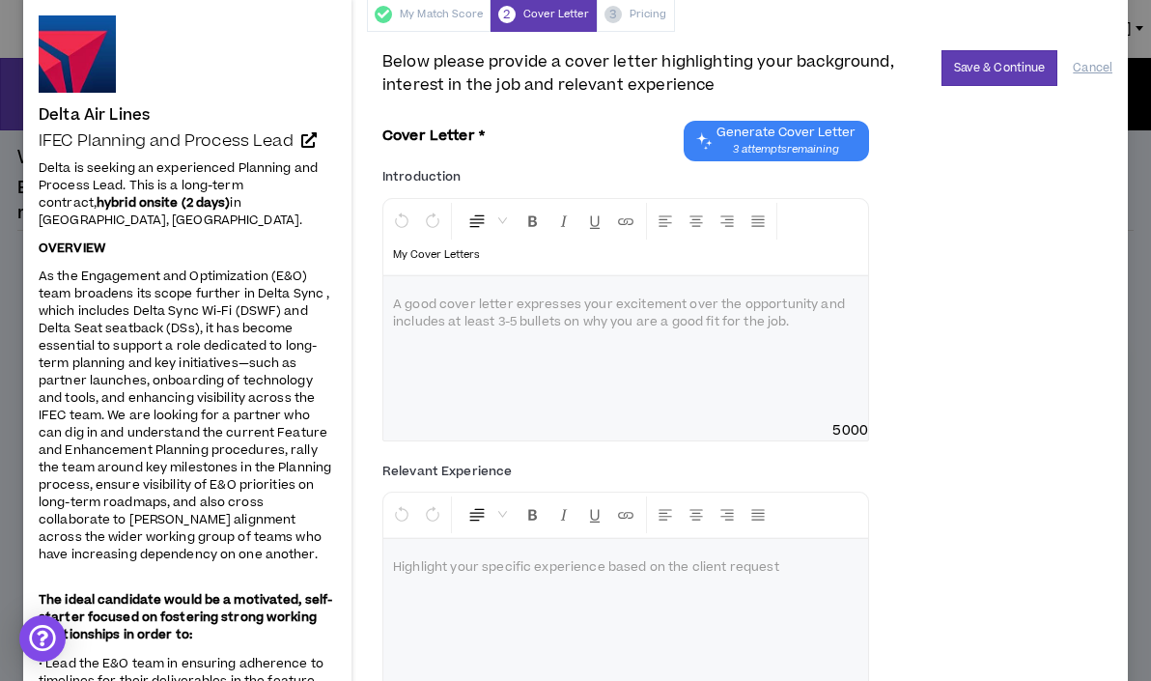
scroll to position [80, 0]
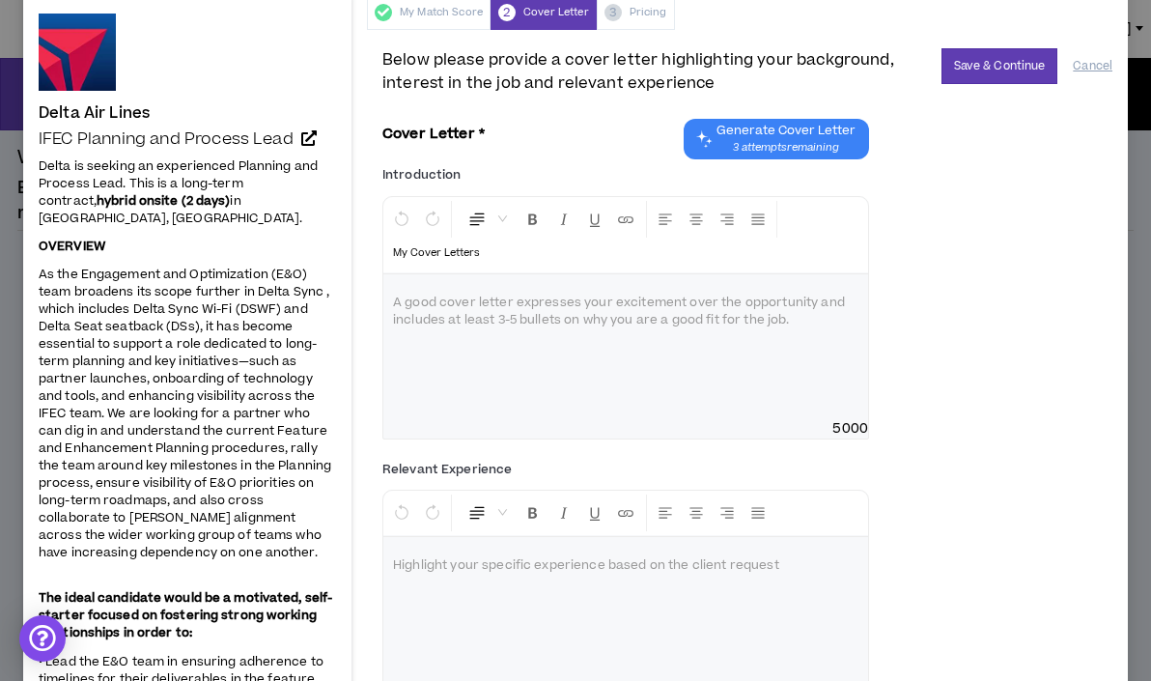
click at [471, 360] on div at bounding box center [625, 346] width 485 height 145
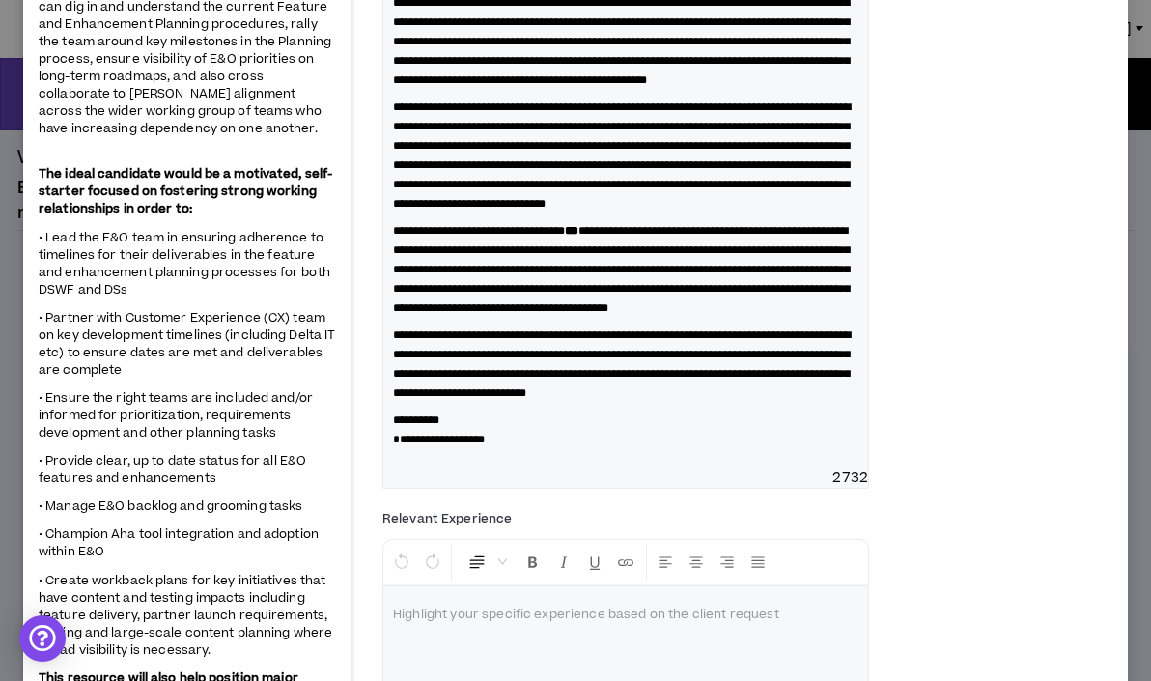
scroll to position [503, 0]
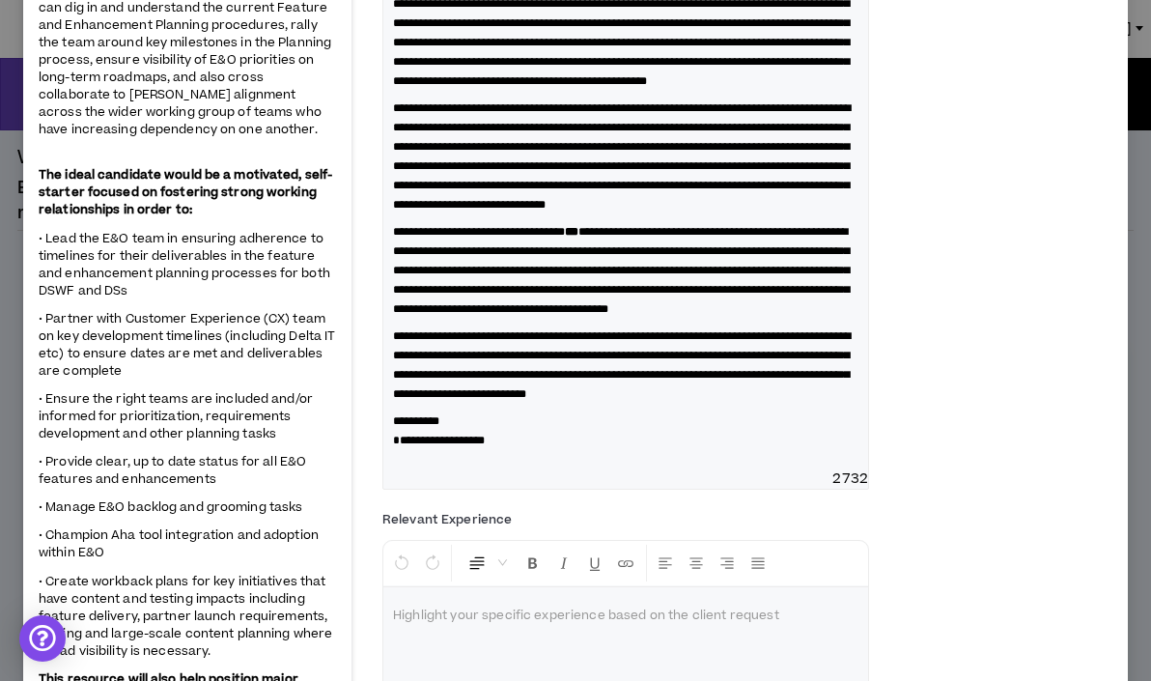
click at [633, 315] on span "**********" at bounding box center [621, 270] width 457 height 89
drag, startPoint x: 635, startPoint y: 353, endPoint x: 614, endPoint y: 350, distance: 20.5
click at [614, 319] on p "**********" at bounding box center [626, 270] width 466 height 97
drag, startPoint x: 771, startPoint y: 343, endPoint x: 606, endPoint y: 340, distance: 165.2
click at [606, 238] on strong "**********" at bounding box center [629, 232] width 128 height 12
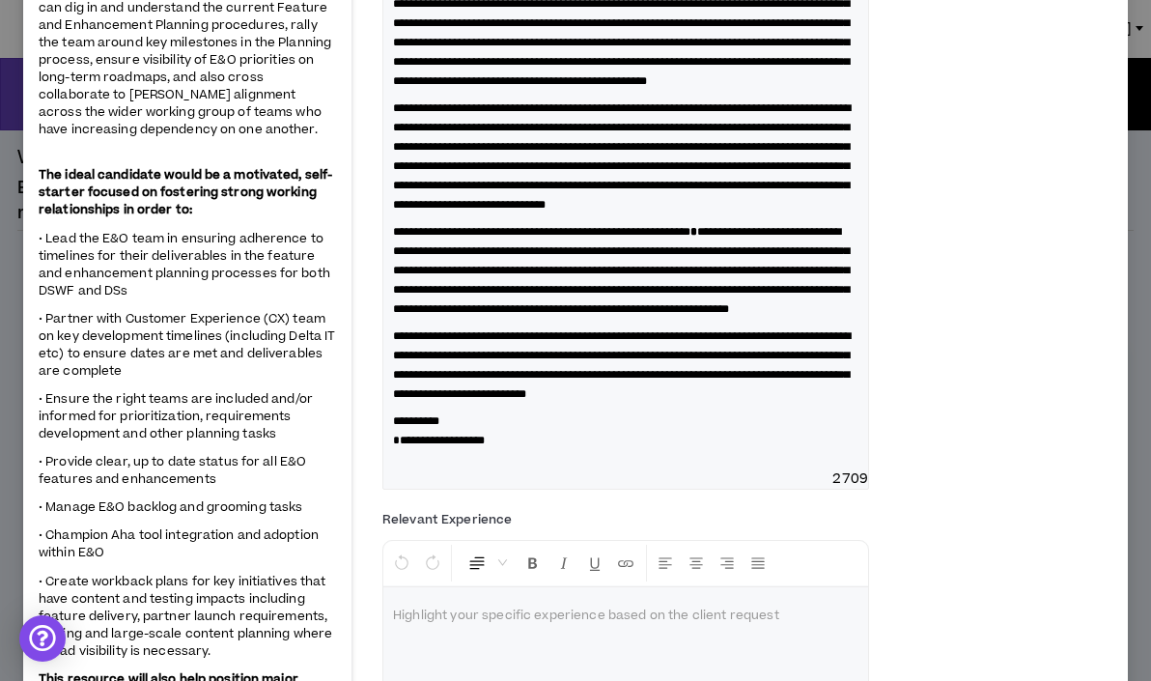
click at [639, 238] on span "**********" at bounding box center [541, 232] width 297 height 12
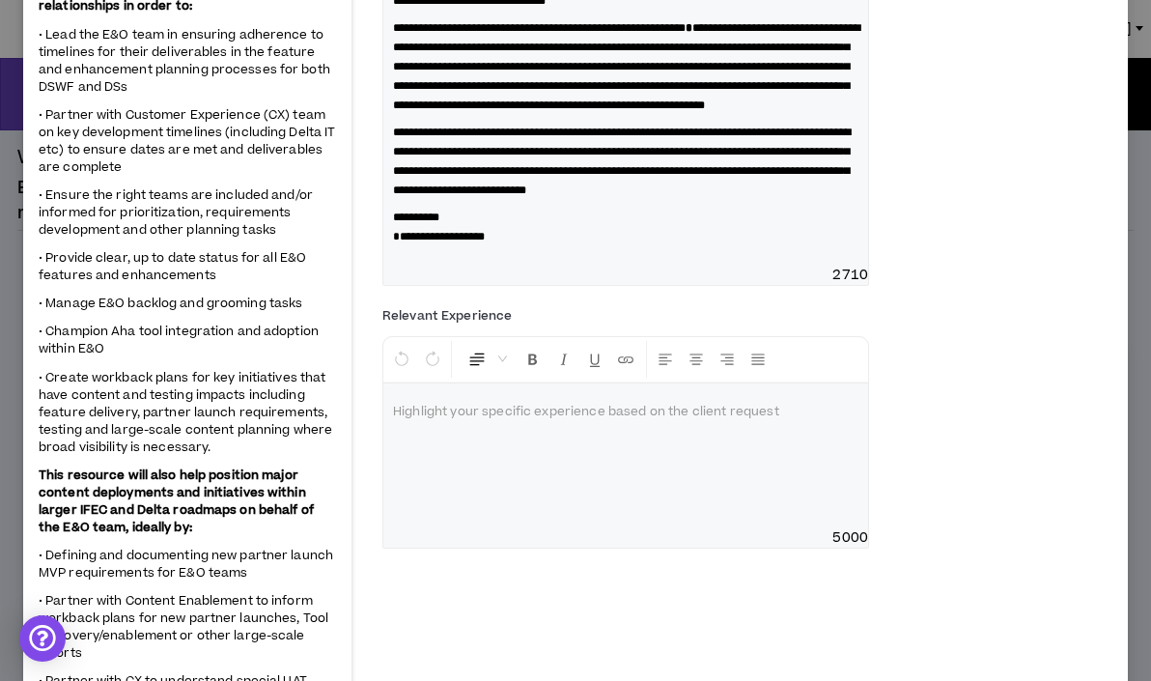
scroll to position [706, 0]
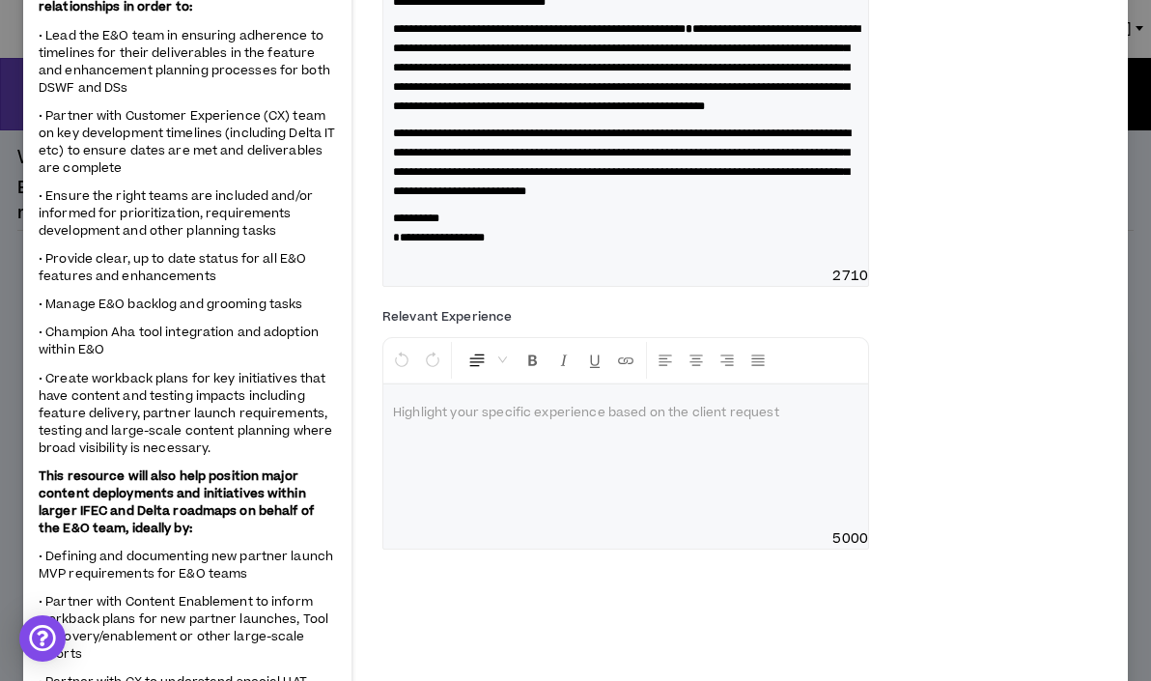
click at [399, 243] on span "**********" at bounding box center [439, 238] width 92 height 12
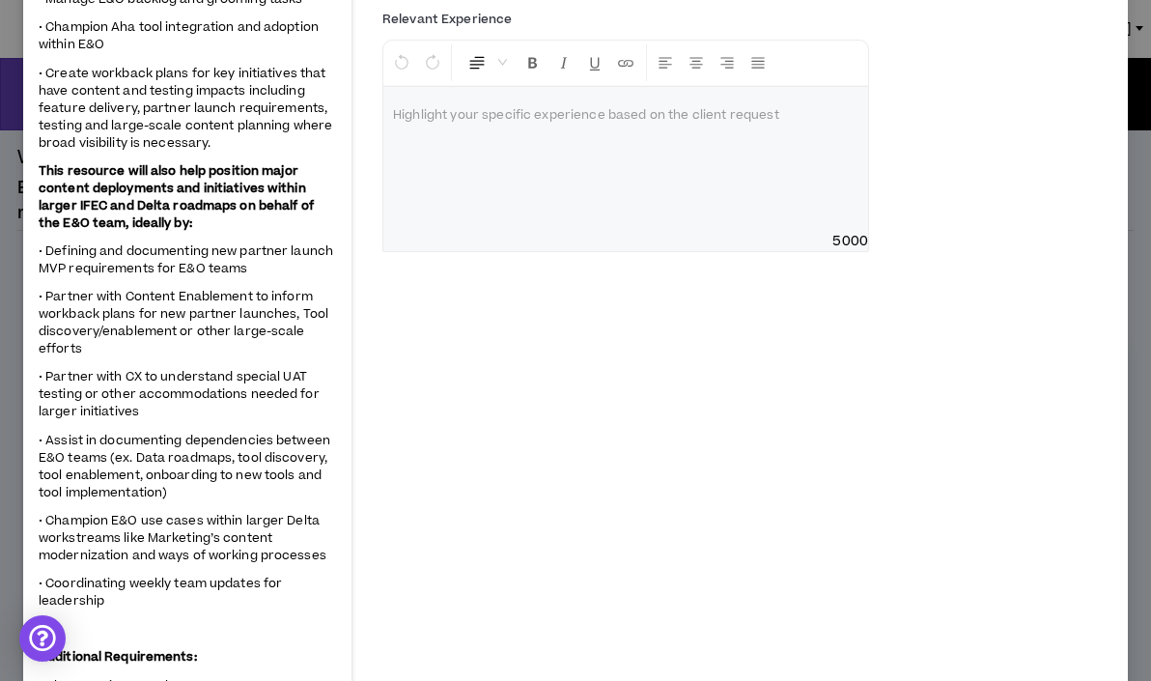
scroll to position [1012, 0]
click at [453, 231] on div at bounding box center [625, 158] width 485 height 145
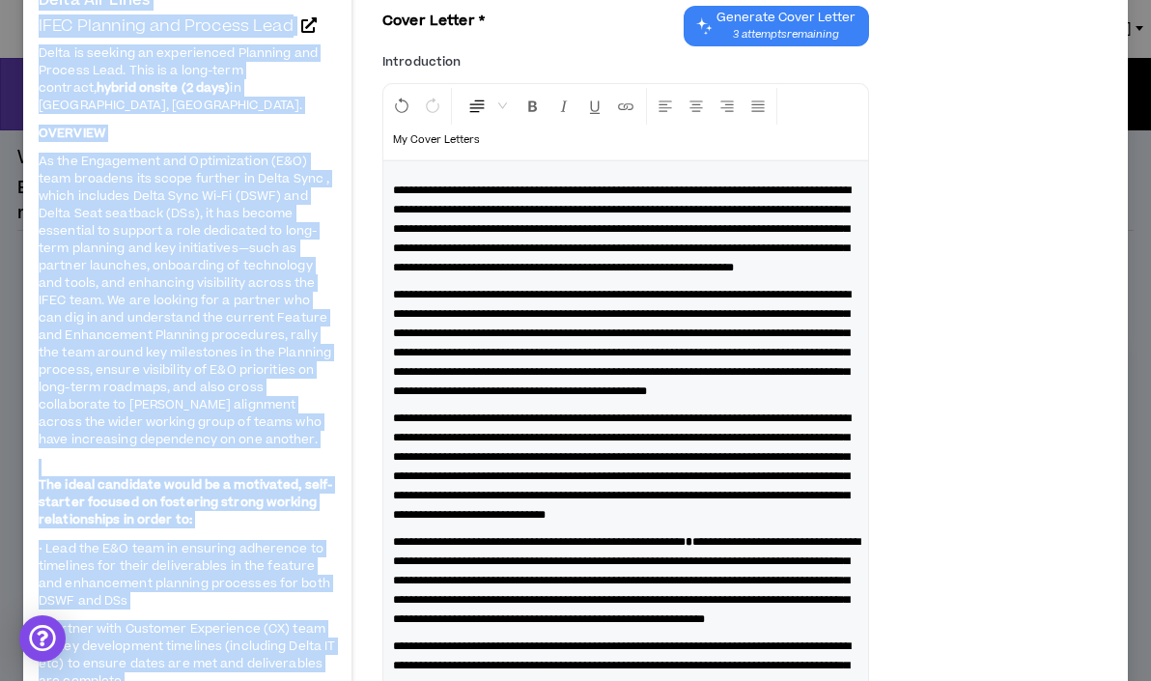
scroll to position [102, 0]
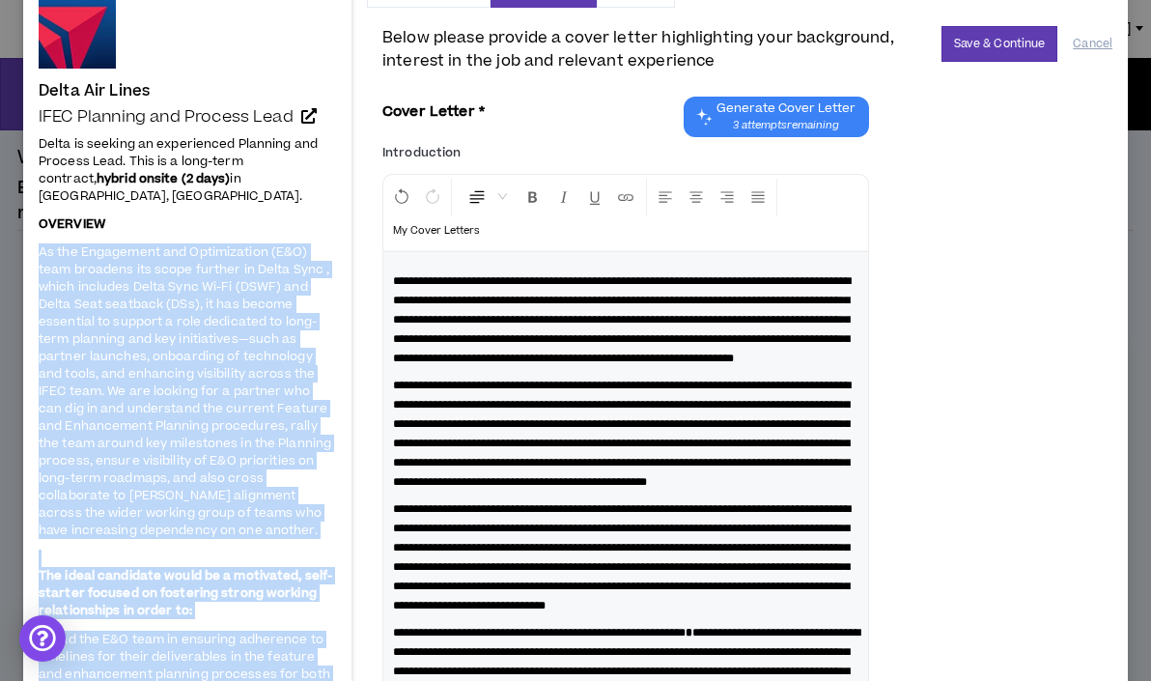
drag, startPoint x: 142, startPoint y: 503, endPoint x: 37, endPoint y: 238, distance: 285.7
copy span "As the Engagement and Optimization (E&O) team broadens its scope further in Del…"
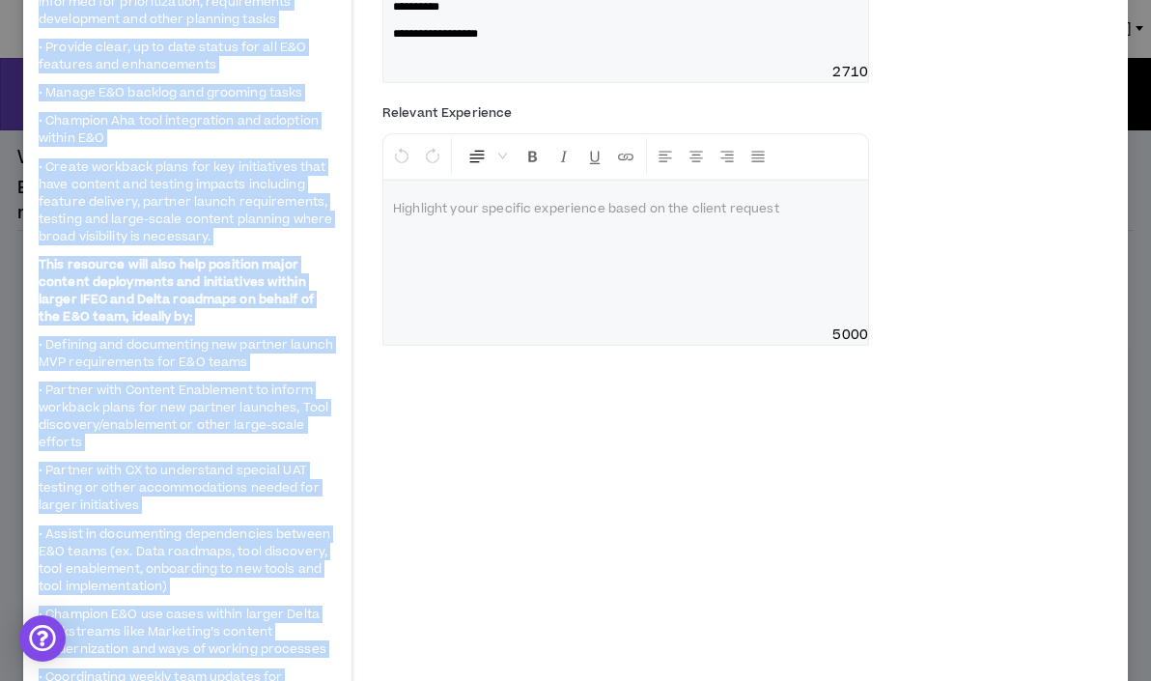
scroll to position [913, 0]
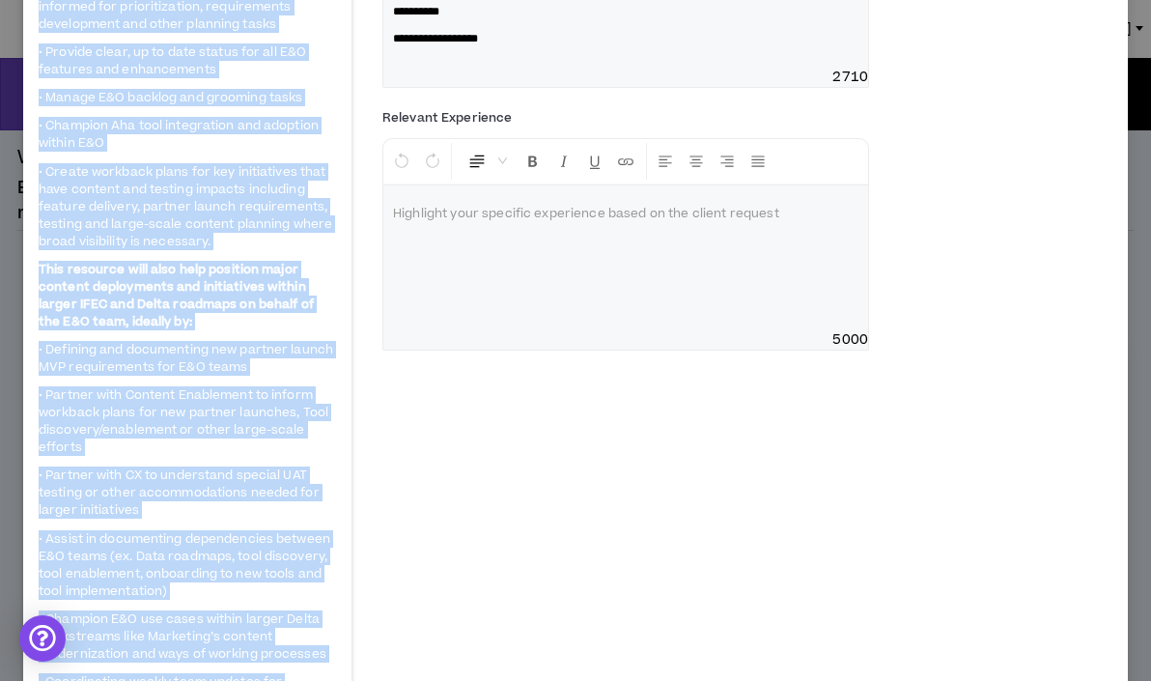
copy span "As the Engagement and Optimization (E&O) team broadens its scope further in Del…"
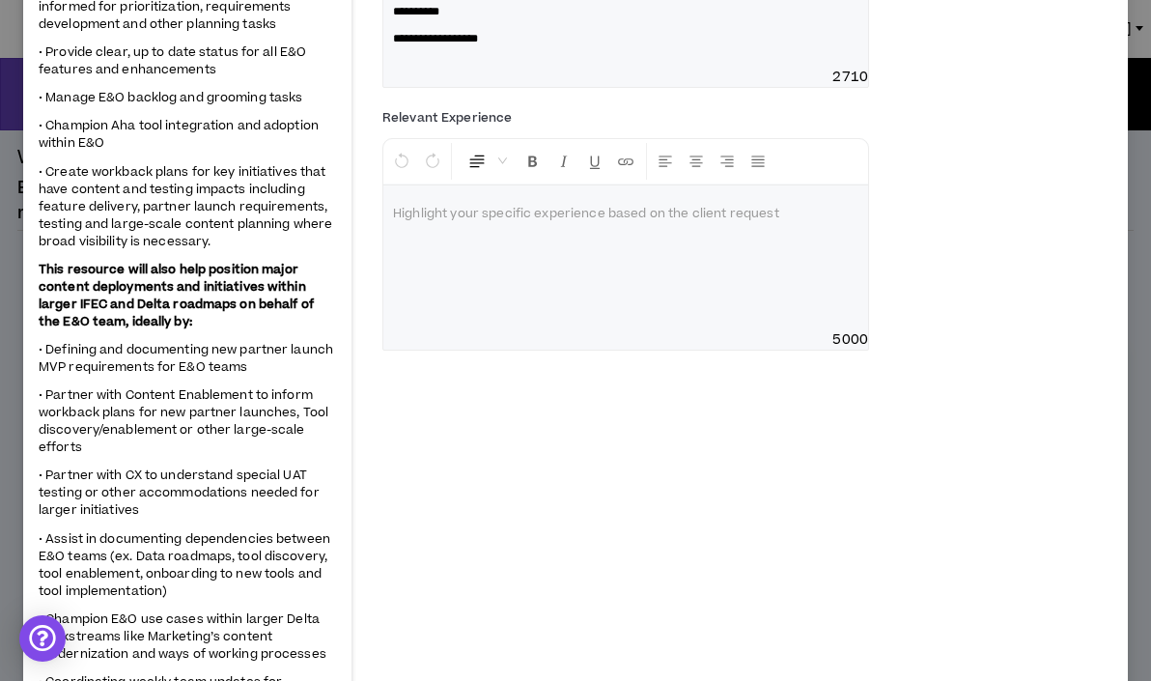
click at [463, 330] on div at bounding box center [625, 257] width 485 height 145
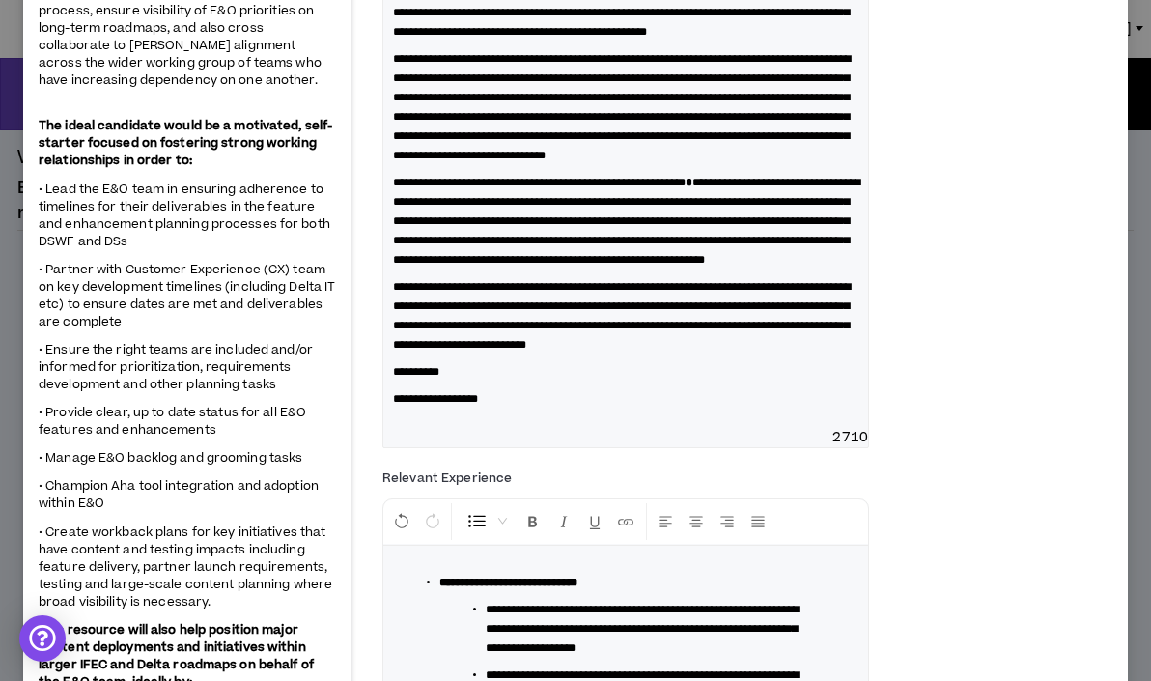
scroll to position [0, 0]
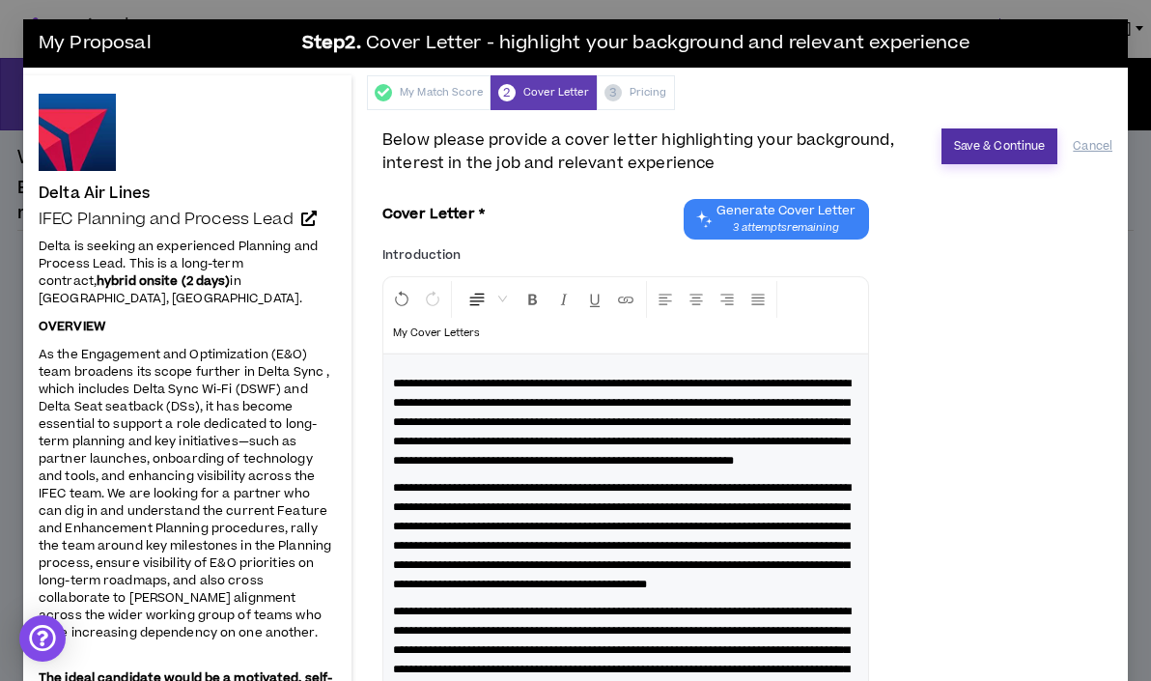
click at [1008, 155] on button "Save & Continue" at bounding box center [1000, 146] width 117 height 36
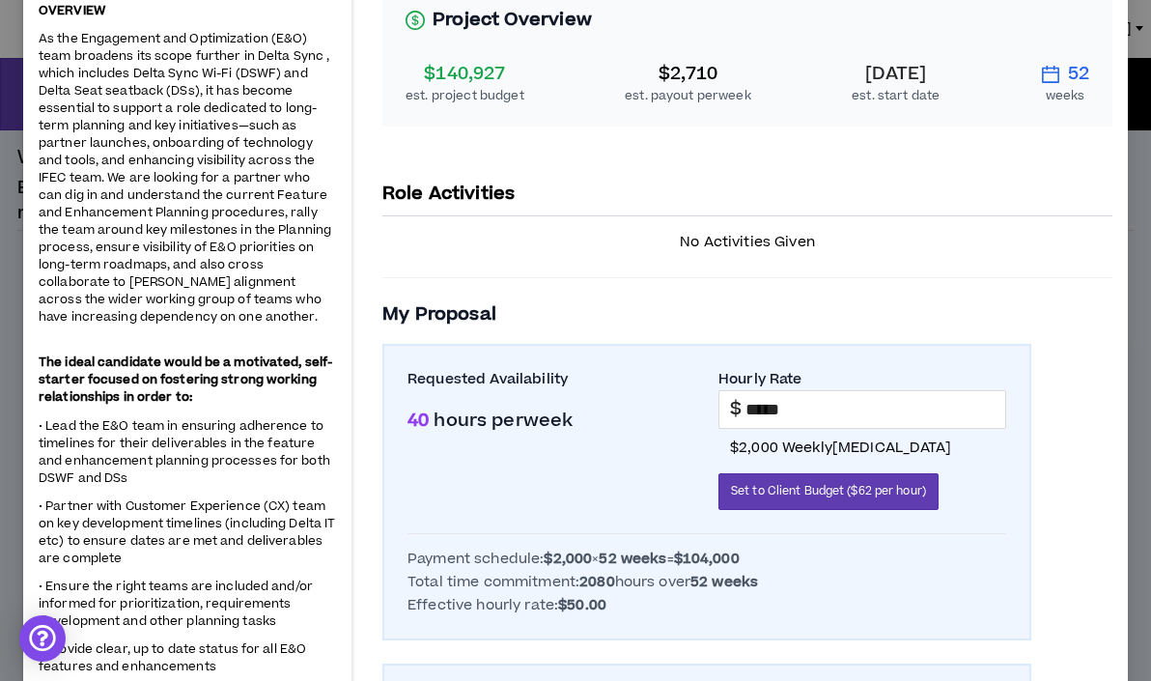
scroll to position [320, 0]
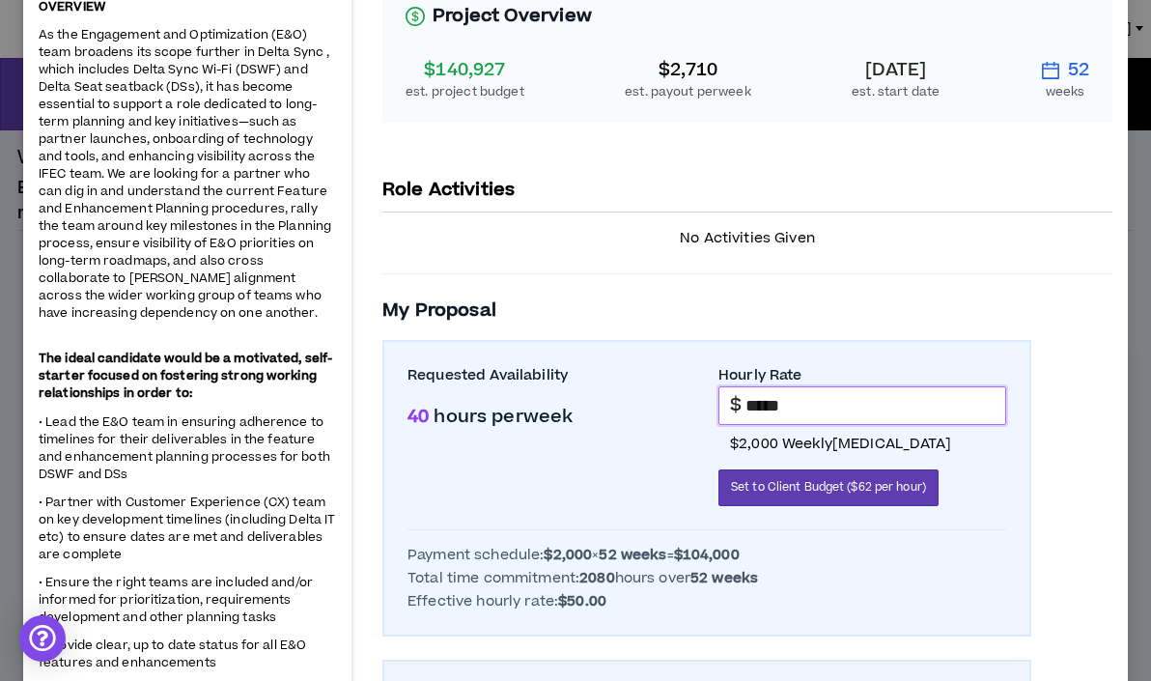
click at [760, 402] on input "*****" at bounding box center [876, 405] width 260 height 37
type input "*****"
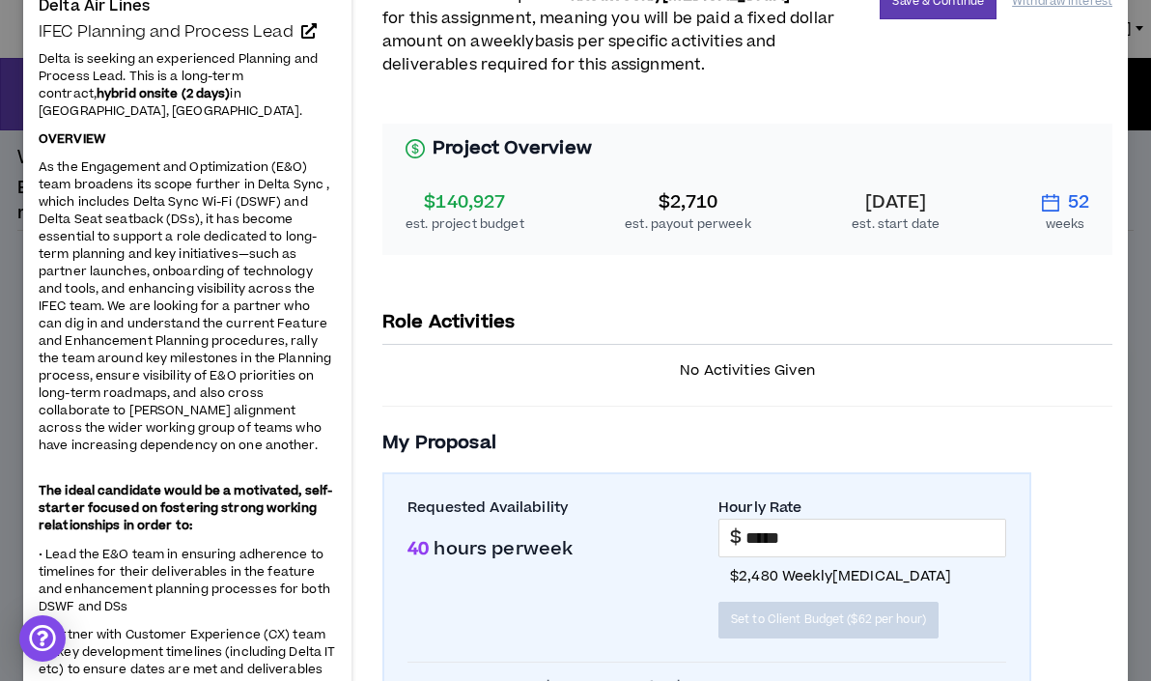
scroll to position [0, 0]
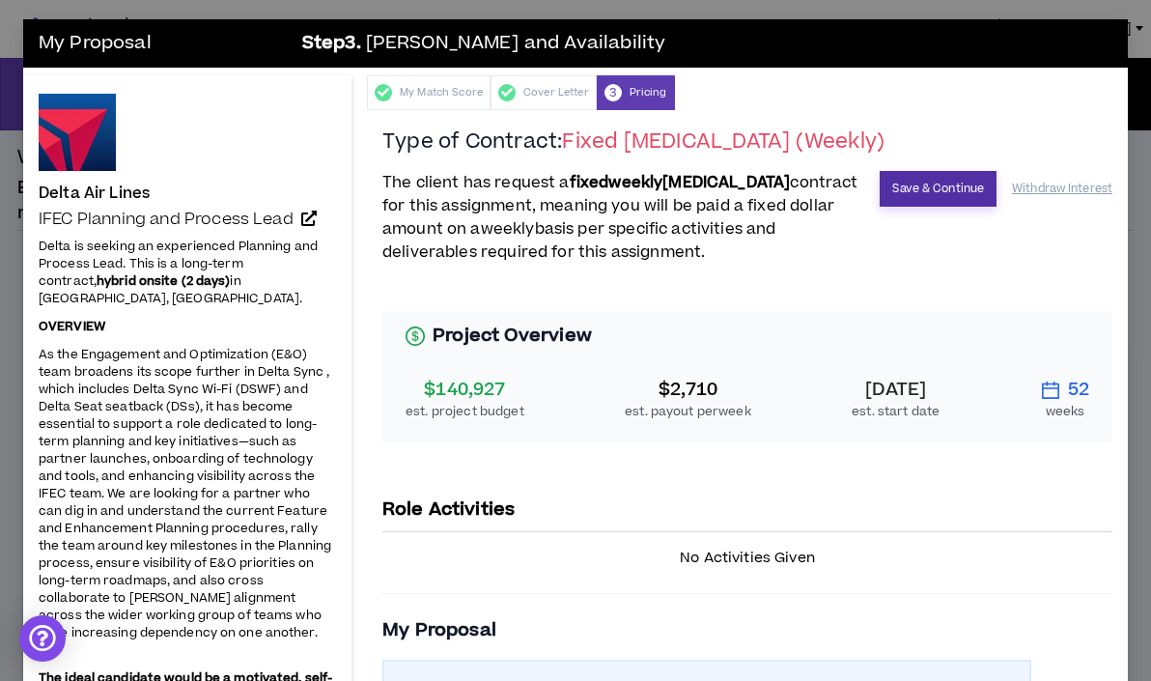
click at [961, 189] on button "Save & Continue" at bounding box center [938, 189] width 117 height 36
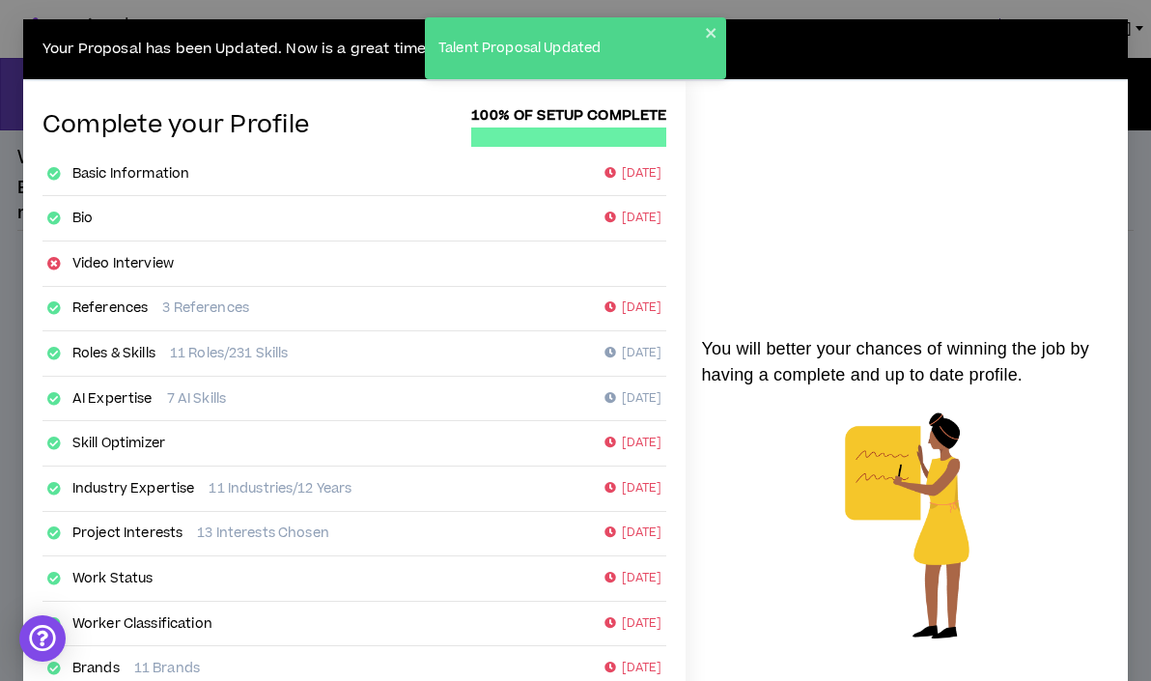
scroll to position [335, 0]
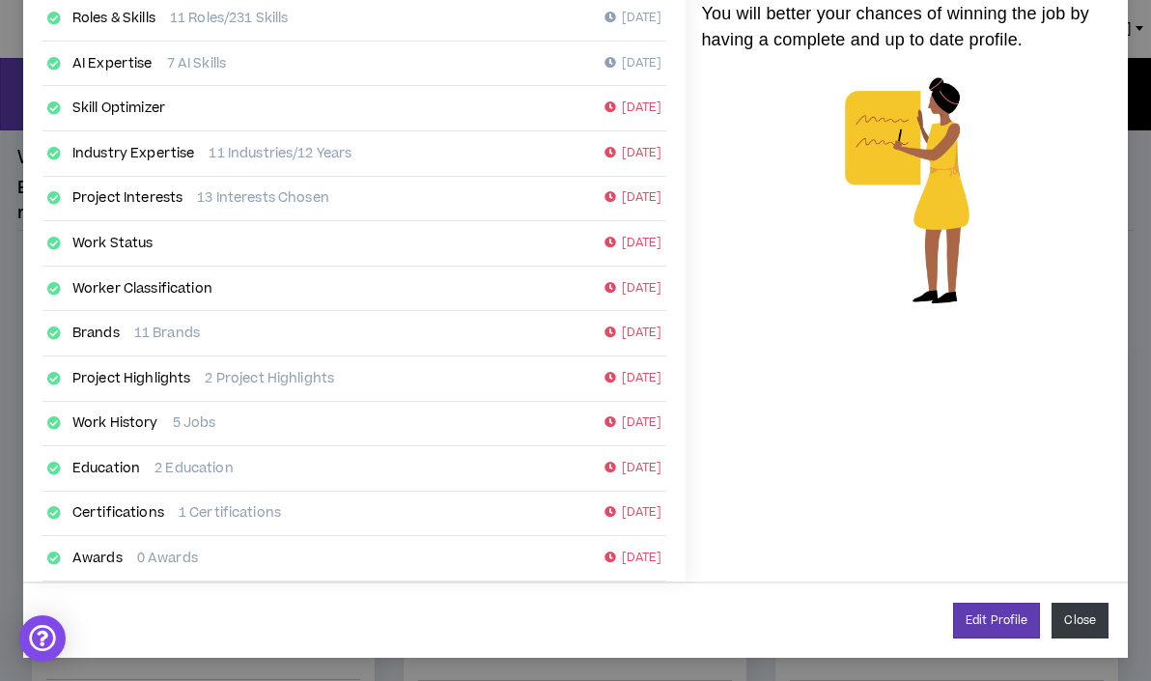
click at [1077, 617] on button "Close" at bounding box center [1080, 621] width 57 height 36
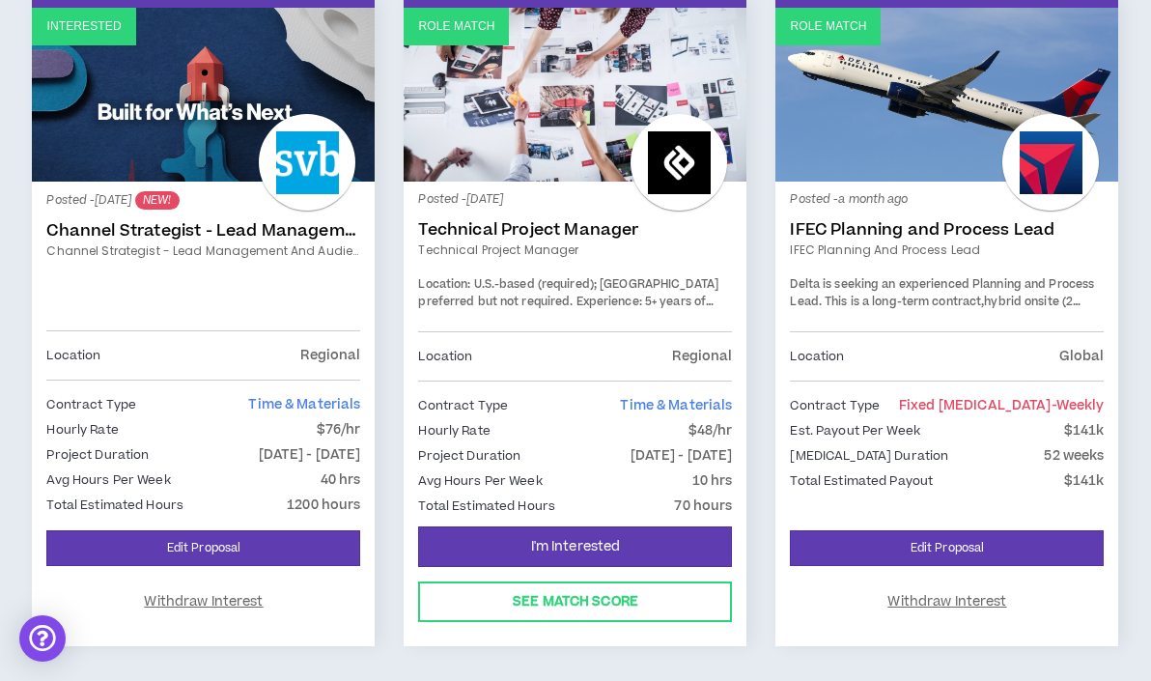
scroll to position [377, 0]
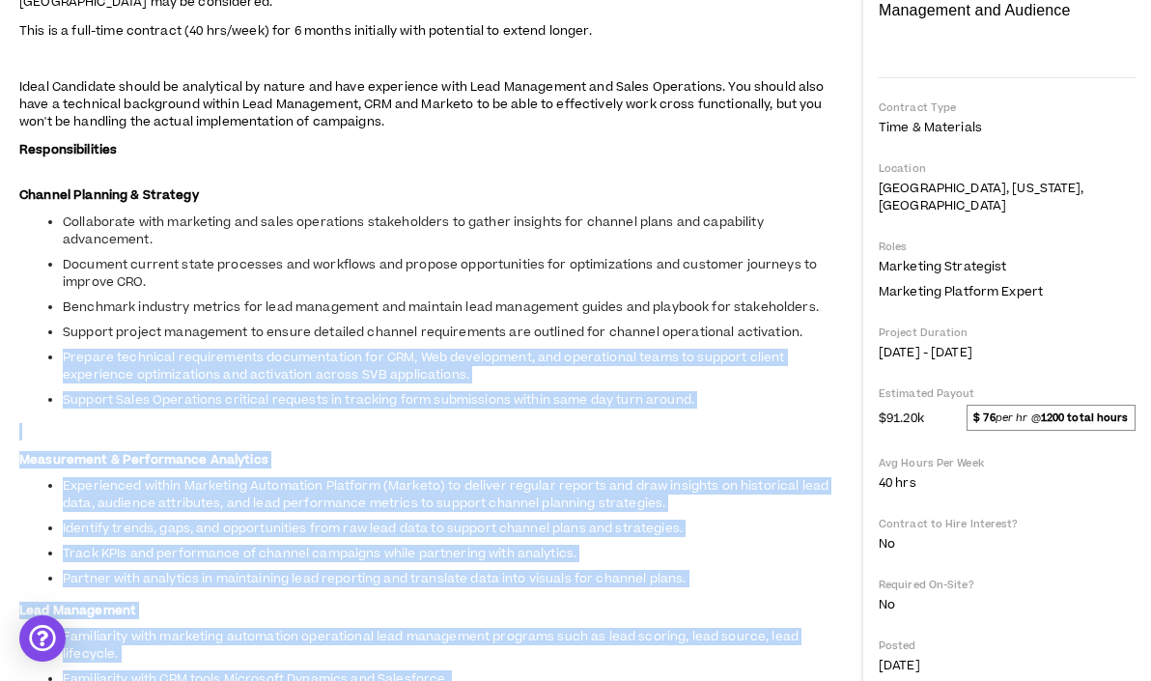
scroll to position [642, 0]
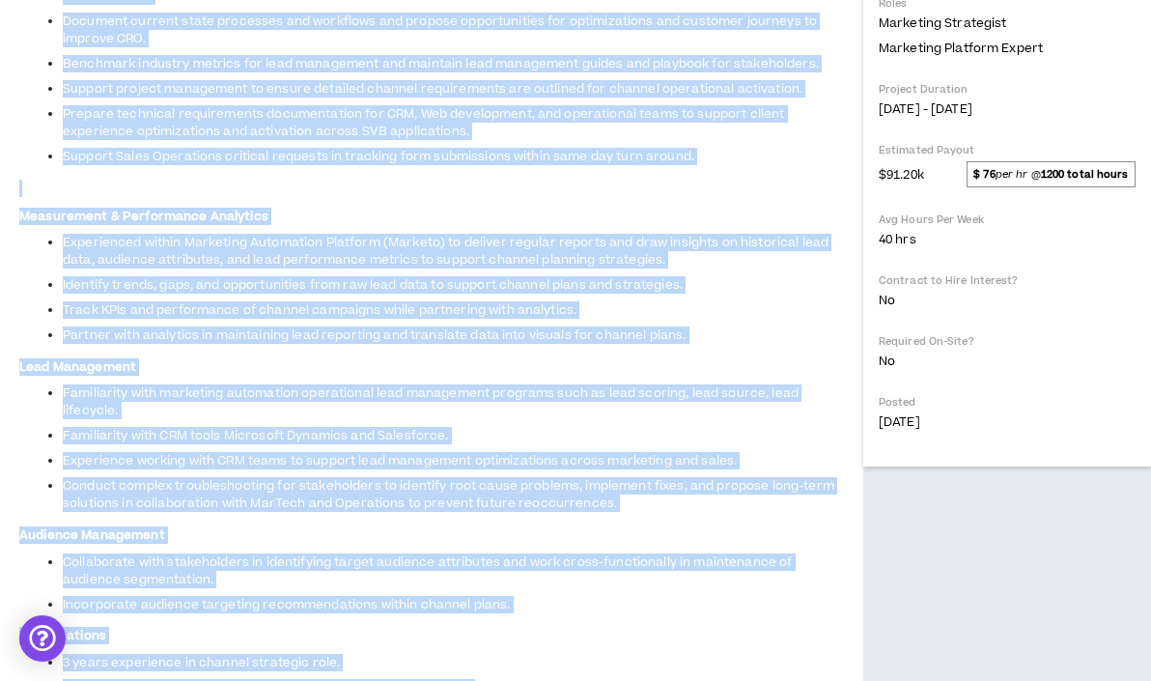
drag, startPoint x: 477, startPoint y: 484, endPoint x: 13, endPoint y: 121, distance: 589.6
copy span "Silicon Valley Bank is seeking a Channel Strategist focused on lead management …"
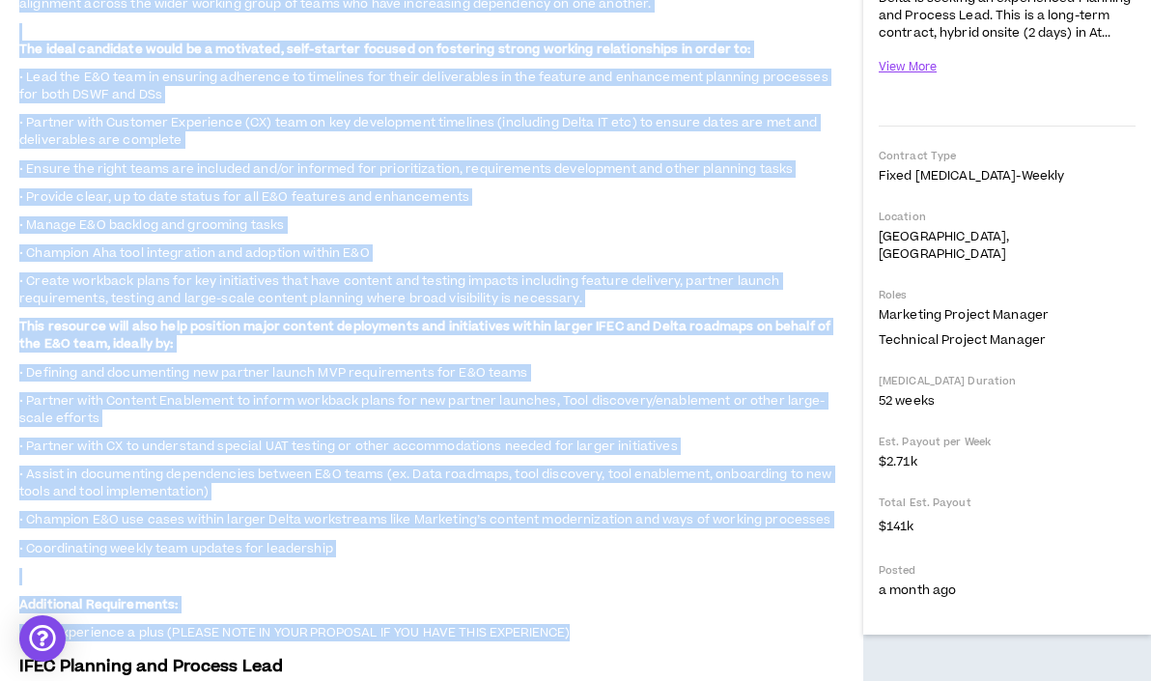
scroll to position [337, 0]
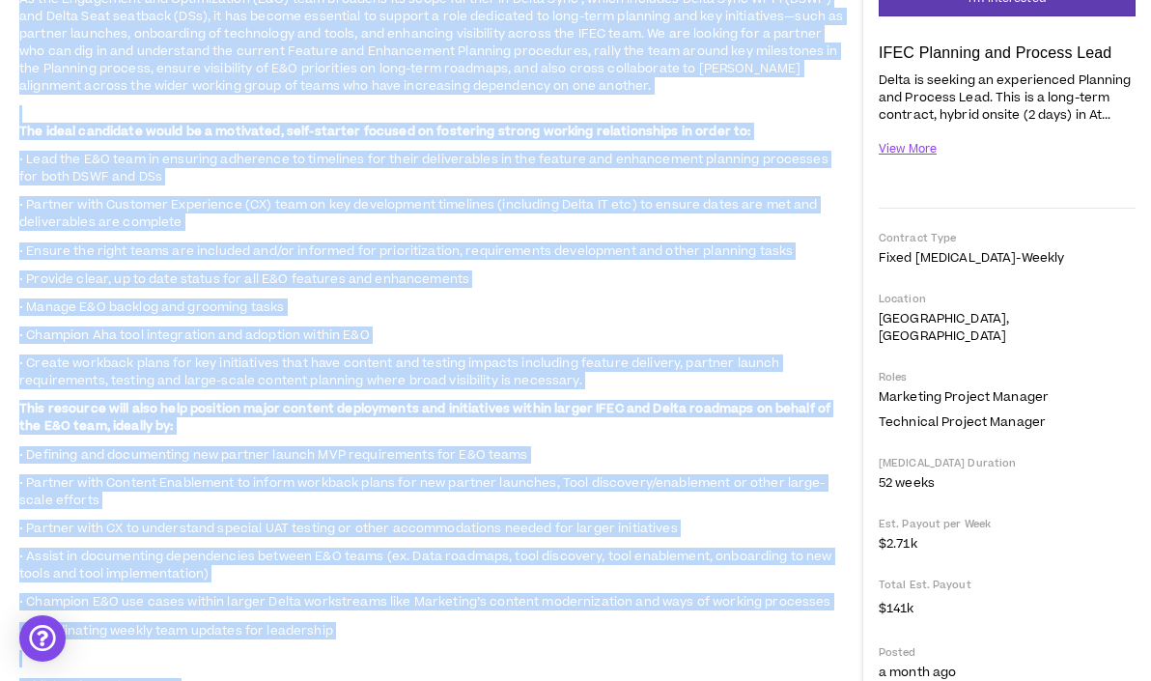
drag, startPoint x: 601, startPoint y: 404, endPoint x: 10, endPoint y: 429, distance: 591.6
copy span "As the Engagement and Optimization (E&O) team broadens its scope further in Del…"
